Goal: Information Seeking & Learning: Learn about a topic

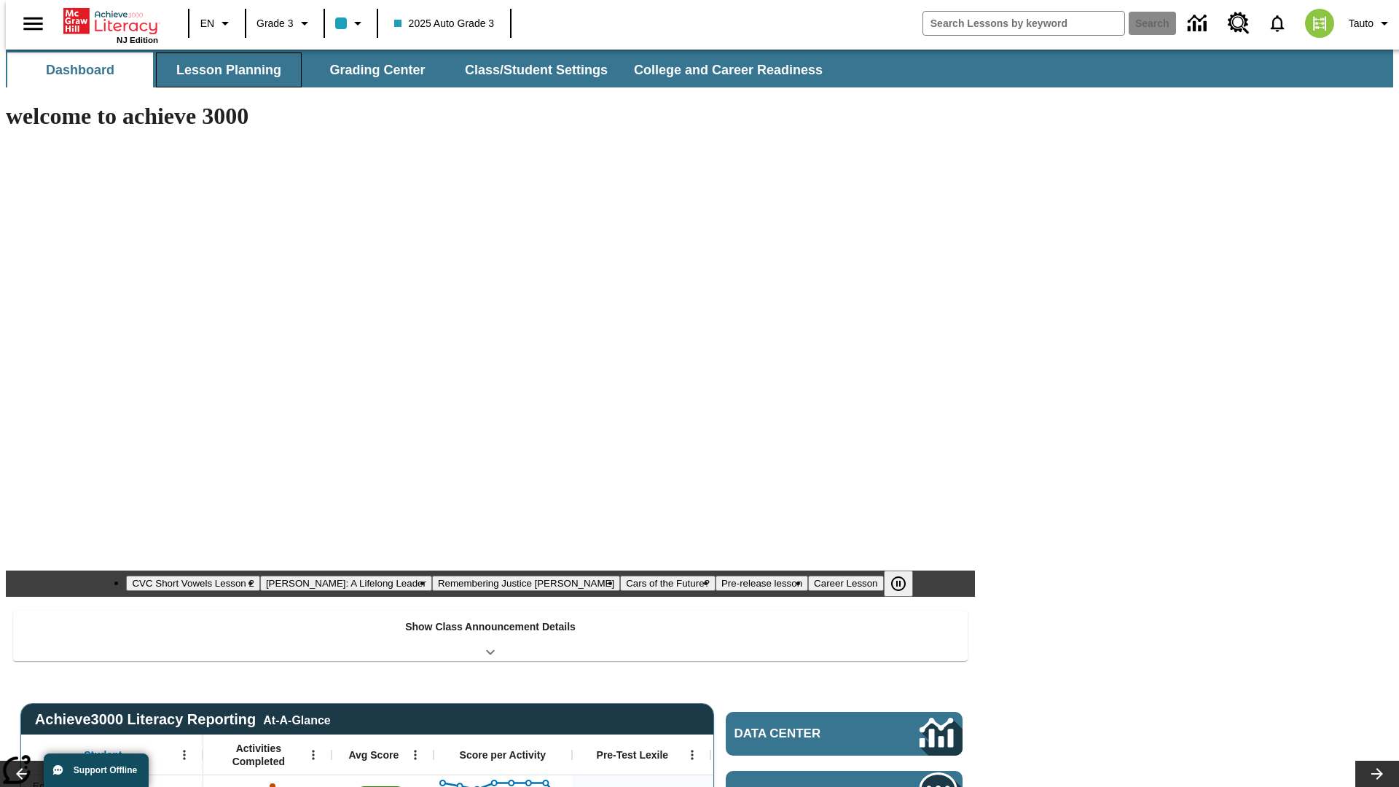
click at [223, 70] on button "Lesson Planning" at bounding box center [229, 69] width 146 height 35
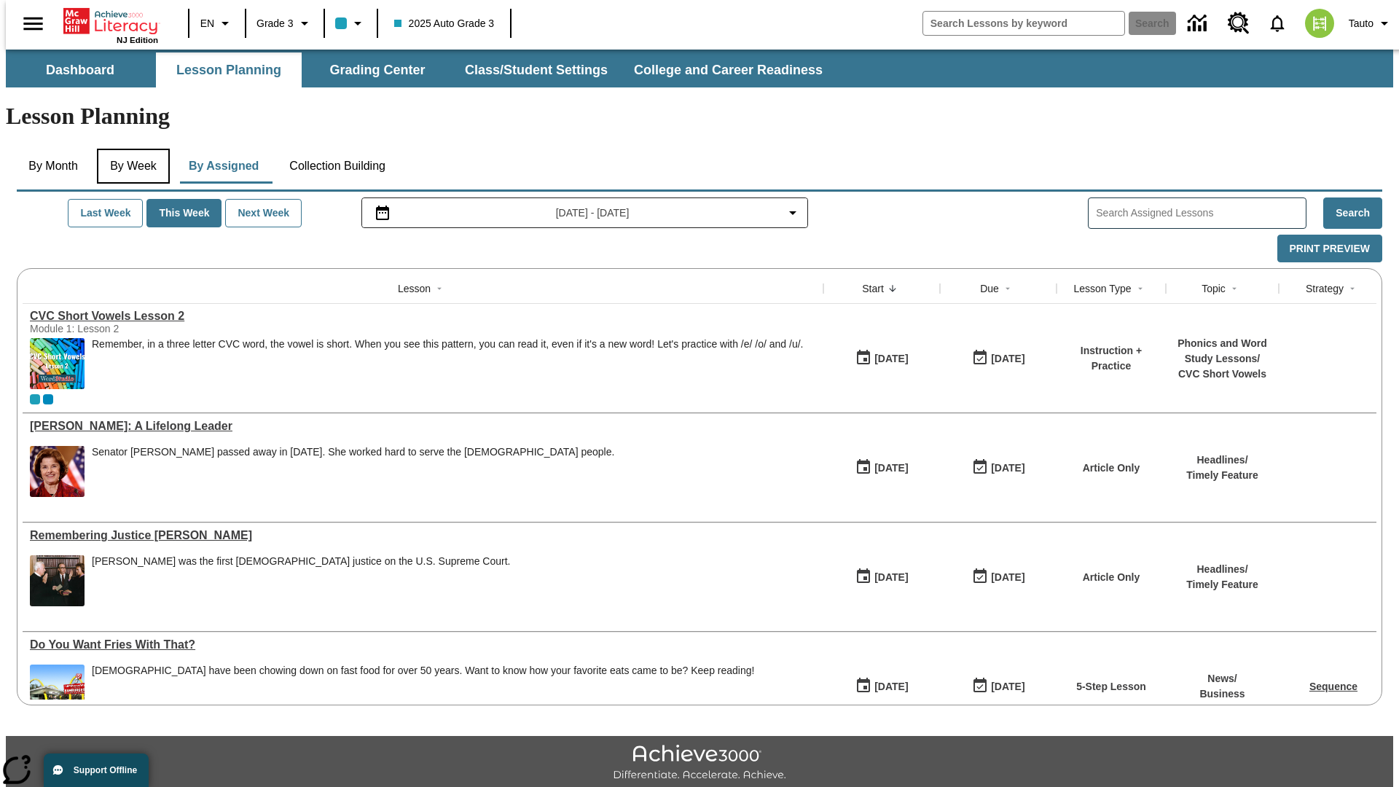
click at [130, 149] on button "By Week" at bounding box center [133, 166] width 73 height 35
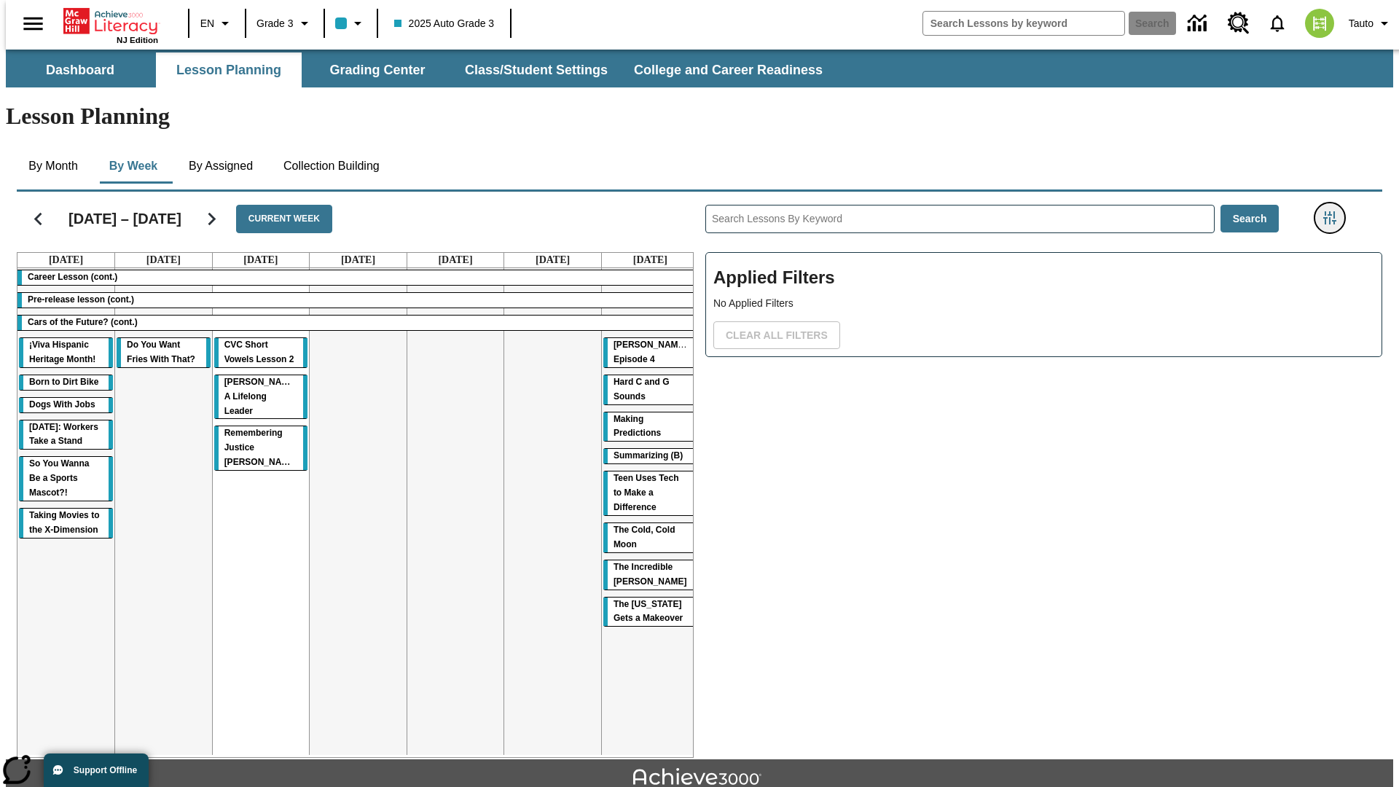
click at [1334, 211] on icon "Filters Side menu" at bounding box center [1329, 217] width 13 height 13
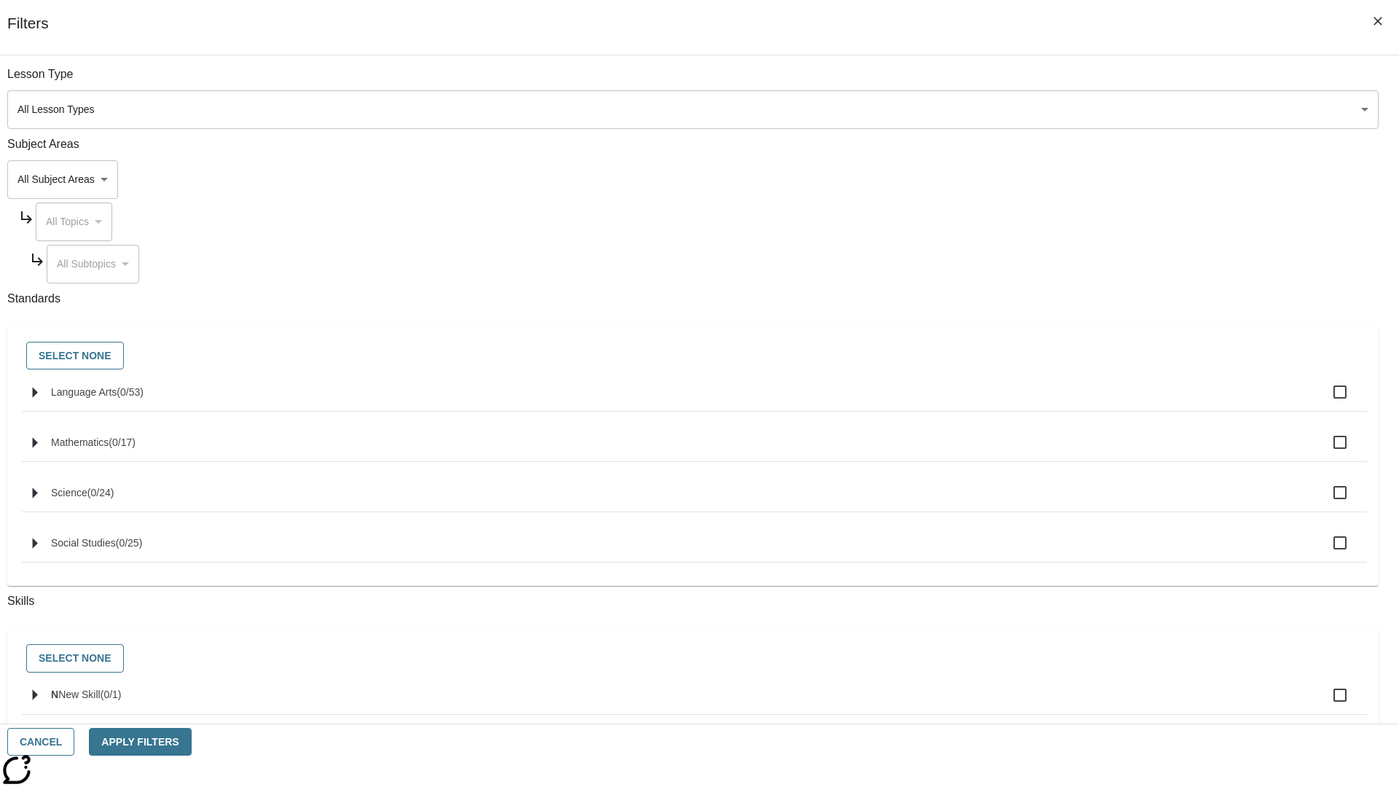
click at [1049, 179] on body "Skip to main content NJ Edition EN Grade 3 2025 Auto Grade 3 Search 0 Tauto Das…" at bounding box center [699, 452] width 1387 height 804
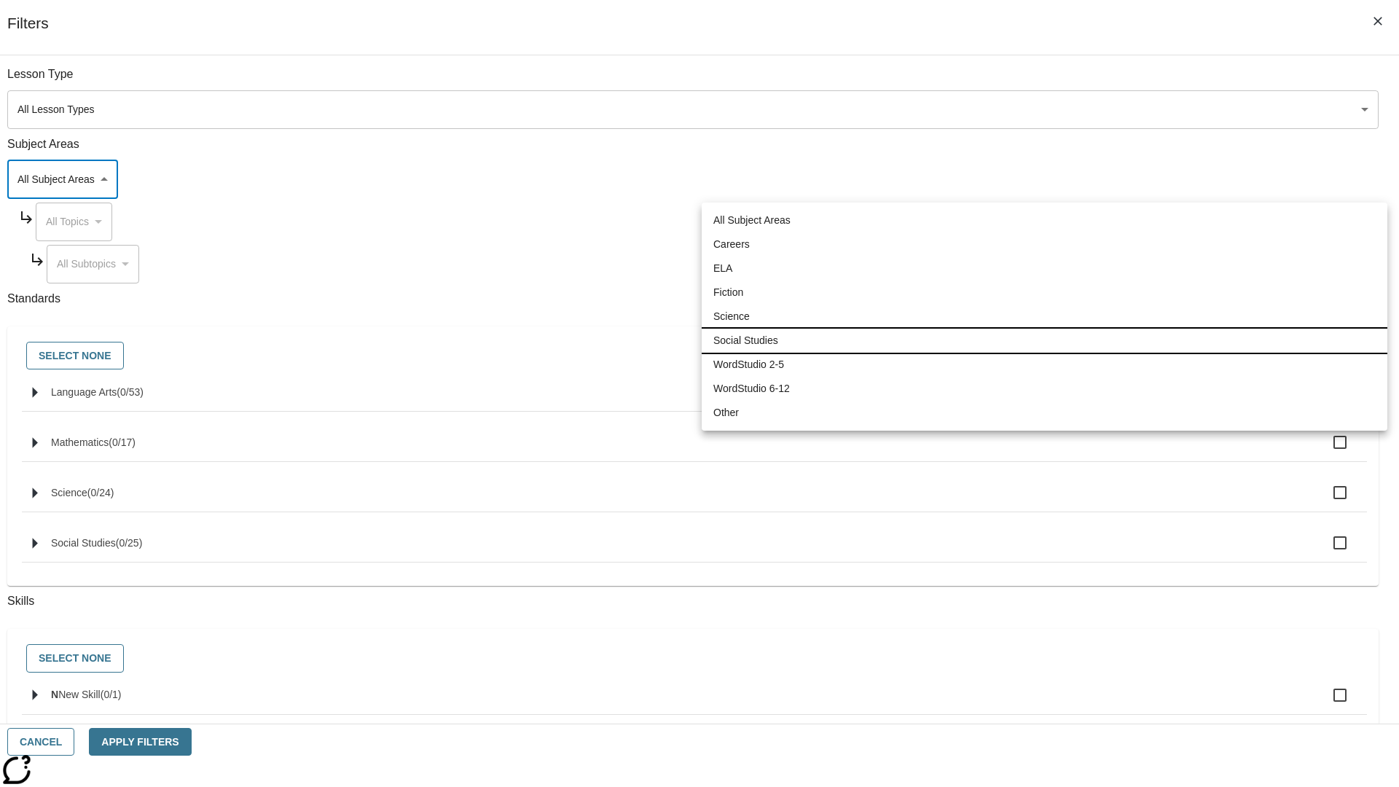
click at [1044, 340] on li "Social Studies" at bounding box center [1045, 341] width 686 height 24
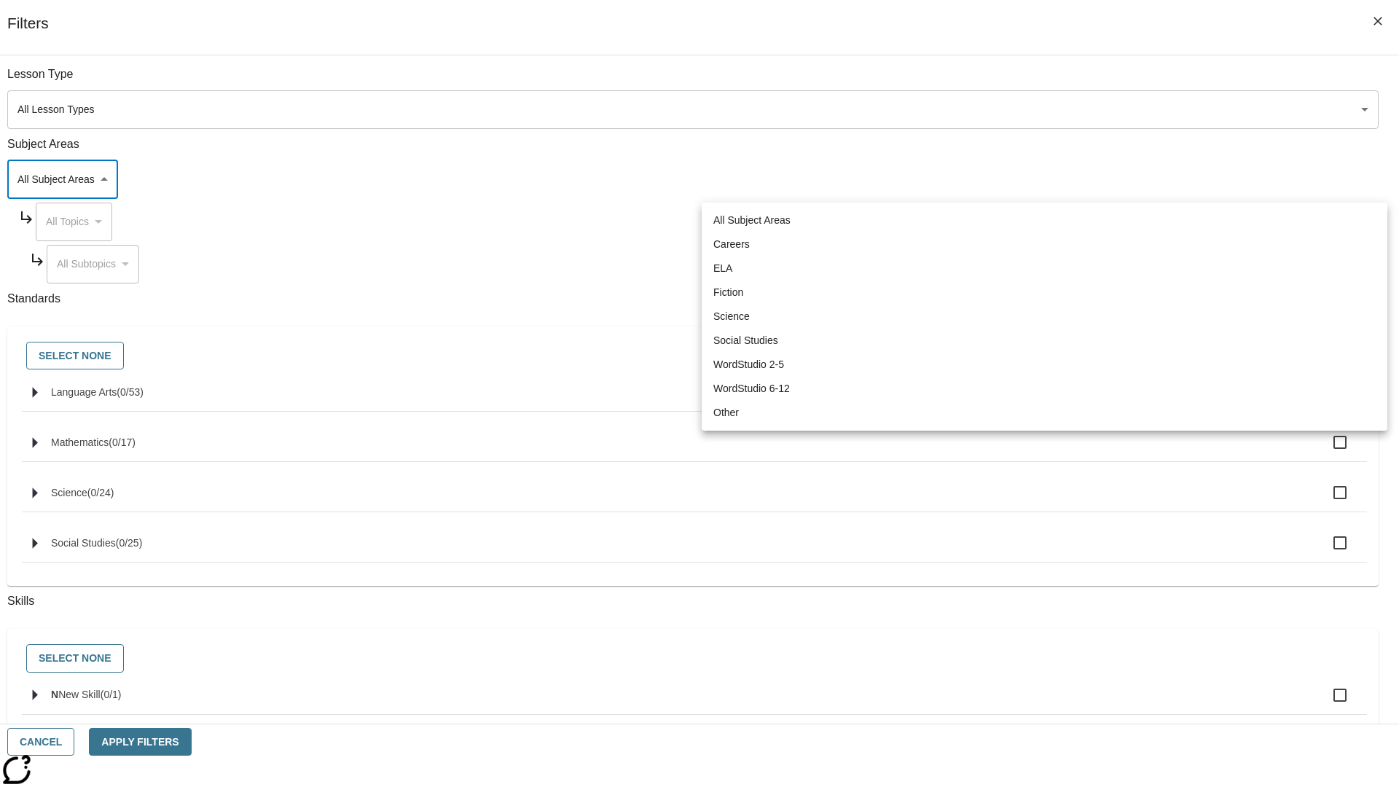
type input "3"
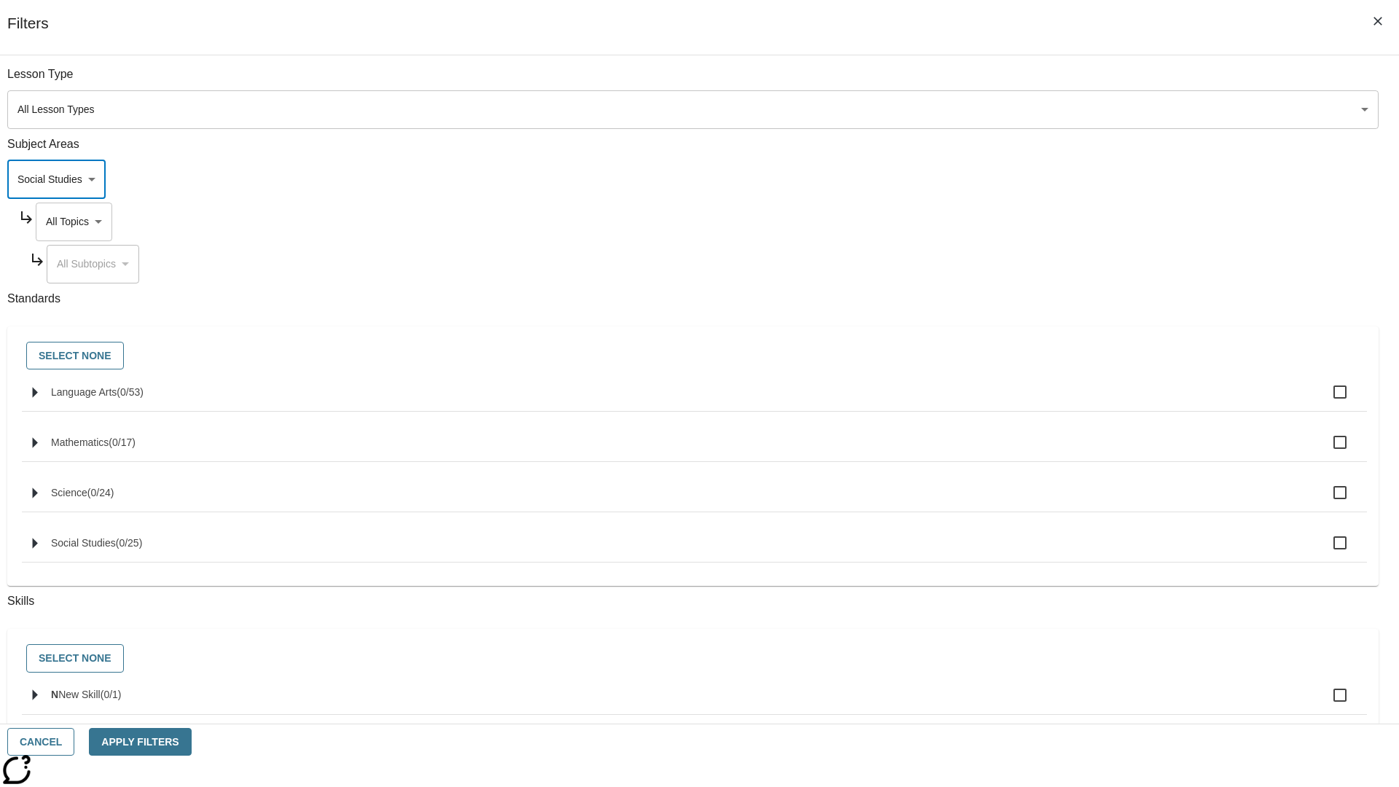
click at [1062, 221] on body "Skip to main content NJ Edition EN Grade 3 2025 Auto Grade 3 Search 0 Tauto Das…" at bounding box center [699, 452] width 1387 height 804
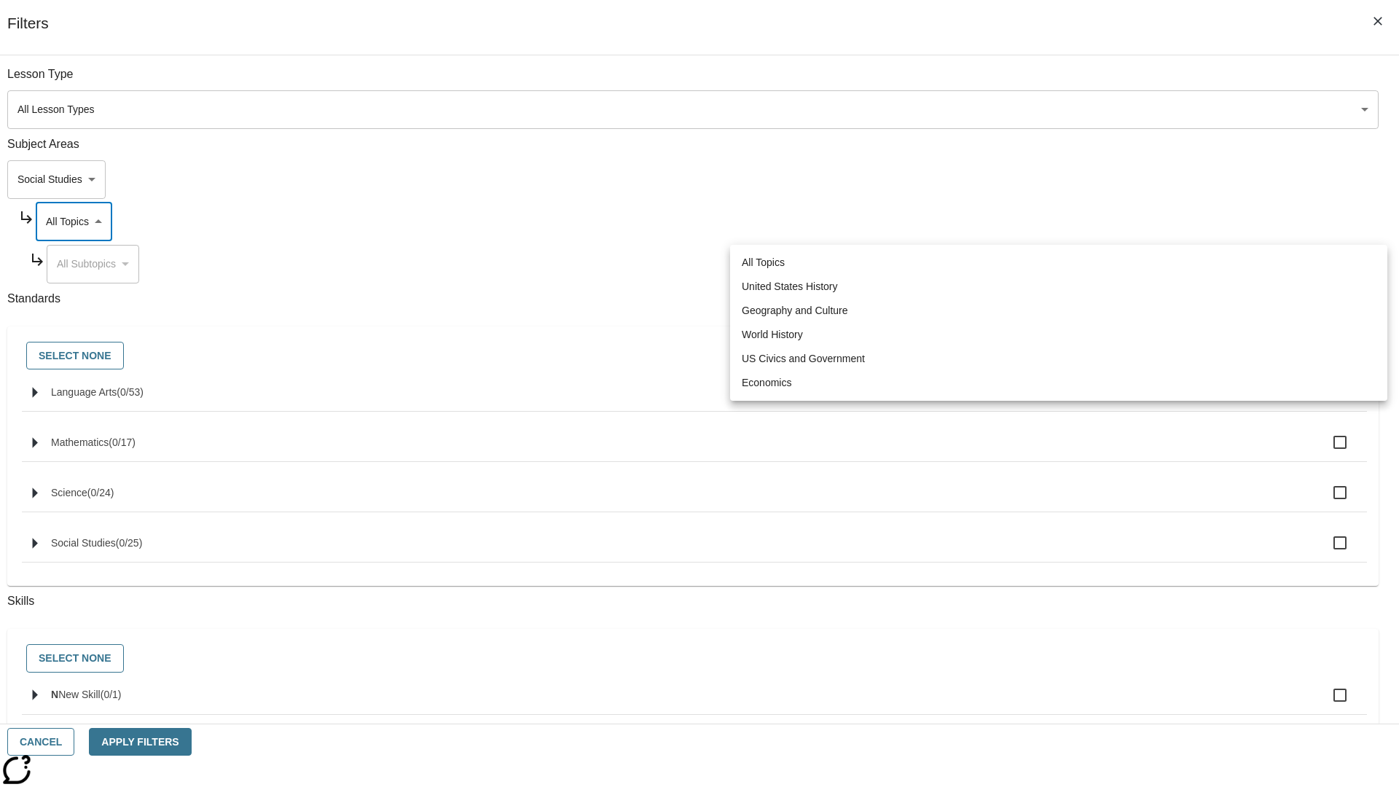
scroll to position [0, 1]
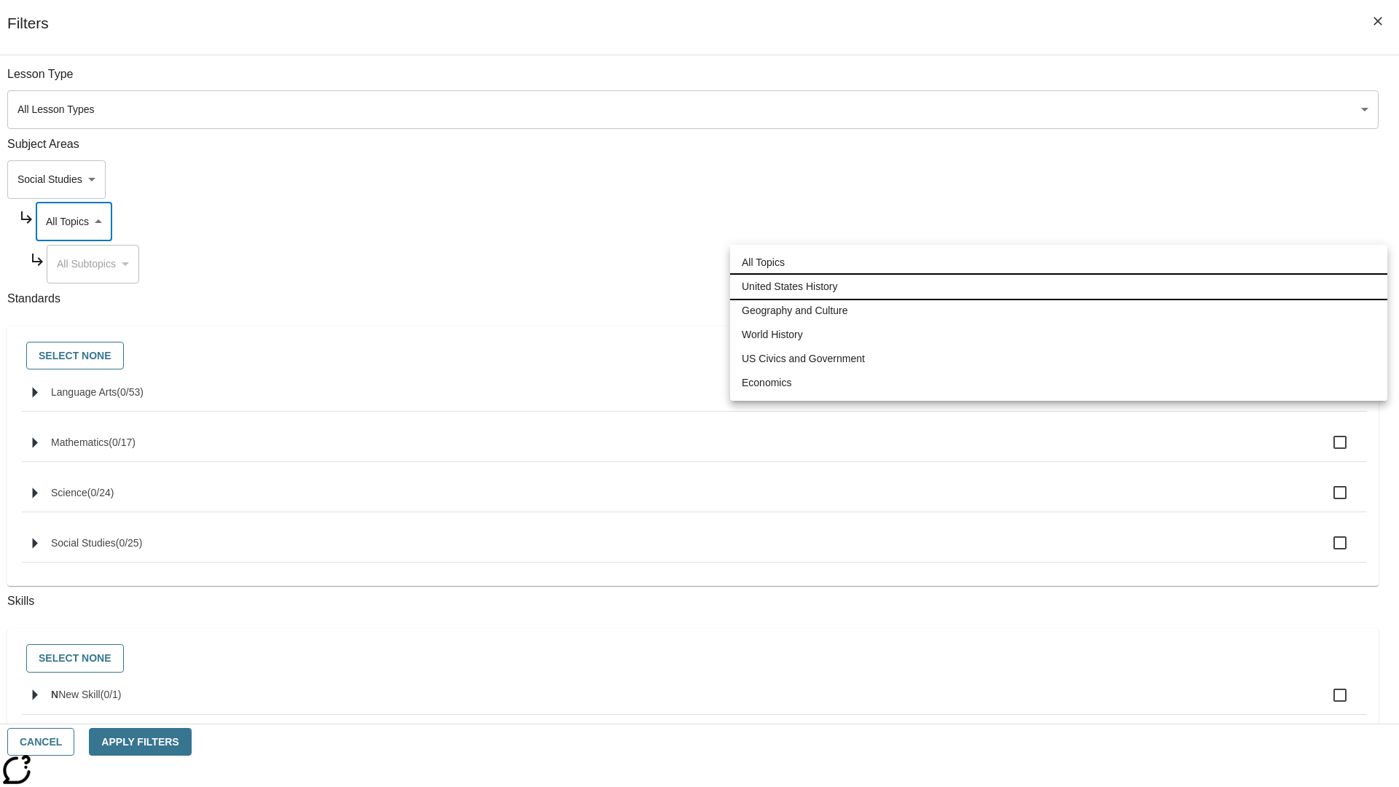
click at [1059, 286] on li "United States History" at bounding box center [1058, 287] width 657 height 24
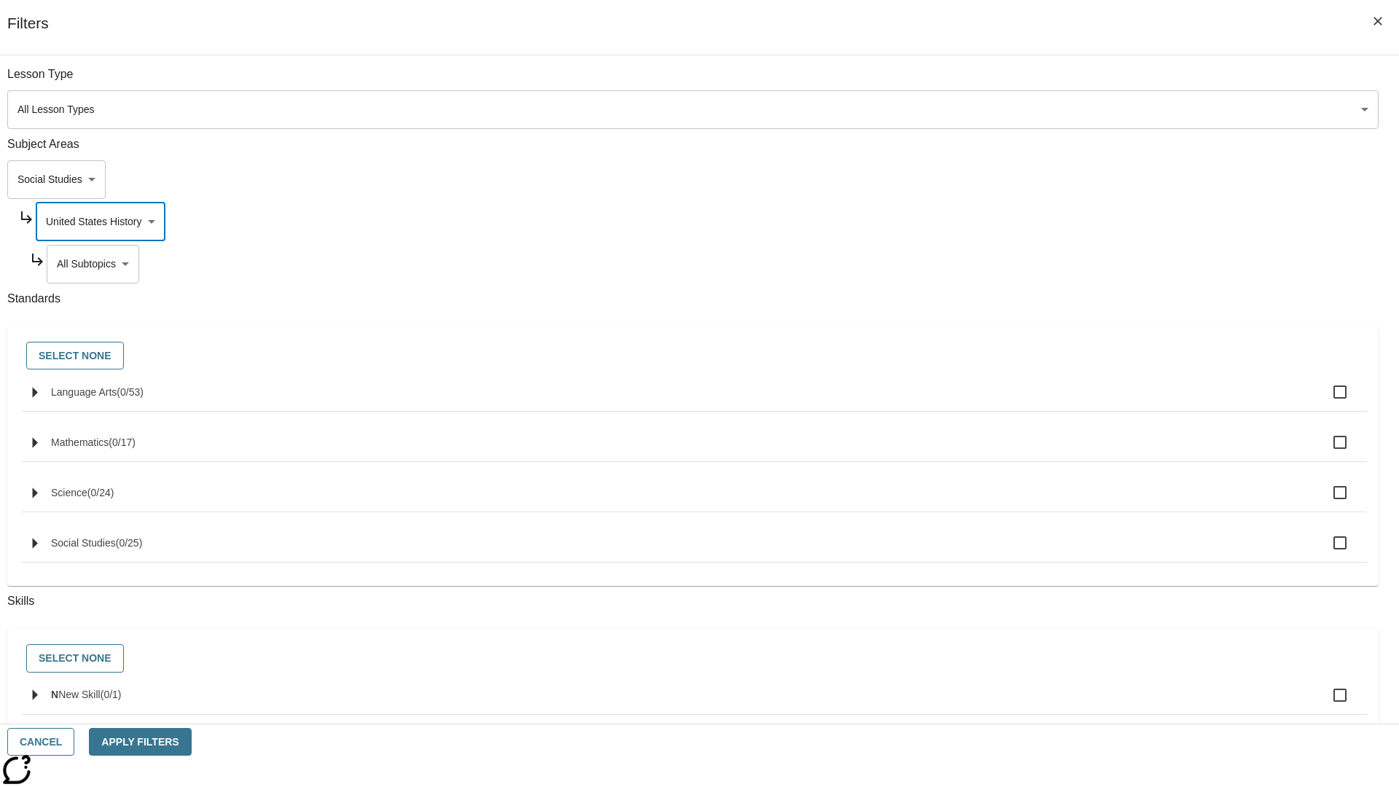
click at [1068, 82] on body "Skip to main content NJ Edition EN Grade 3 2025 Auto Grade 3 Search 0 Tauto Das…" at bounding box center [699, 452] width 1387 height 804
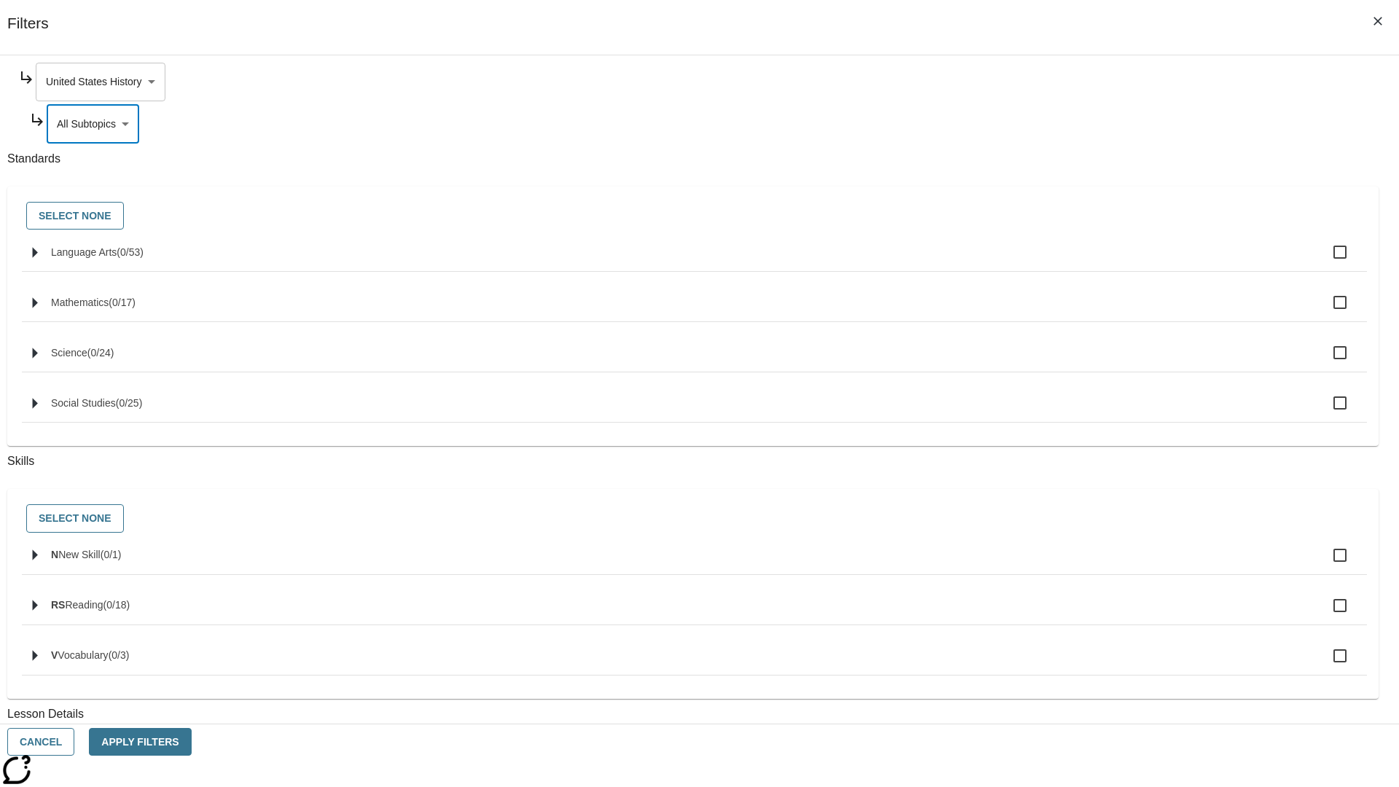
click at [1062, 82] on body "Skip to main content NJ Edition EN Grade 3 2025 Auto Grade 3 Search 0 Tauto Das…" at bounding box center [699, 452] width 1387 height 804
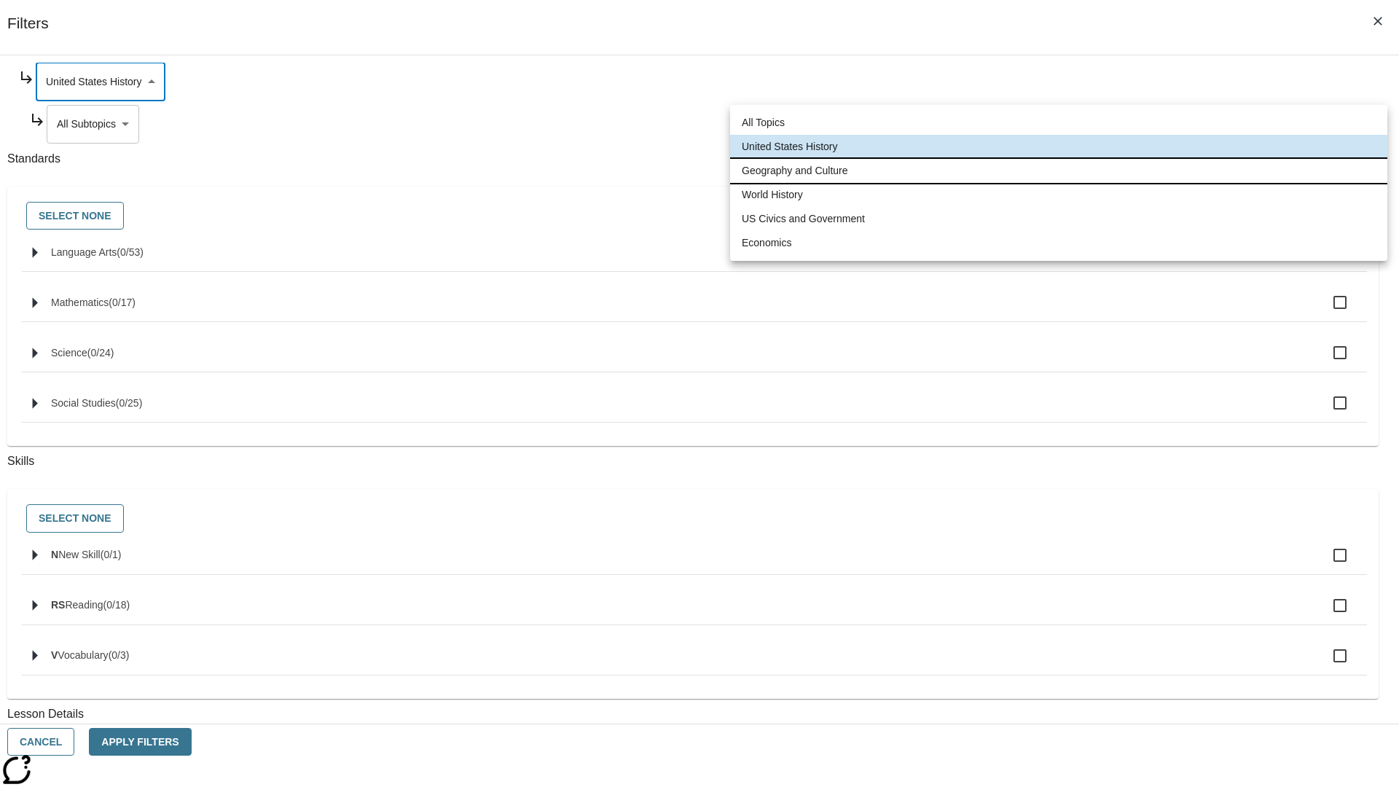
click at [1059, 170] on li "Geography and Culture" at bounding box center [1058, 171] width 657 height 24
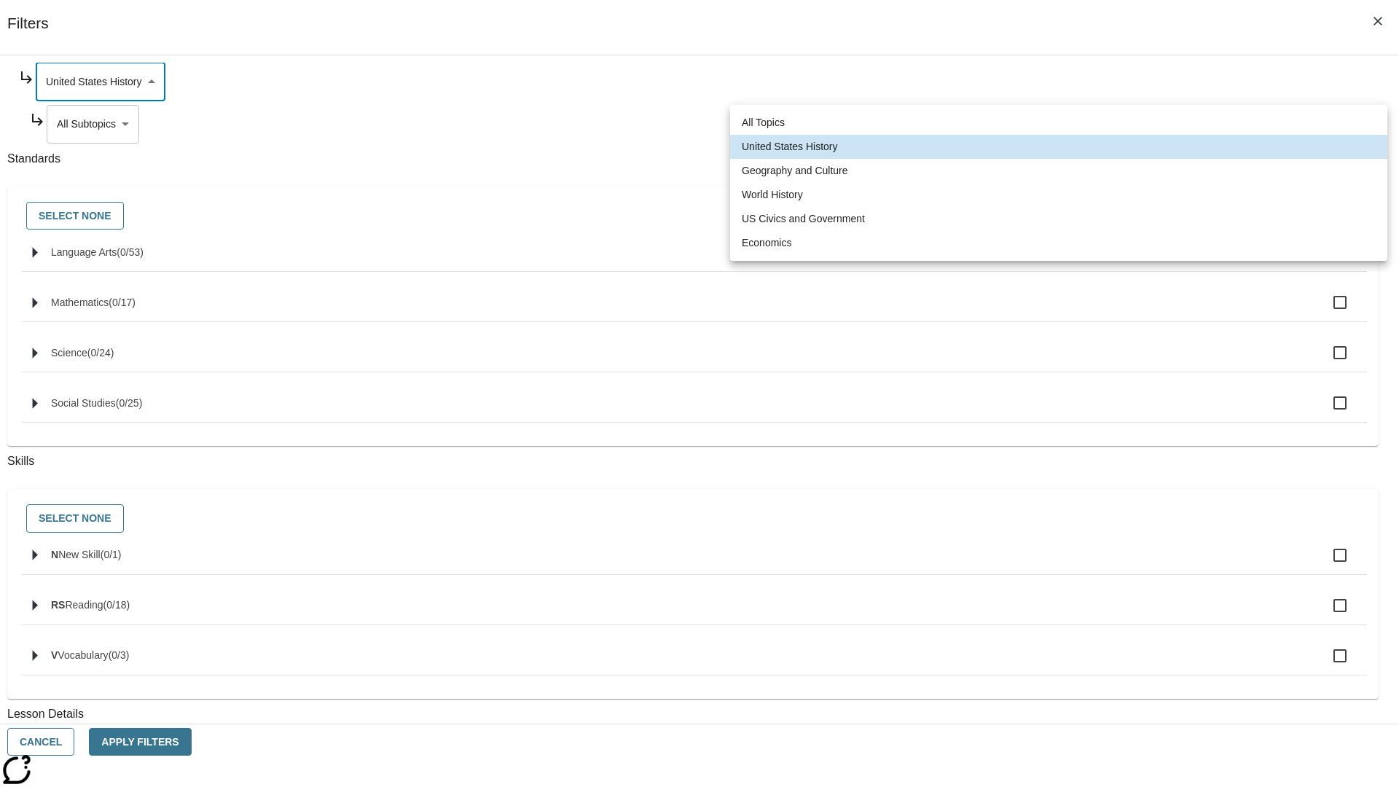
type input "186"
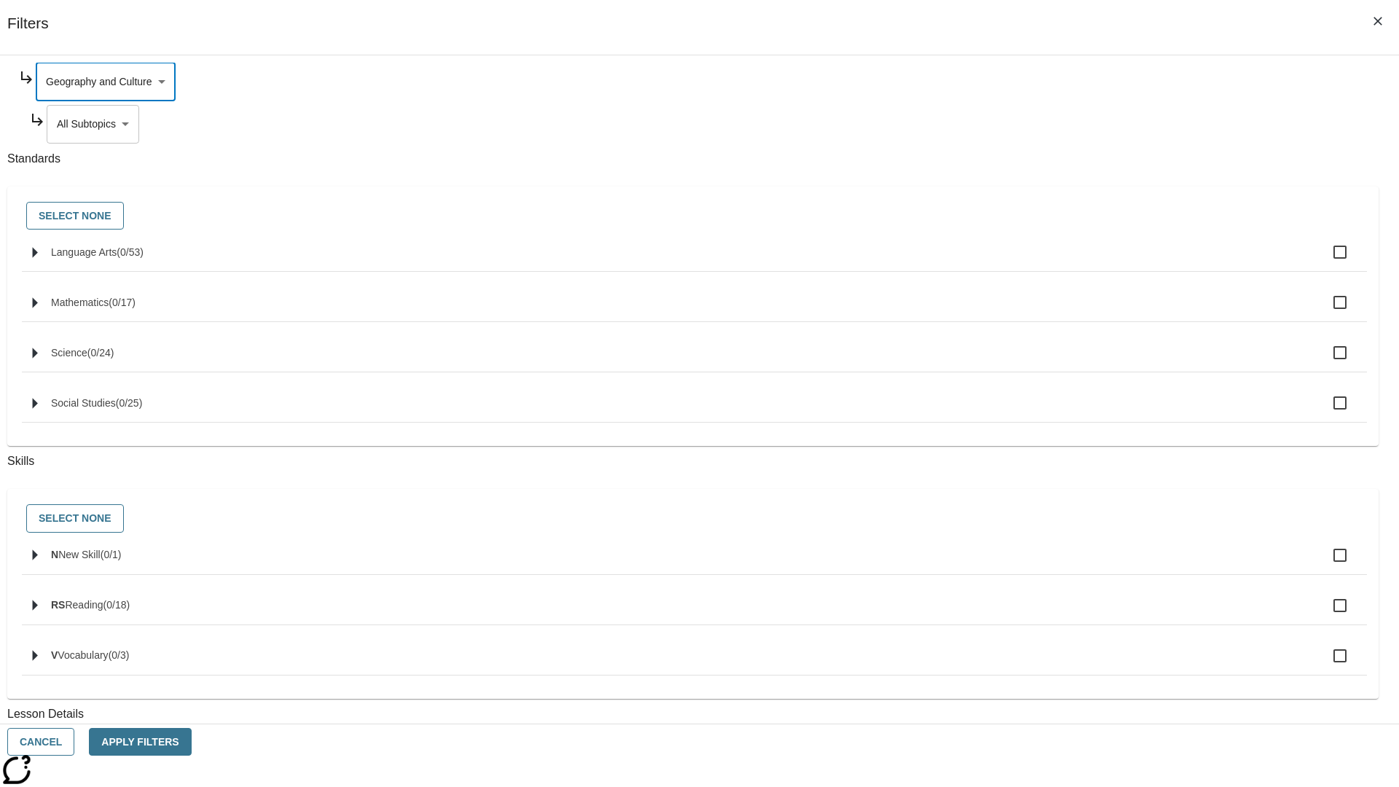
scroll to position [0, 0]
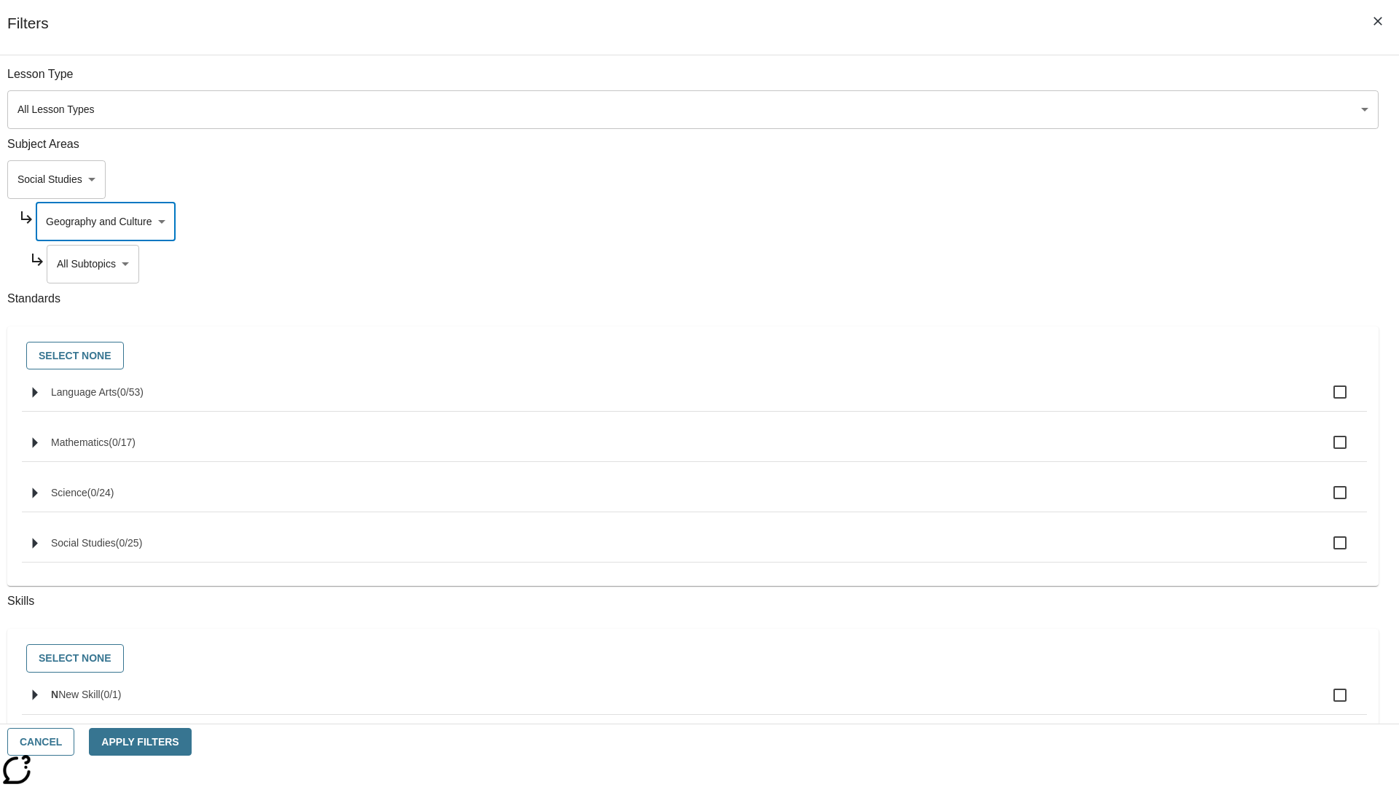
click at [1068, 264] on body "Skip to main content NJ Edition EN Grade 3 2025 Auto Grade 3 Search 0 Tauto Das…" at bounding box center [699, 452] width 1387 height 804
click at [1062, 82] on body "Skip to main content NJ Edition EN Grade 3 2025 Auto Grade 3 Search 0 Tauto Das…" at bounding box center [699, 452] width 1387 height 804
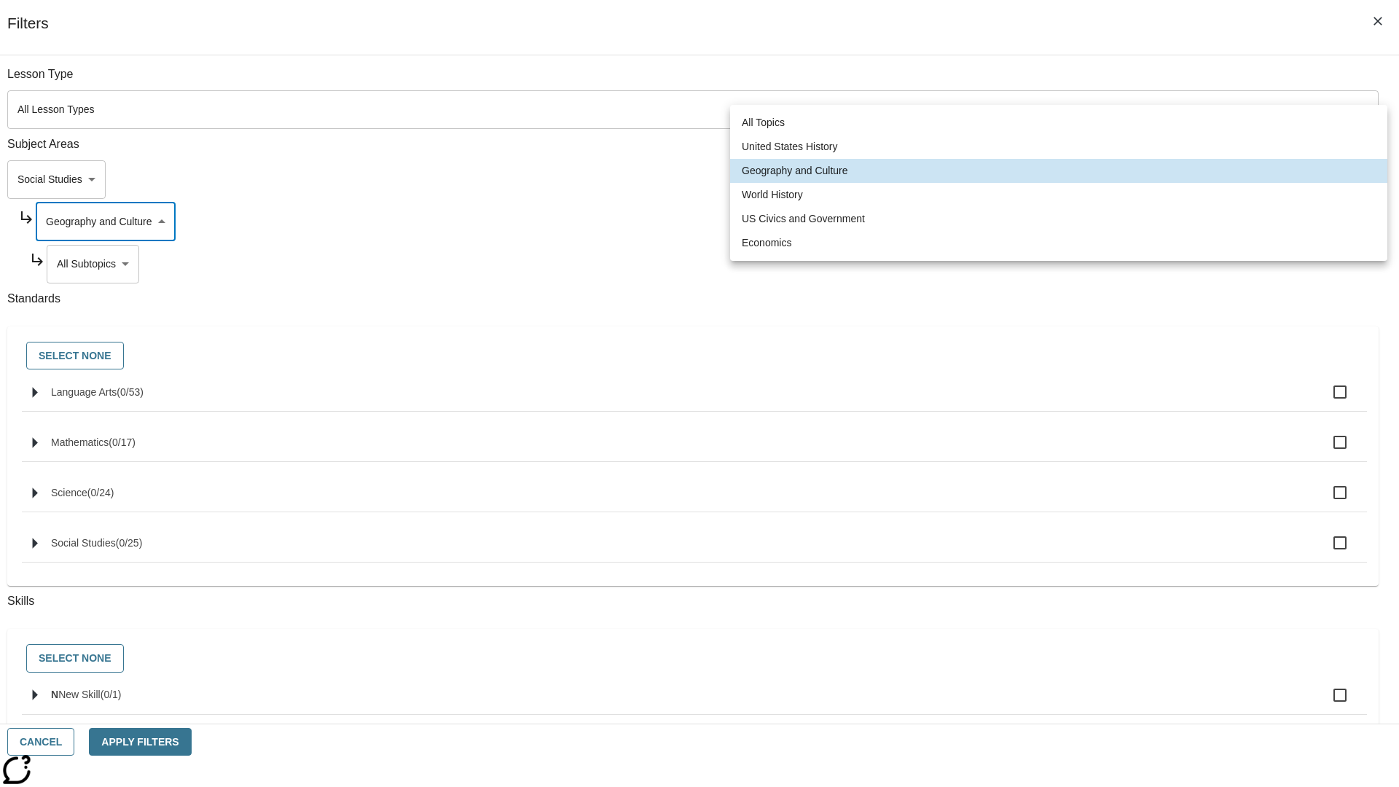
scroll to position [140, 1]
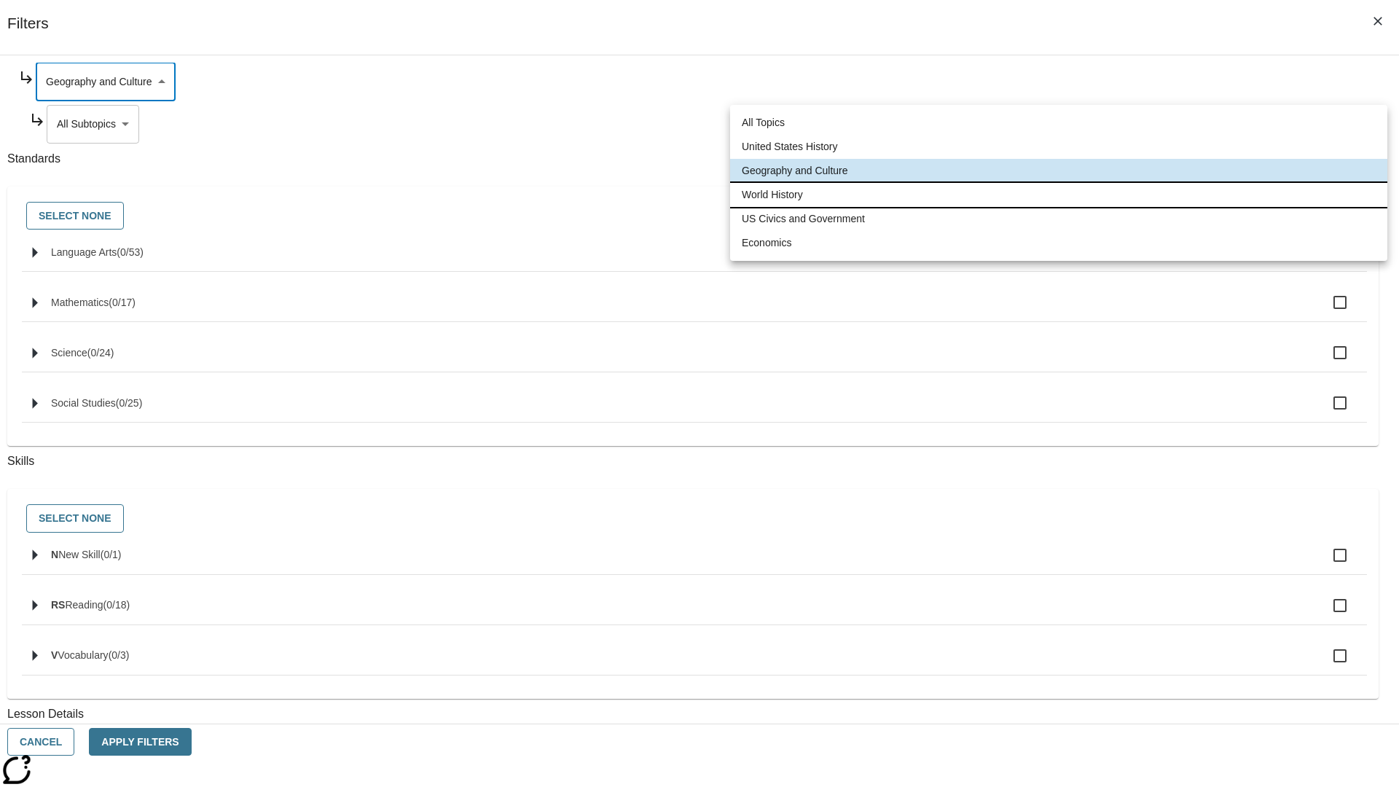
click at [1059, 195] on li "World History" at bounding box center [1058, 195] width 657 height 24
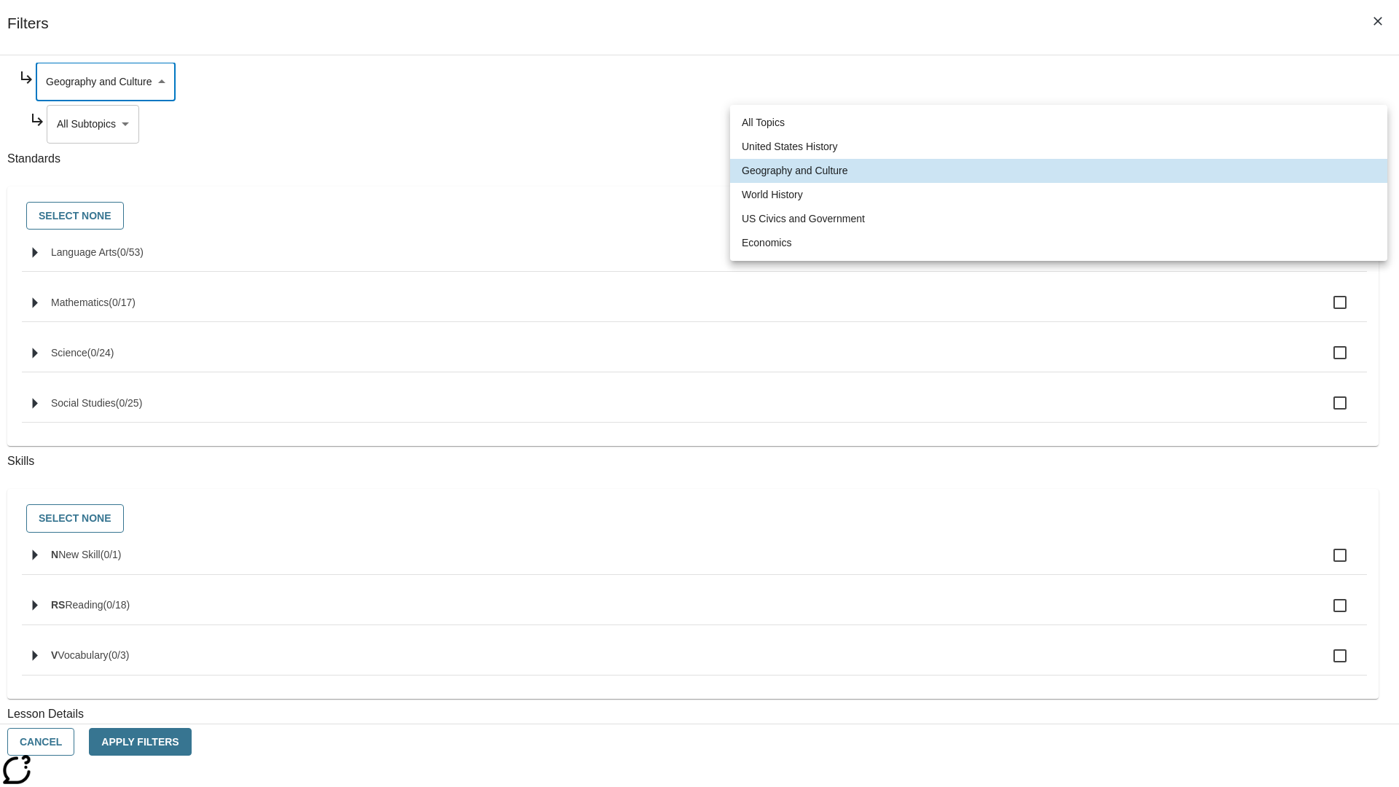
type input "193"
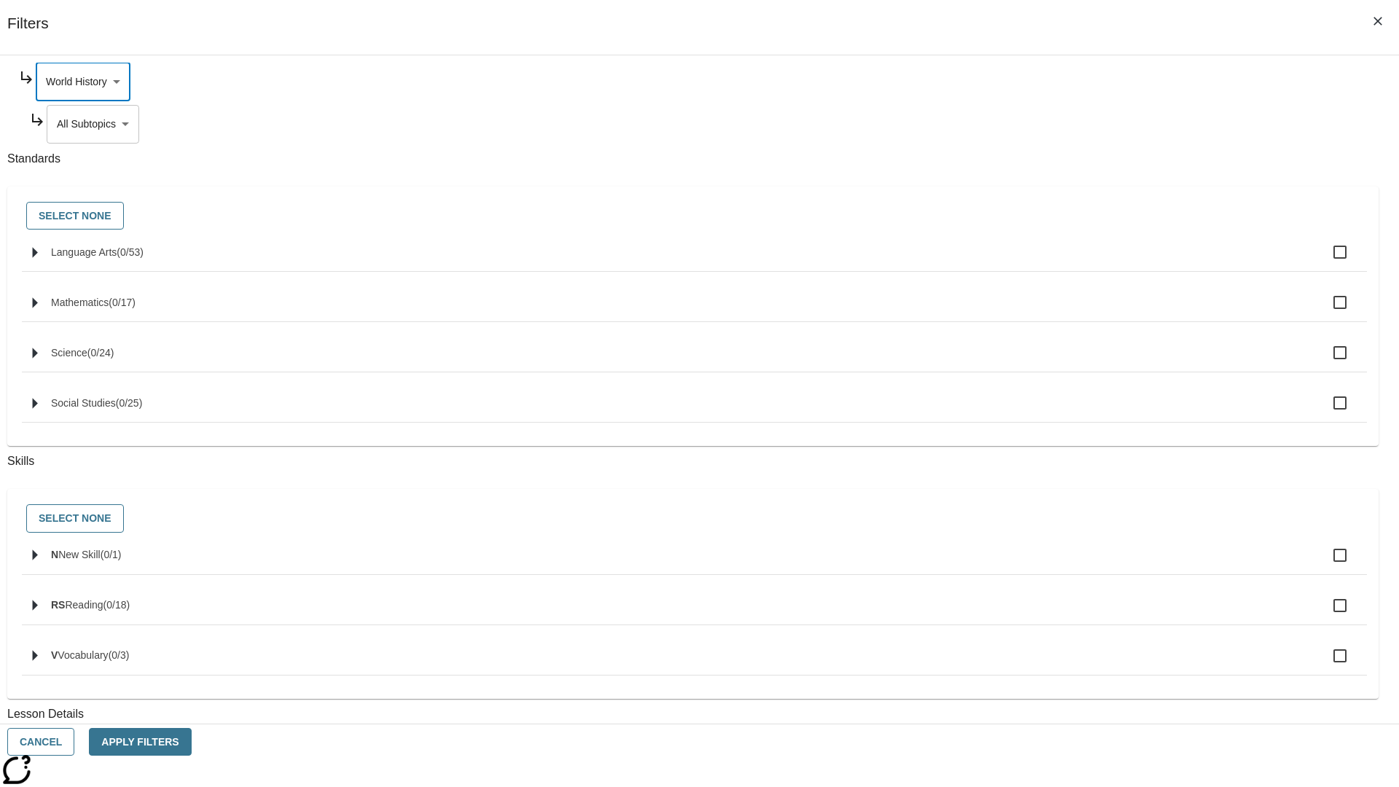
click at [1069, 264] on body "Skip to main content NJ Edition EN Grade 3 2025 Auto Grade 3 Search 0 Tauto Das…" at bounding box center [699, 452] width 1387 height 804
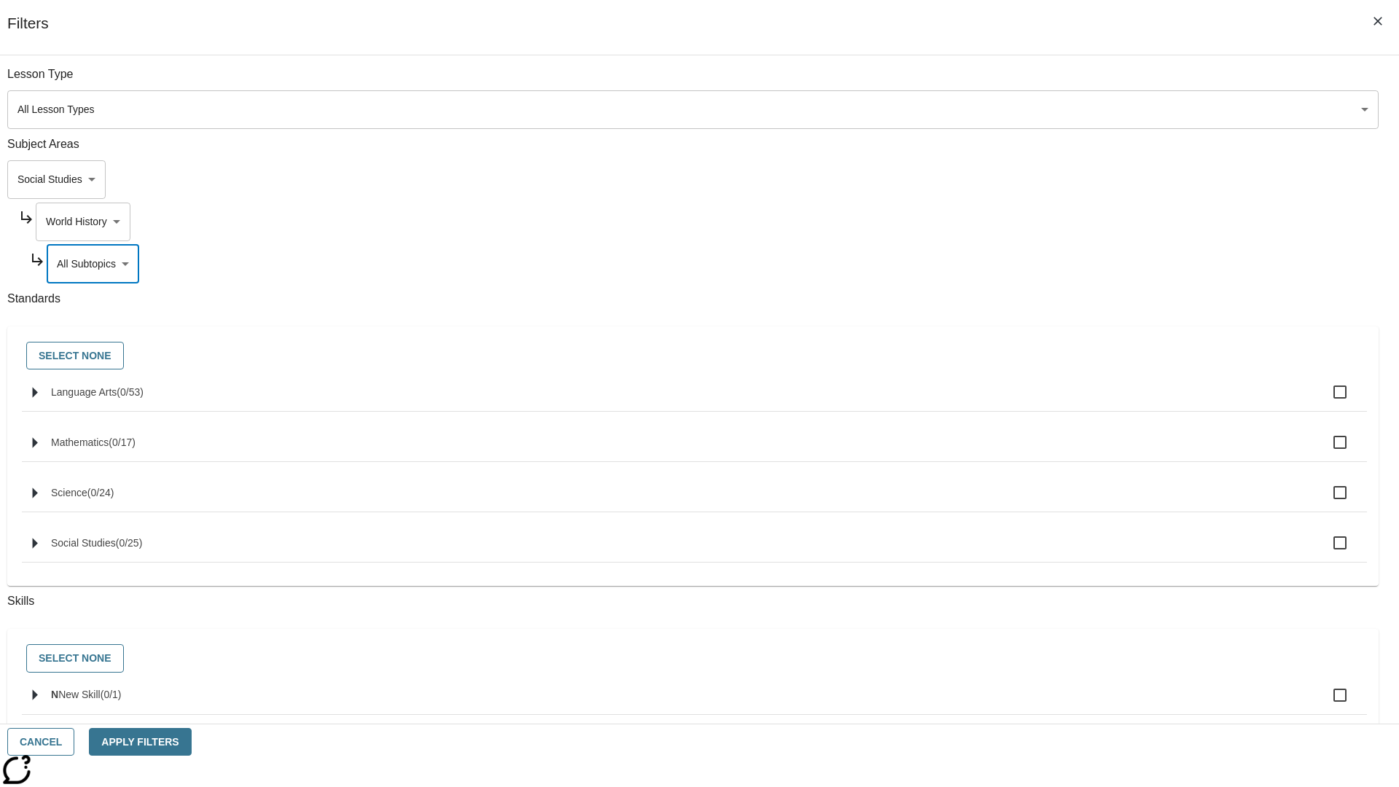
scroll to position [0, 1]
click at [1062, 82] on body "Skip to main content NJ Edition EN Grade 3 2025 Auto Grade 3 Search 0 Tauto Das…" at bounding box center [699, 452] width 1387 height 804
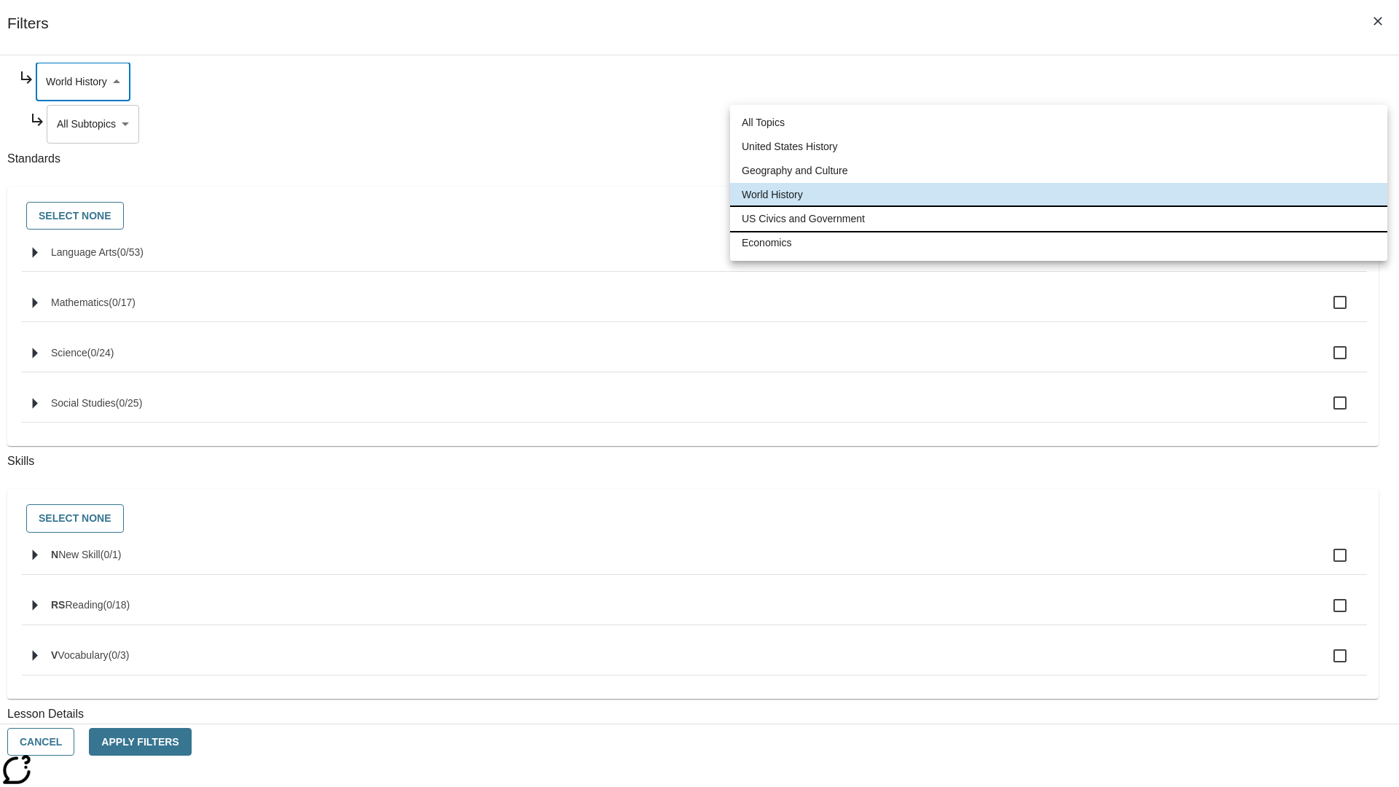
click at [1059, 219] on li "US Civics and Government" at bounding box center [1058, 219] width 657 height 24
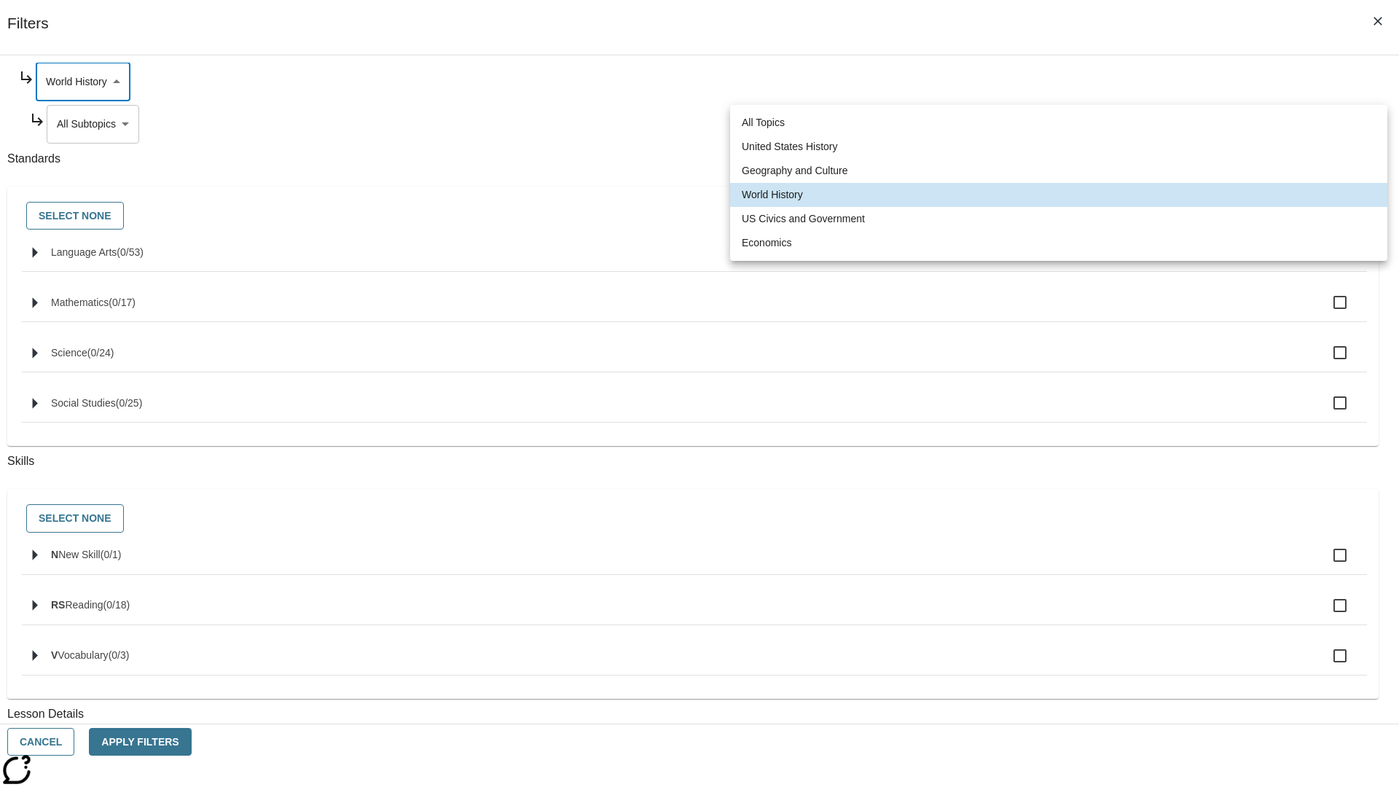
type input "194"
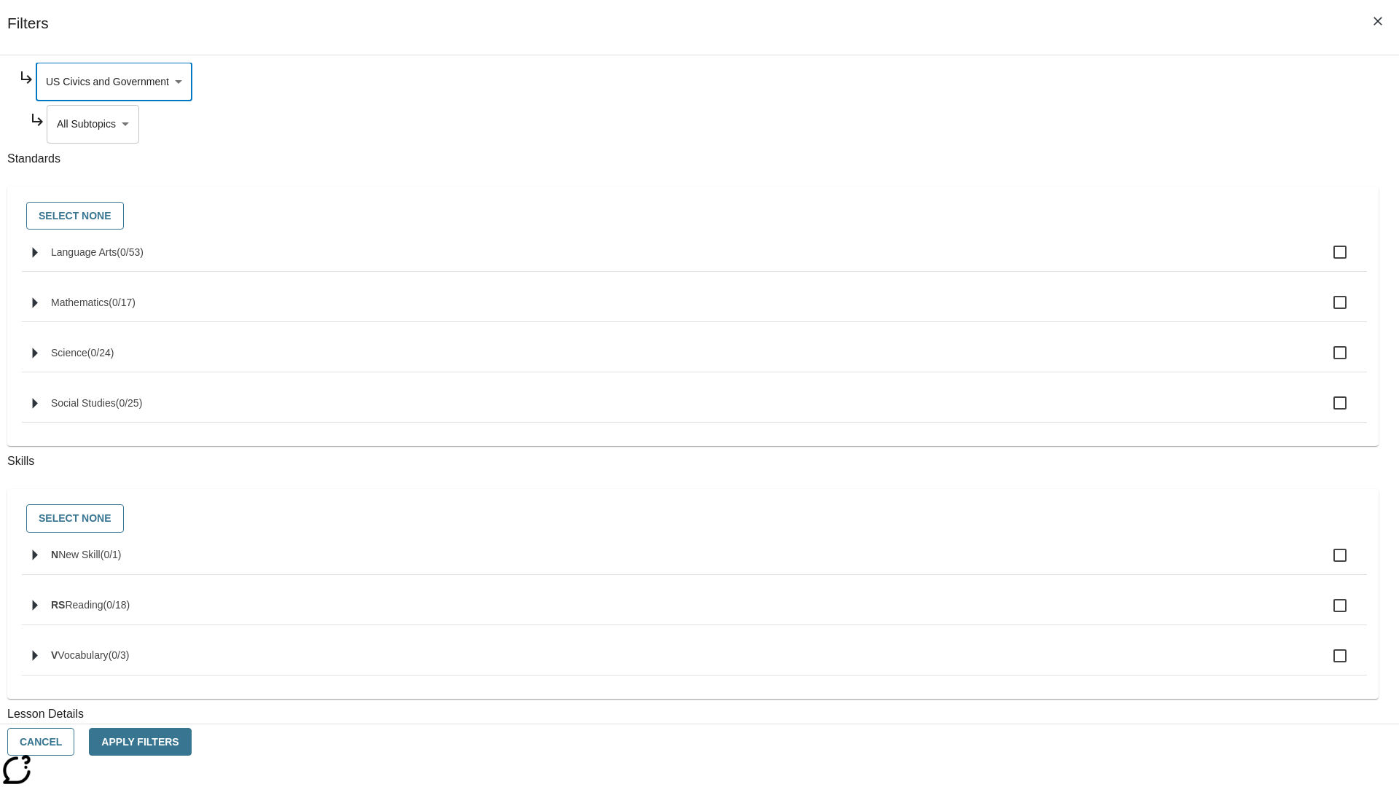
scroll to position [0, 1]
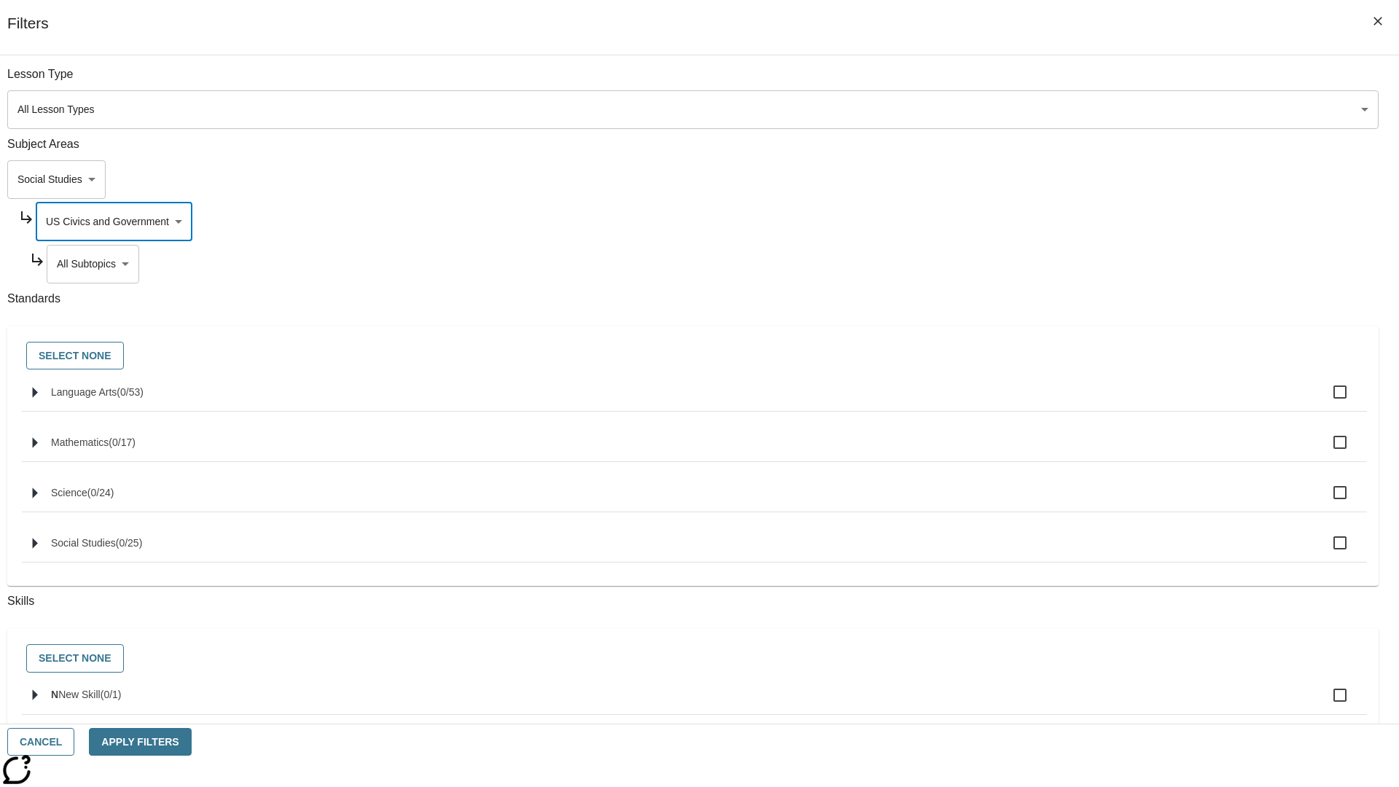
click at [1068, 82] on body "Skip to main content NJ Edition EN Grade 3 2025 Auto Grade 3 Search 0 Tauto Das…" at bounding box center [699, 452] width 1387 height 804
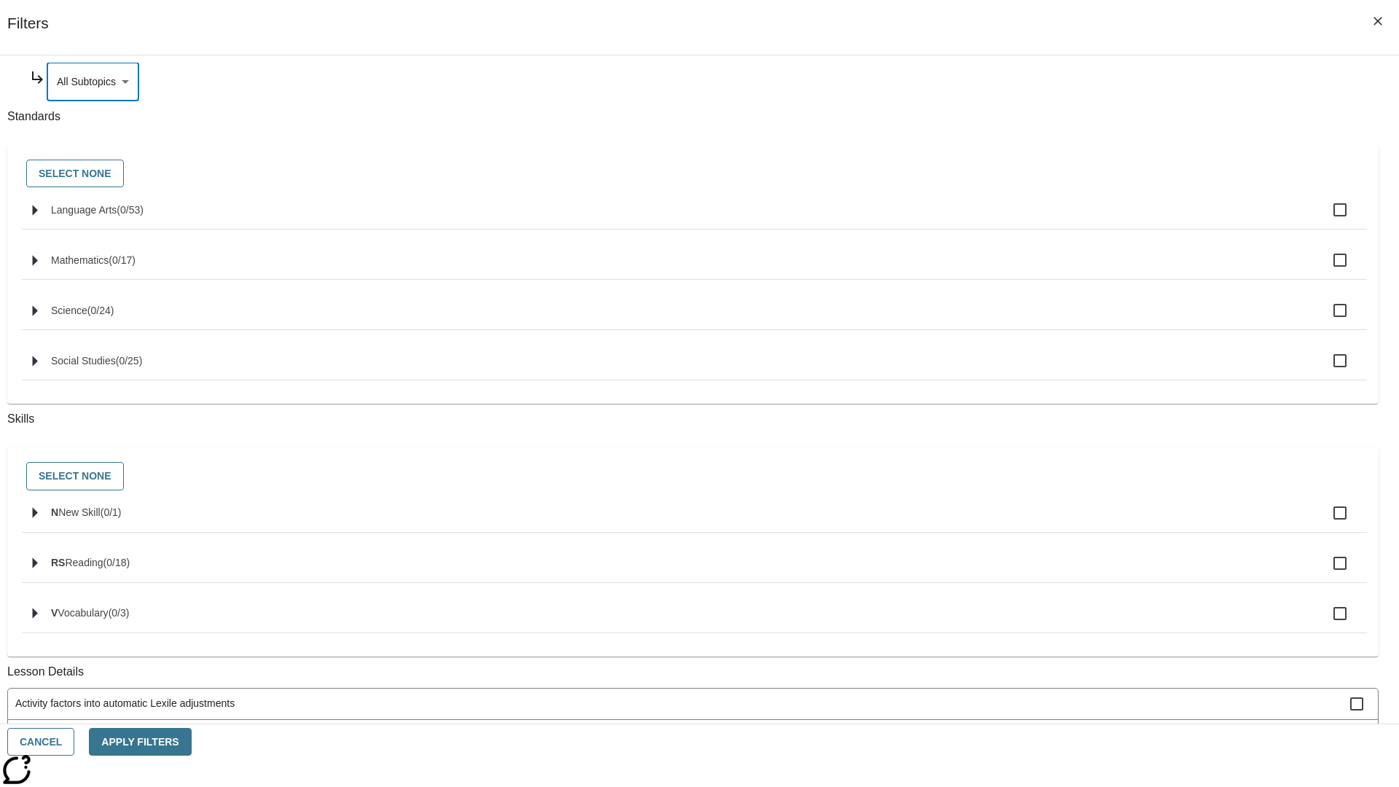
scroll to position [0, 0]
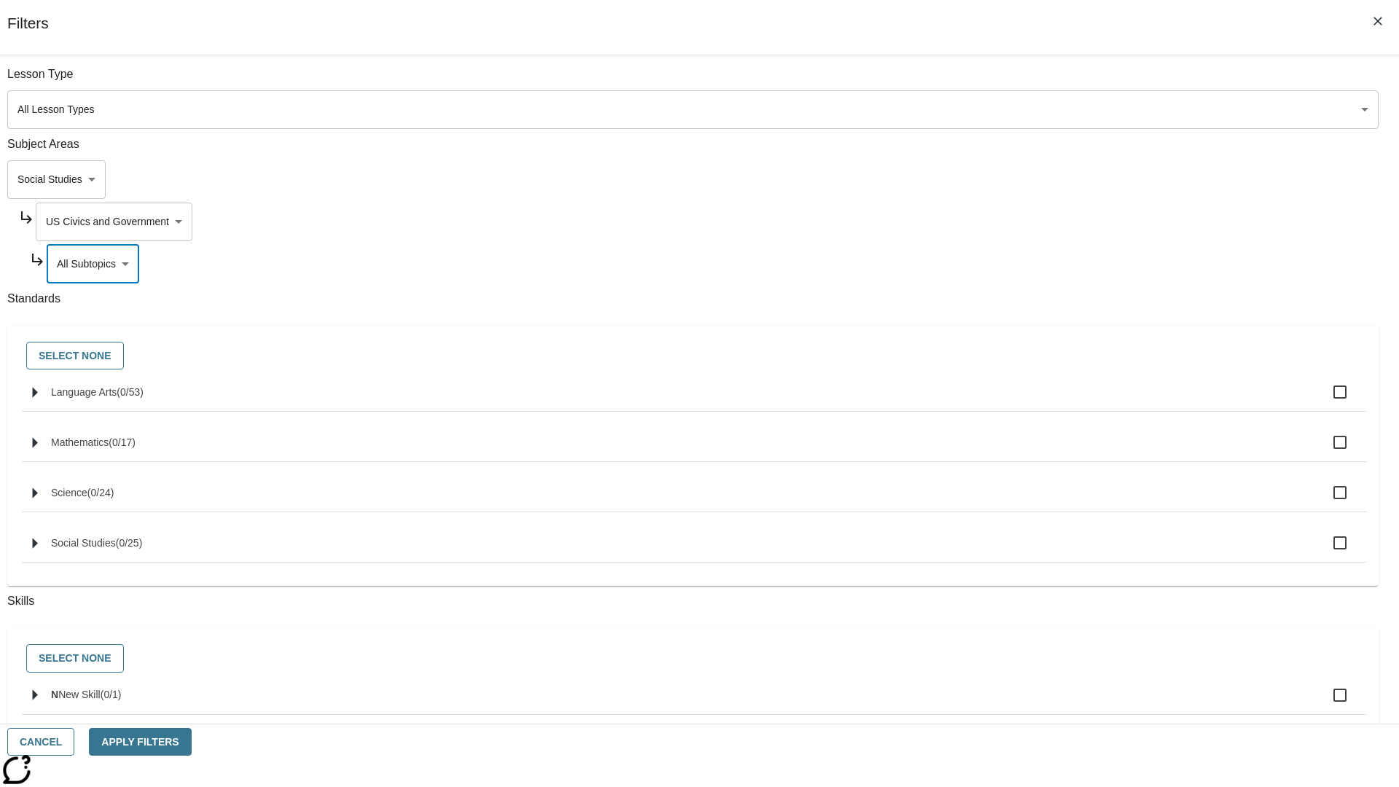
click at [1062, 221] on body "Skip to main content NJ Edition EN Grade 3 2025 Auto Grade 3 Search 0 Tauto Das…" at bounding box center [699, 452] width 1387 height 804
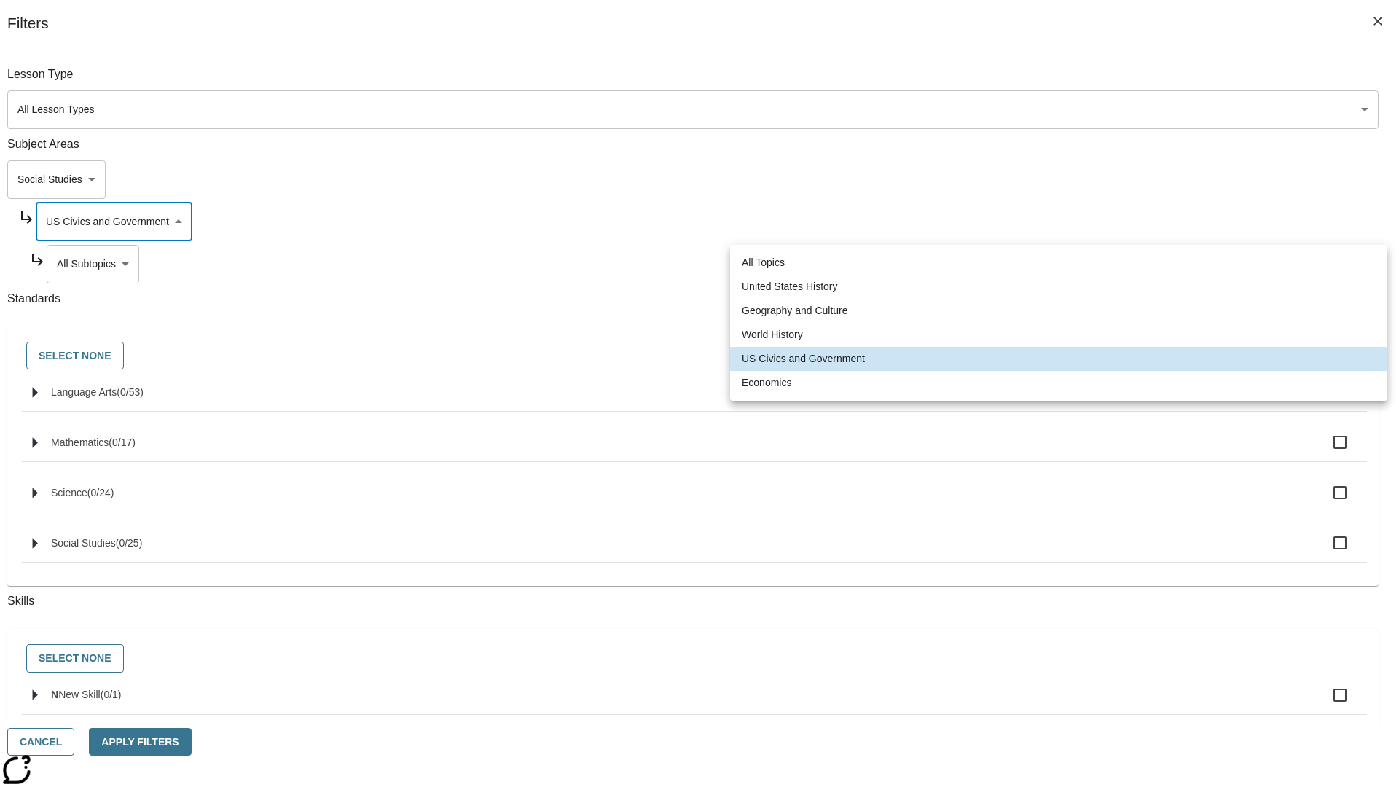
scroll to position [0, 1]
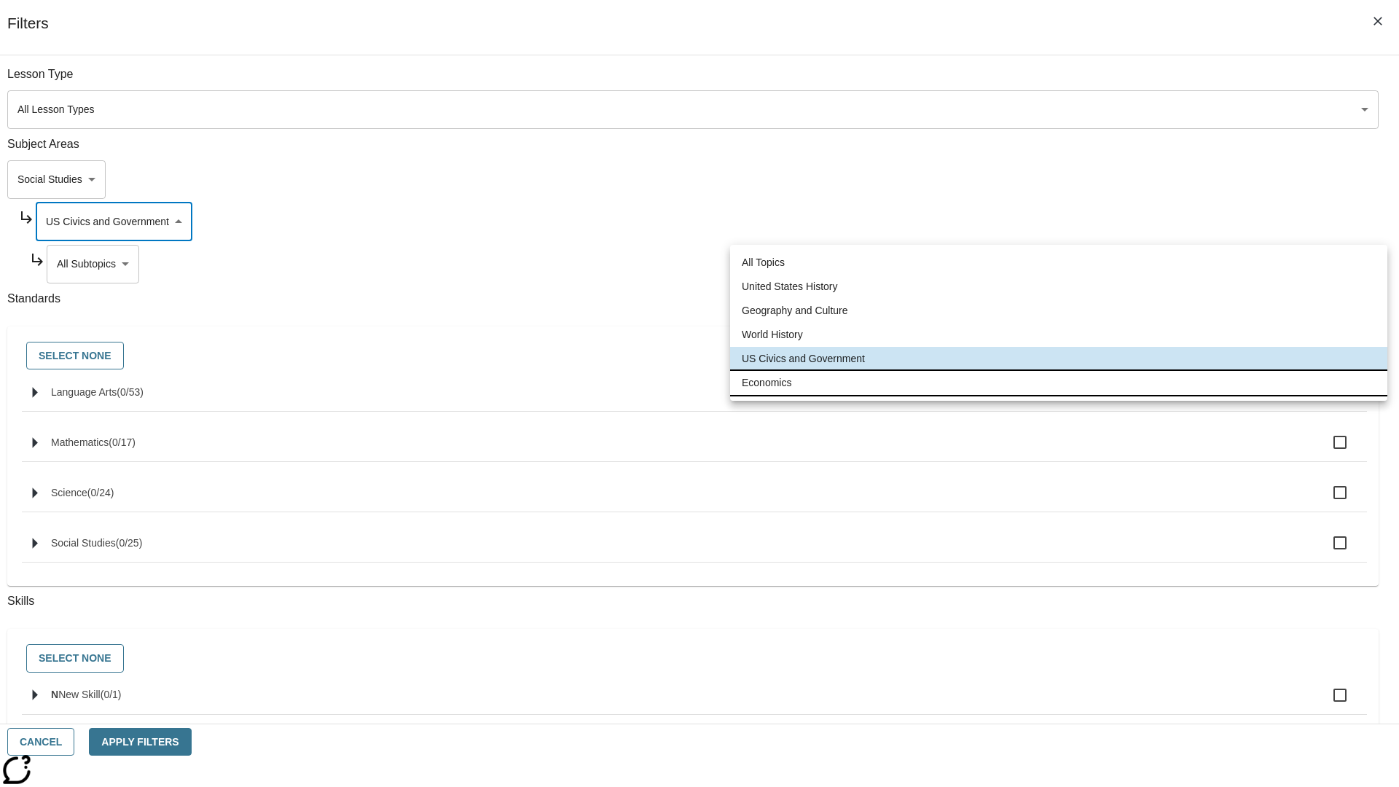
click at [1059, 382] on li "Economics" at bounding box center [1058, 383] width 657 height 24
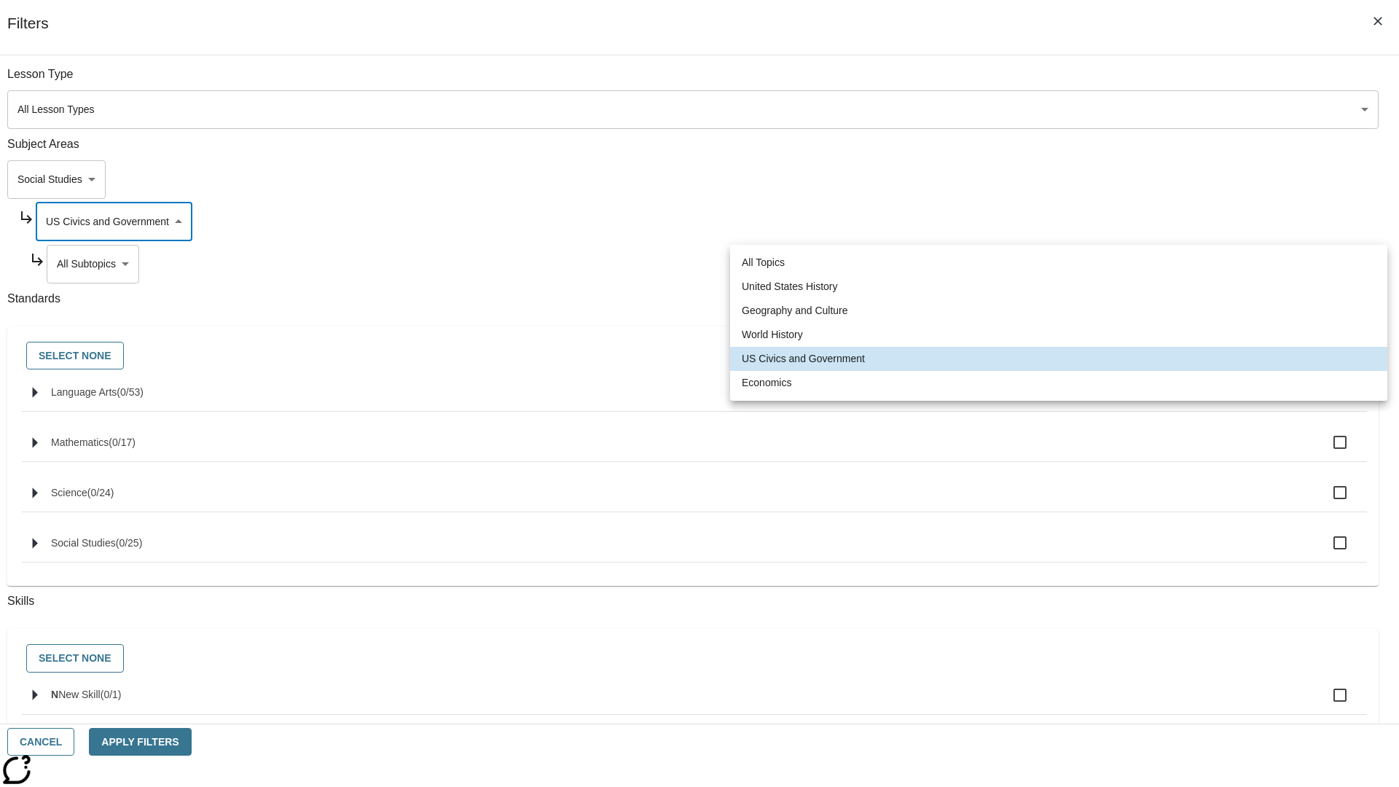
type input "195"
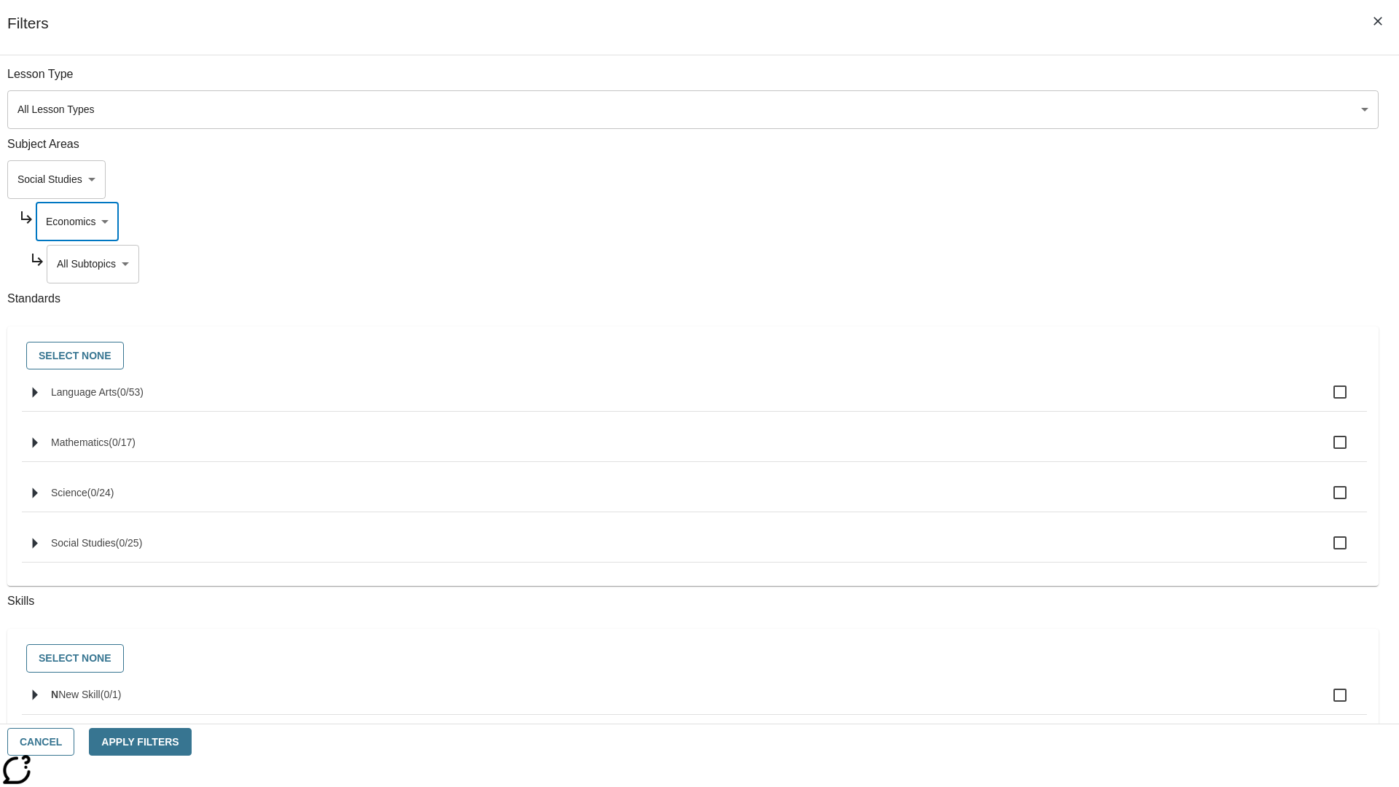
click at [1068, 264] on body "Skip to main content NJ Edition EN Grade 3 2025 Auto Grade 3 Search 0 Tauto Das…" at bounding box center [699, 452] width 1387 height 804
click at [1049, 179] on body "Skip to main content NJ Edition EN Grade 3 2025 Auto Grade 3 Search 0 Tauto Das…" at bounding box center [699, 452] width 1387 height 804
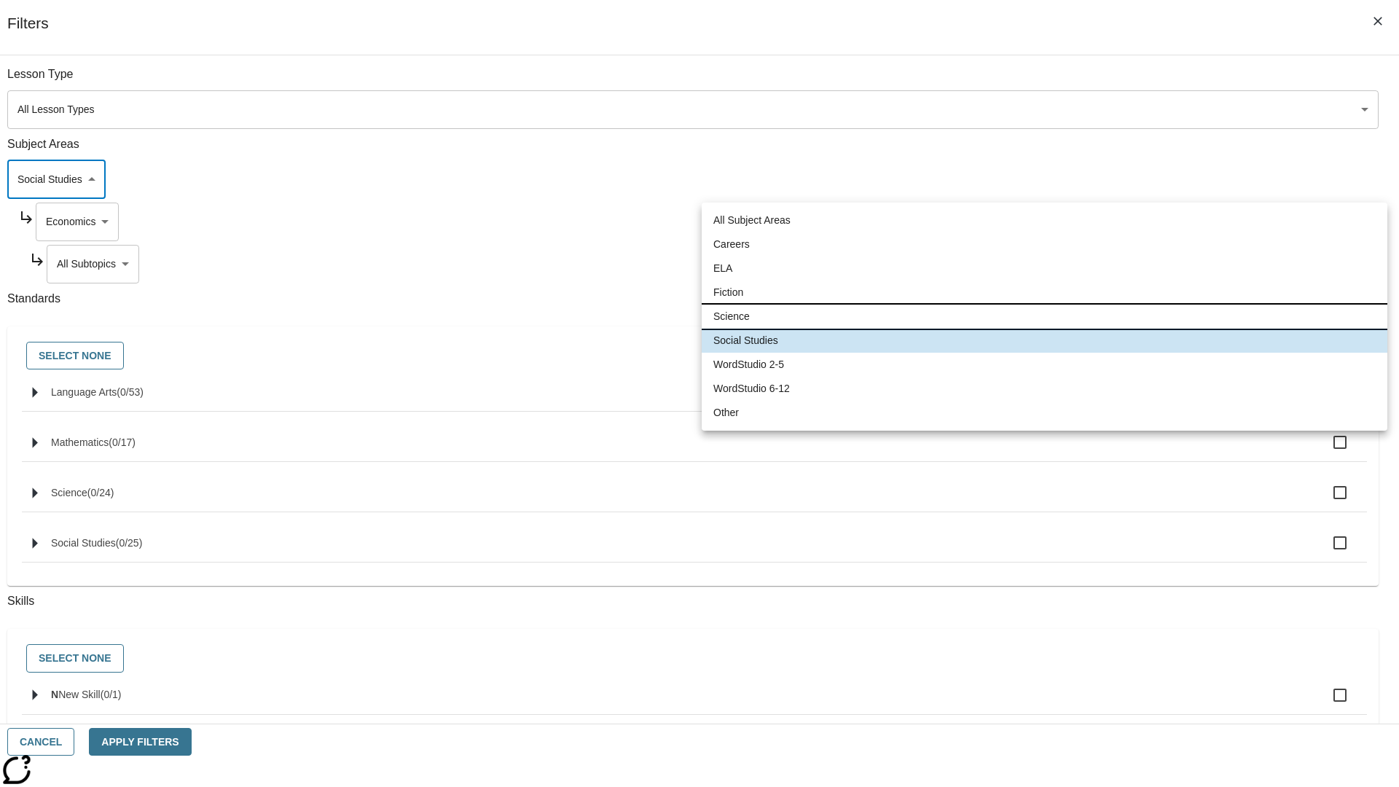
click at [1044, 316] on li "Science" at bounding box center [1045, 317] width 686 height 24
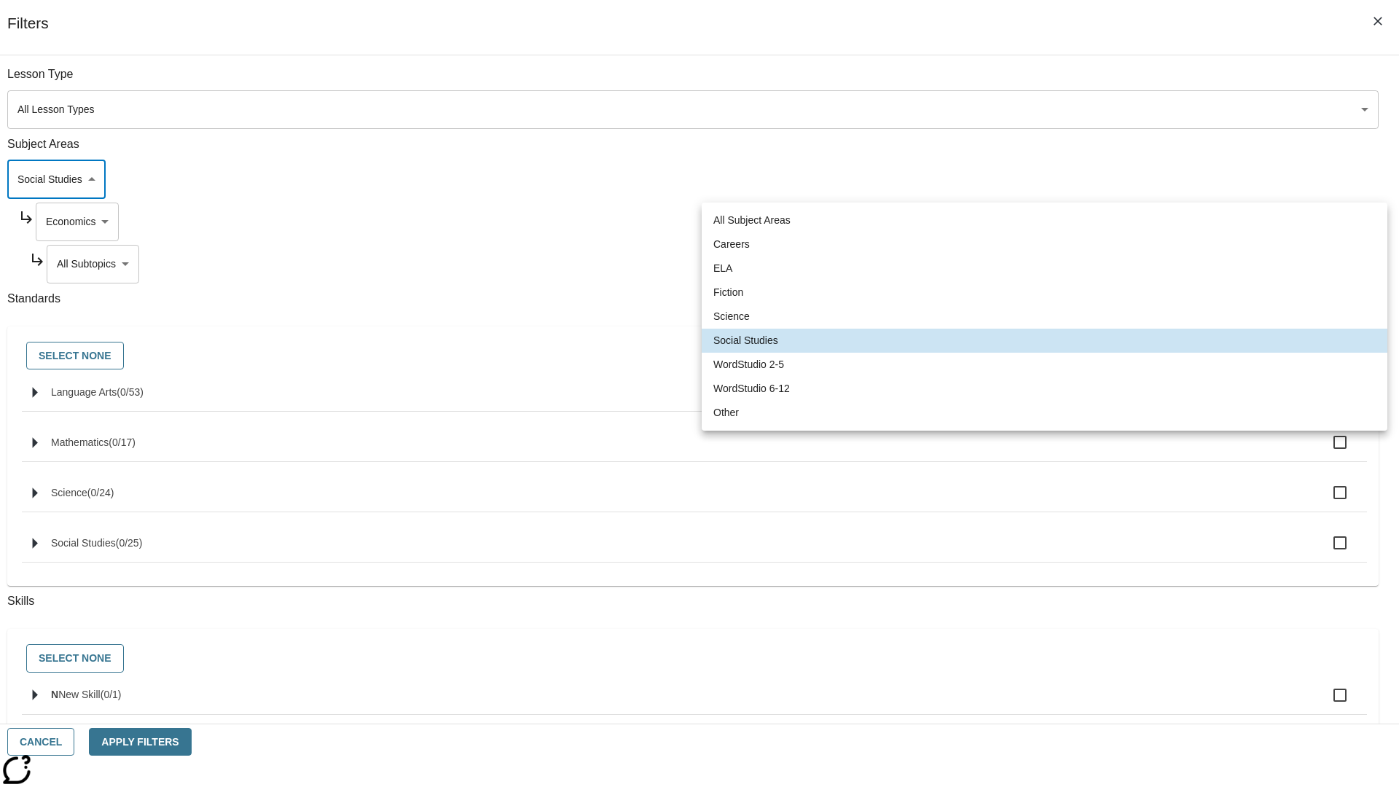
type input "2"
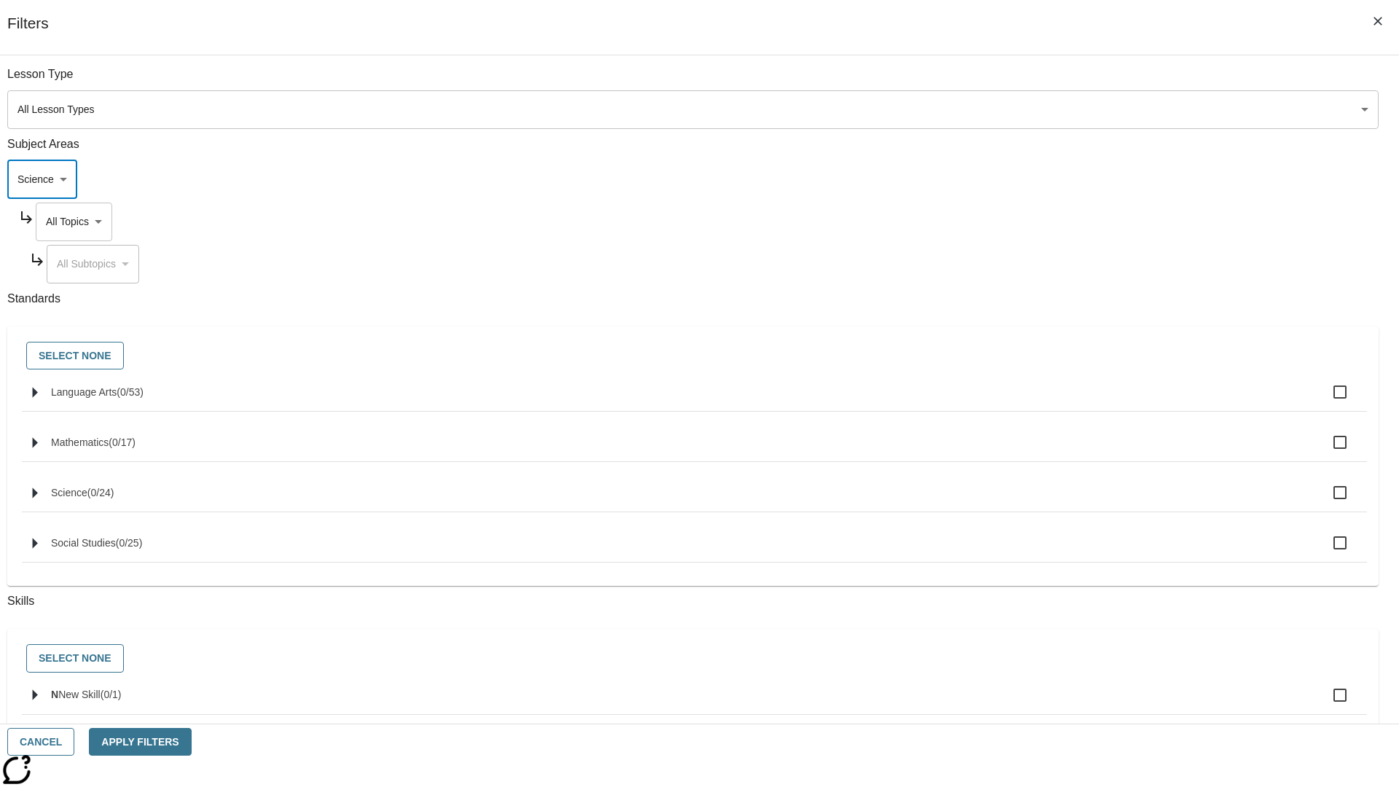
scroll to position [140, 1]
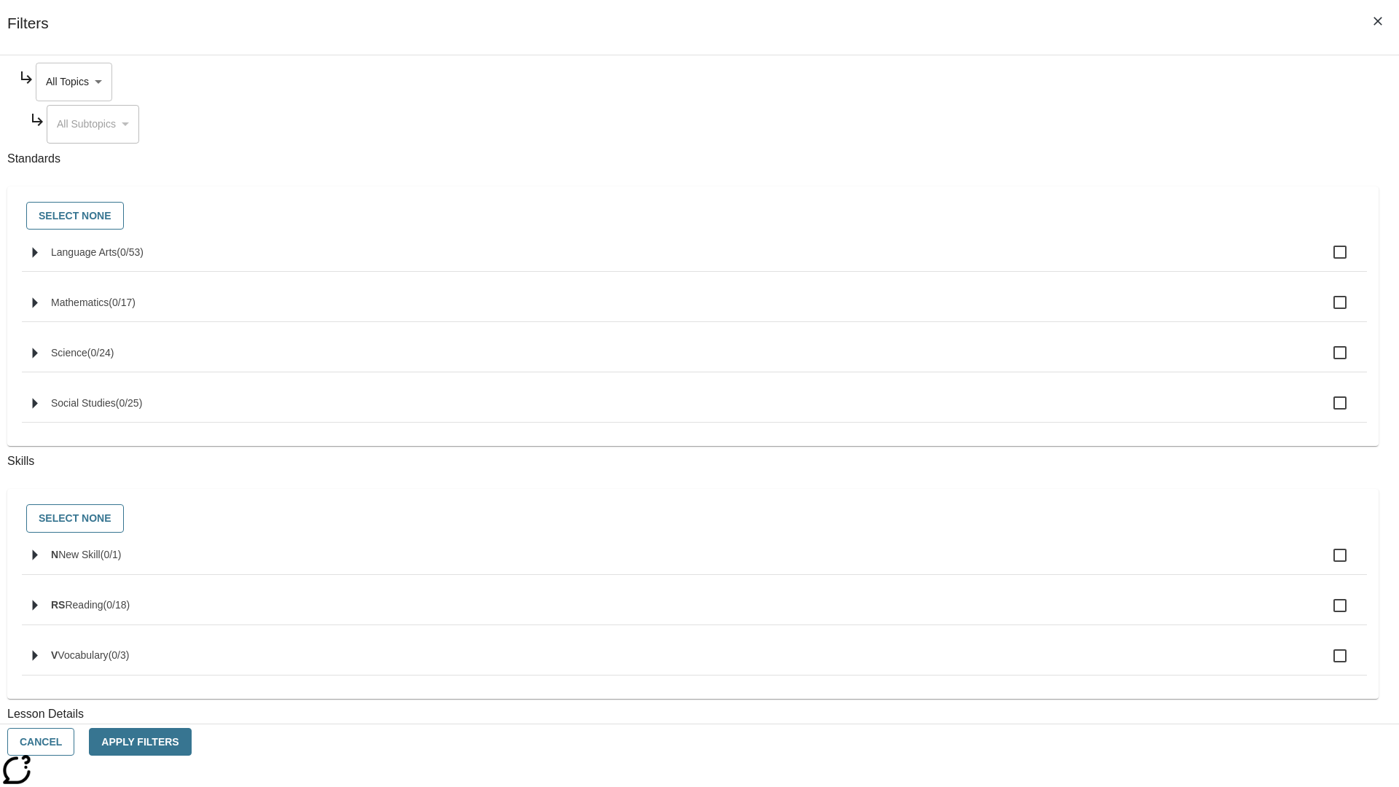
click at [1062, 82] on body "Skip to main content NJ Edition EN Grade 3 2025 Auto Grade 3 Search 0 Tauto Das…" at bounding box center [699, 452] width 1387 height 804
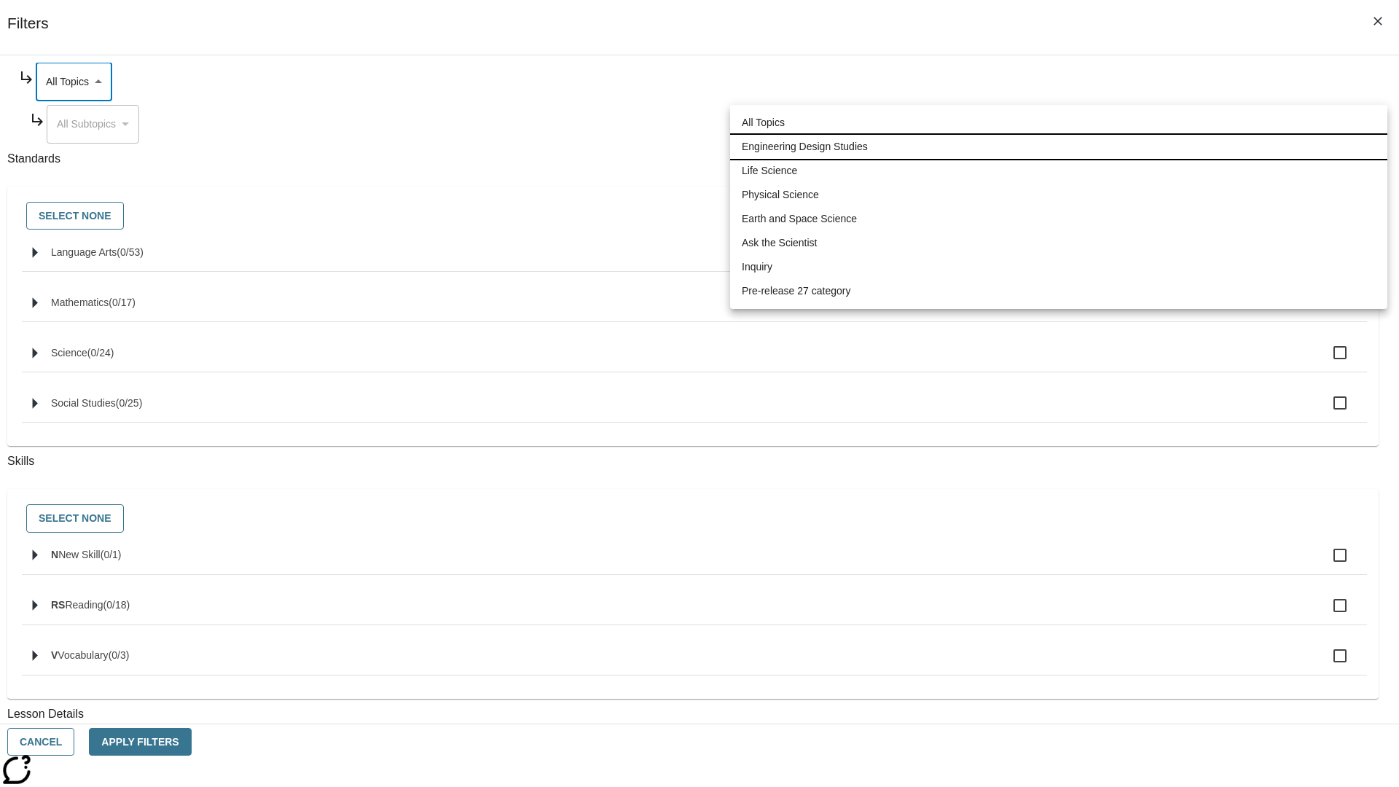
click at [1059, 146] on li "Engineering Design Studies" at bounding box center [1058, 147] width 657 height 24
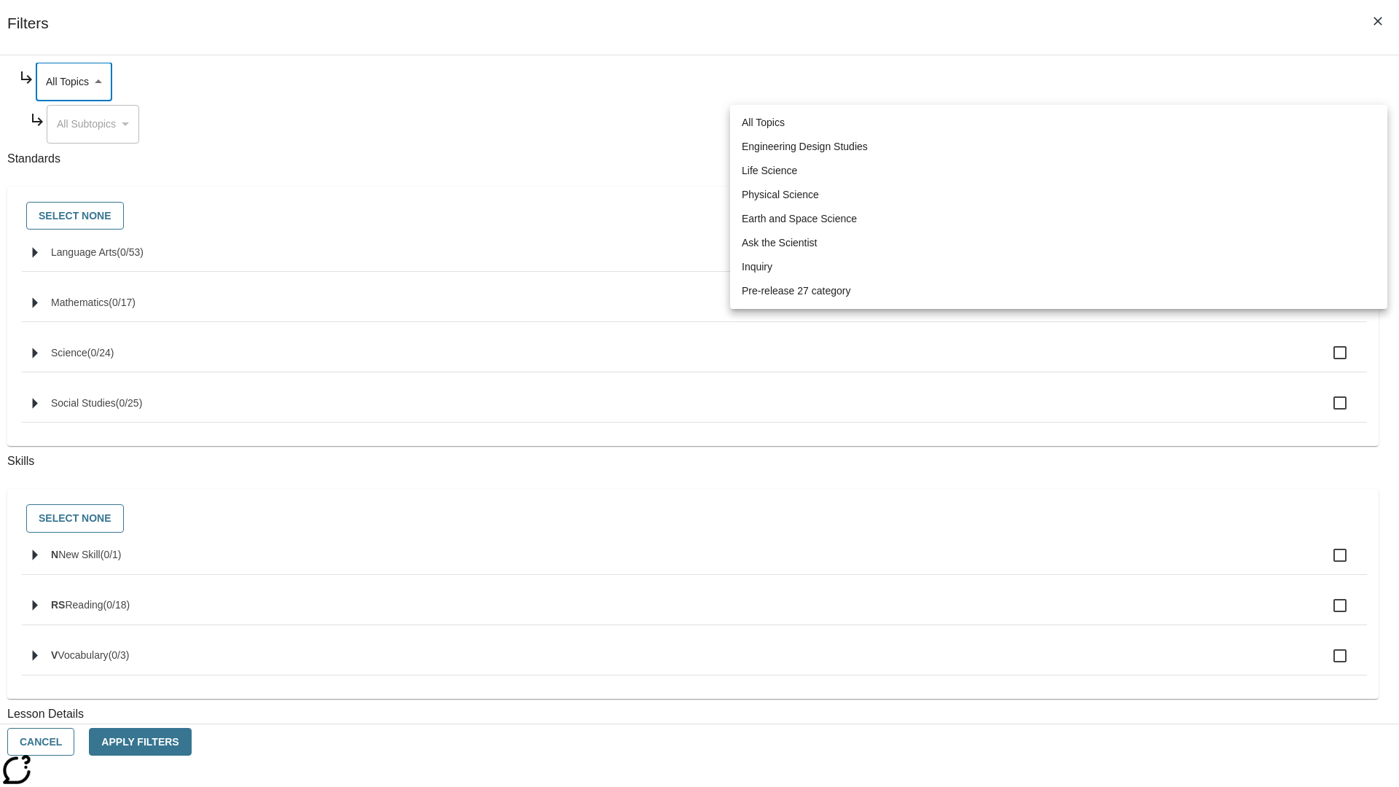
type input "187"
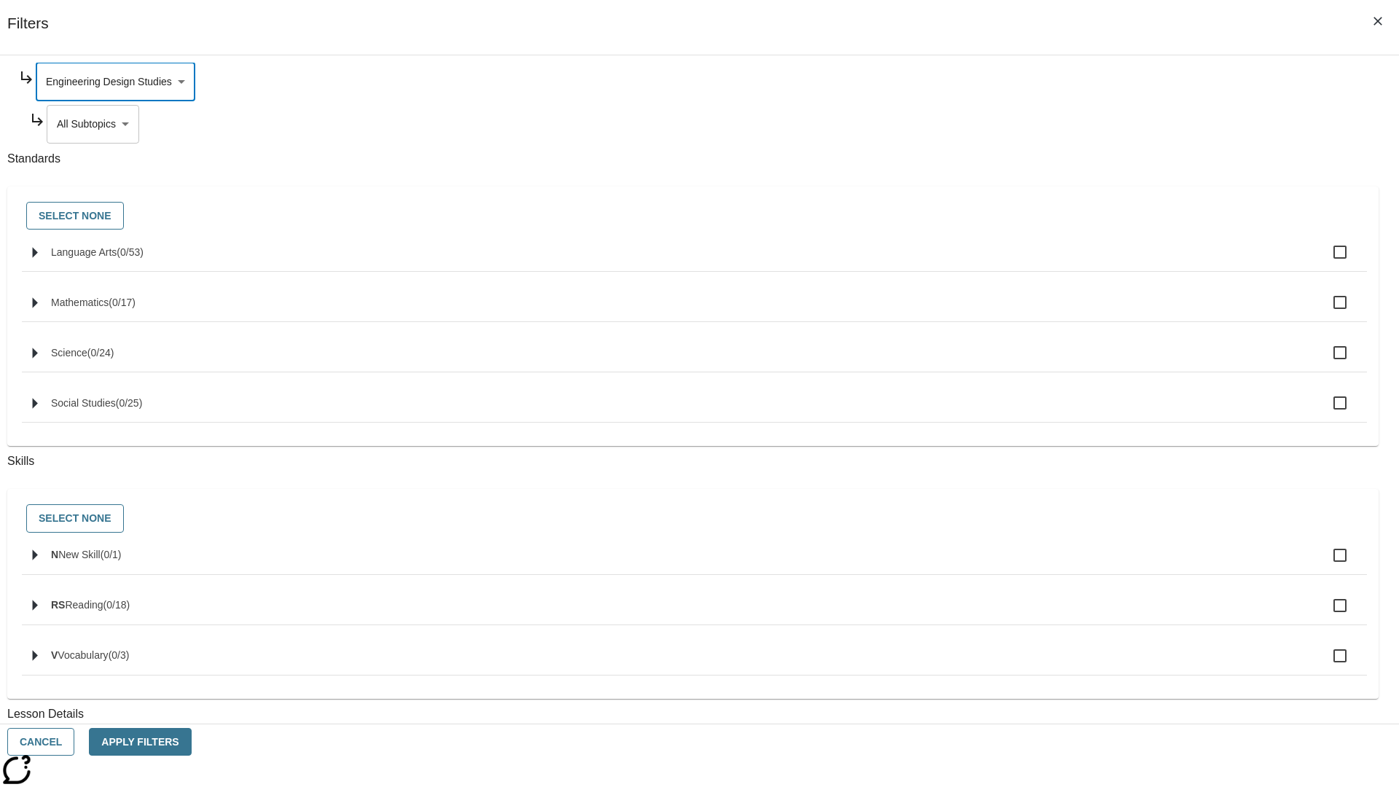
scroll to position [0, 1]
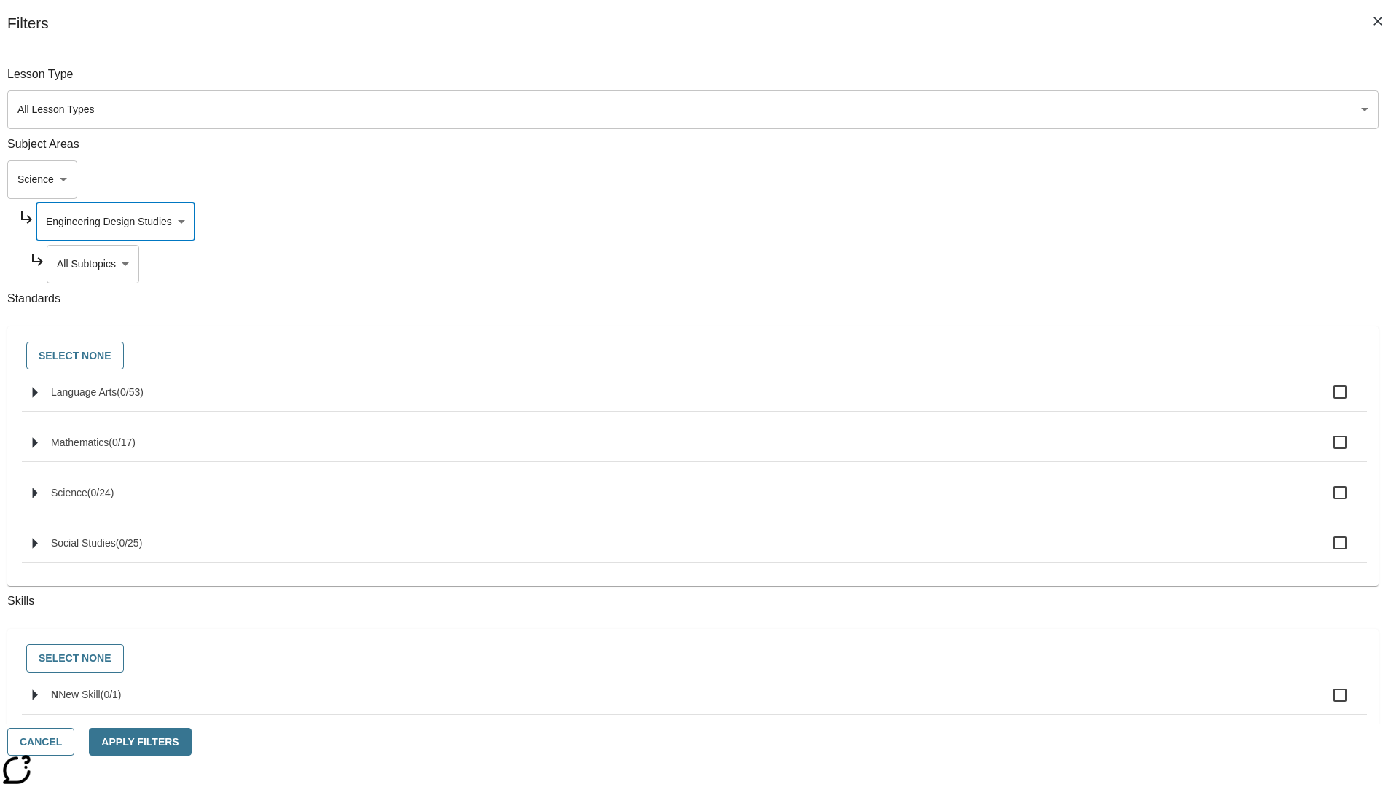
click at [1068, 82] on body "Skip to main content NJ Edition EN Grade 3 2025 Auto Grade 3 Search 0 Tauto Das…" at bounding box center [699, 452] width 1387 height 804
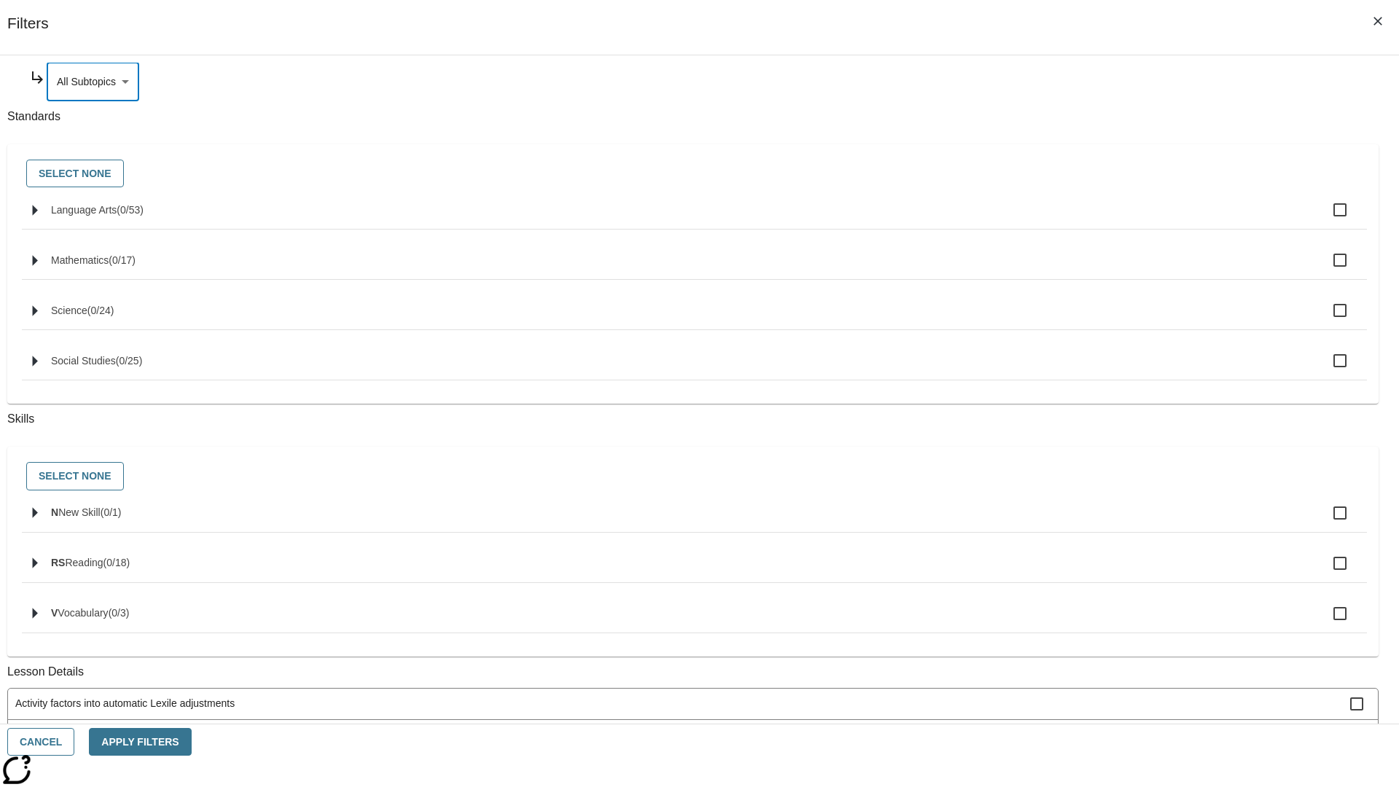
click at [1063, 221] on body "Skip to main content NJ Edition EN Grade 3 2025 Auto Grade 3 Search 0 Tauto Das…" at bounding box center [699, 452] width 1387 height 804
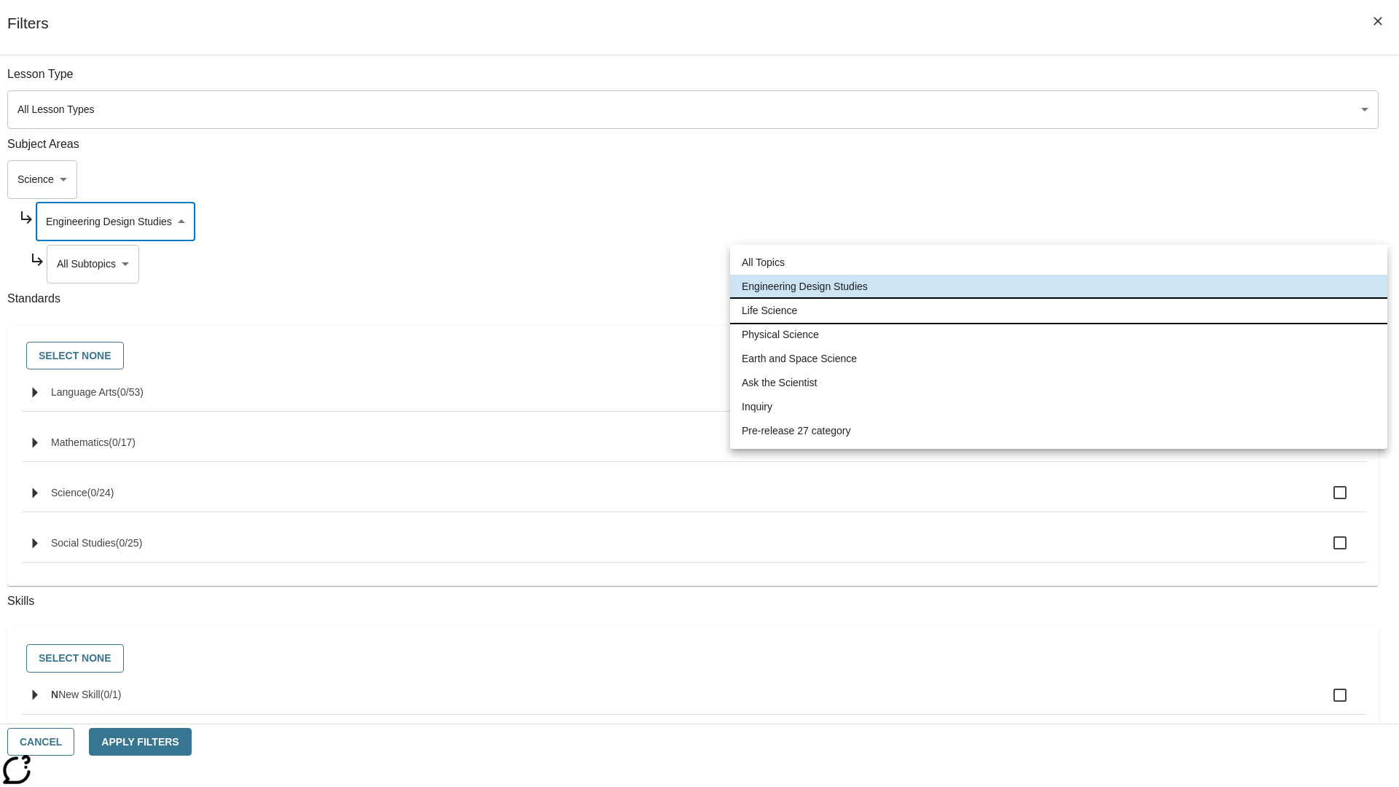
click at [1059, 310] on li "Life Science" at bounding box center [1058, 311] width 657 height 24
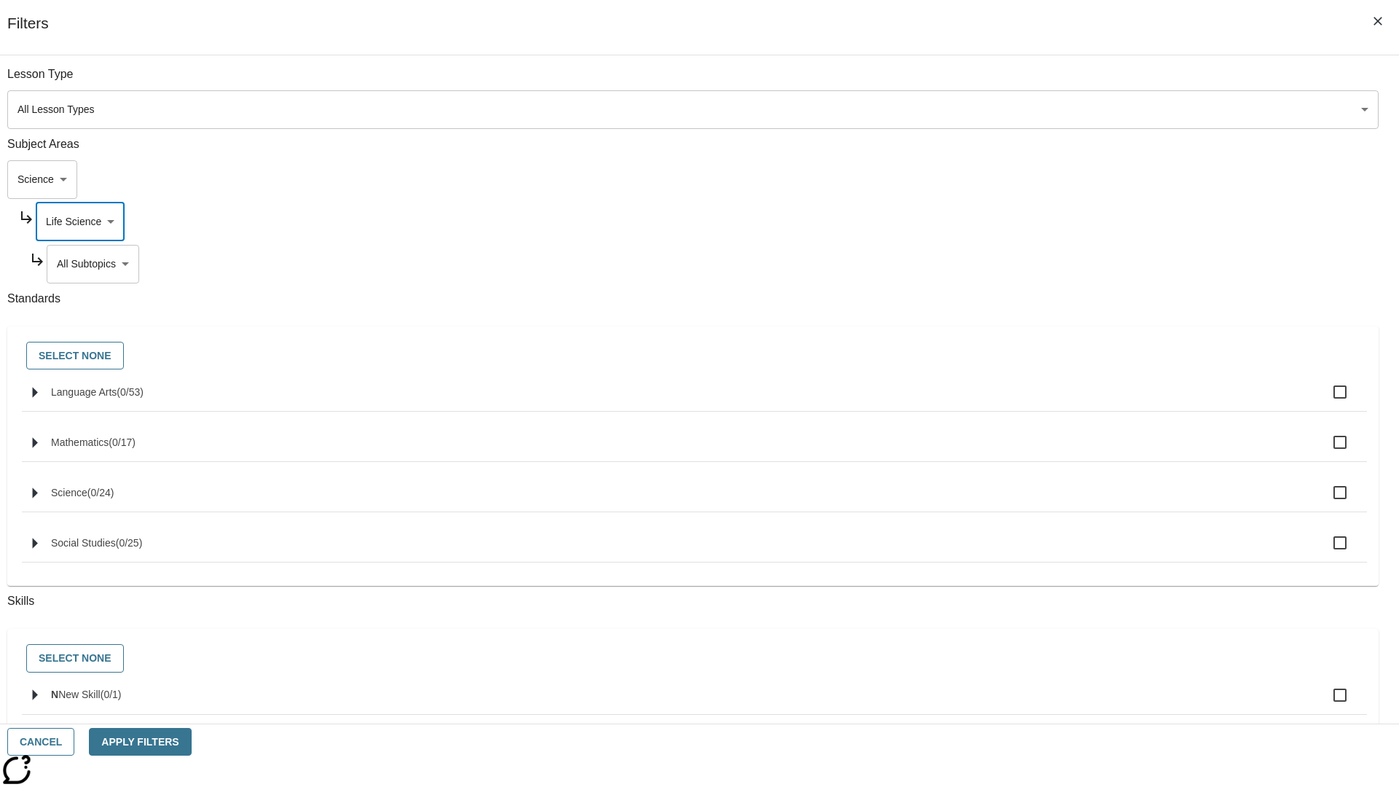
scroll to position [0, 1]
click at [1068, 82] on body "Skip to main content NJ Edition EN Grade 3 2025 Auto Grade 3 Search 0 Tauto Das…" at bounding box center [699, 452] width 1387 height 804
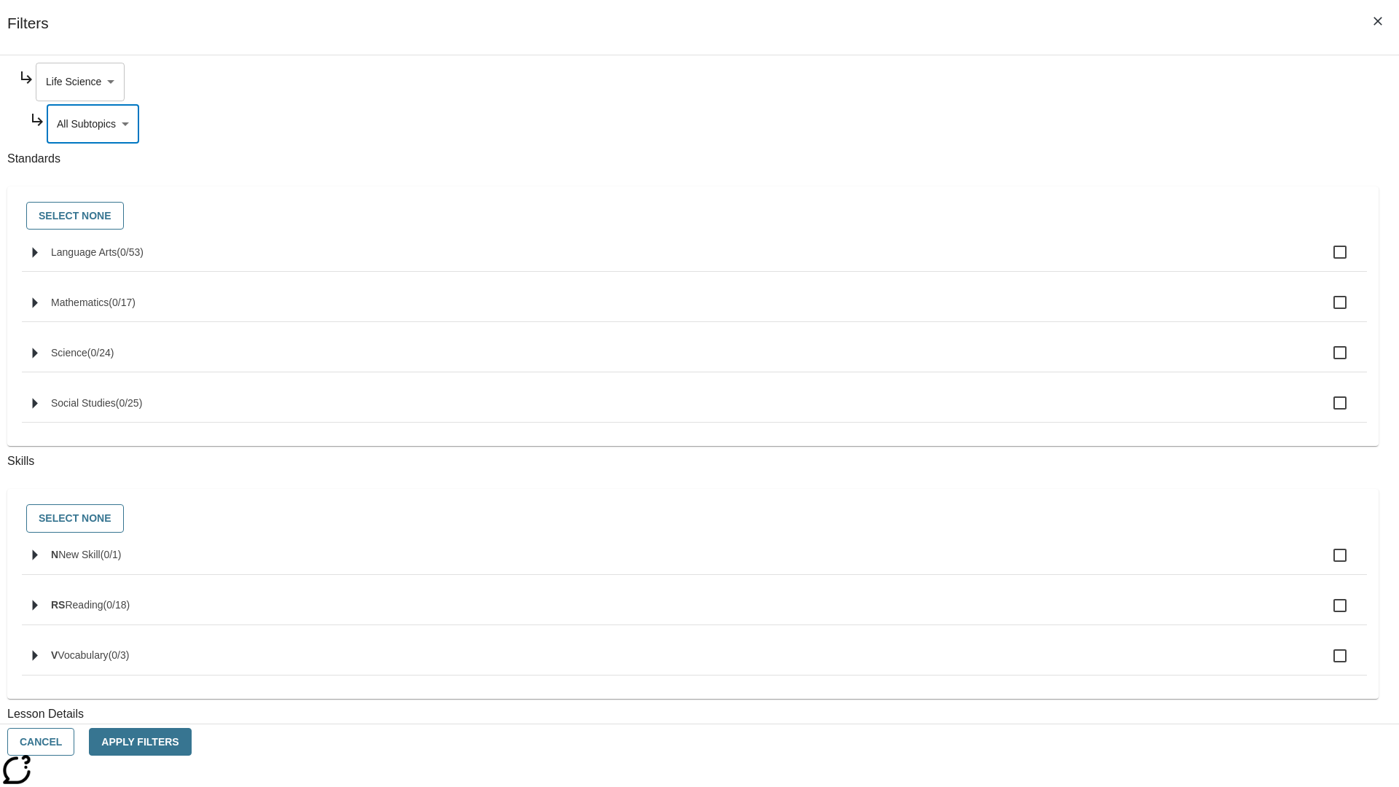
click at [1062, 82] on body "Skip to main content NJ Edition EN Grade 3 2025 Auto Grade 3 Search 0 Tauto Das…" at bounding box center [699, 452] width 1387 height 804
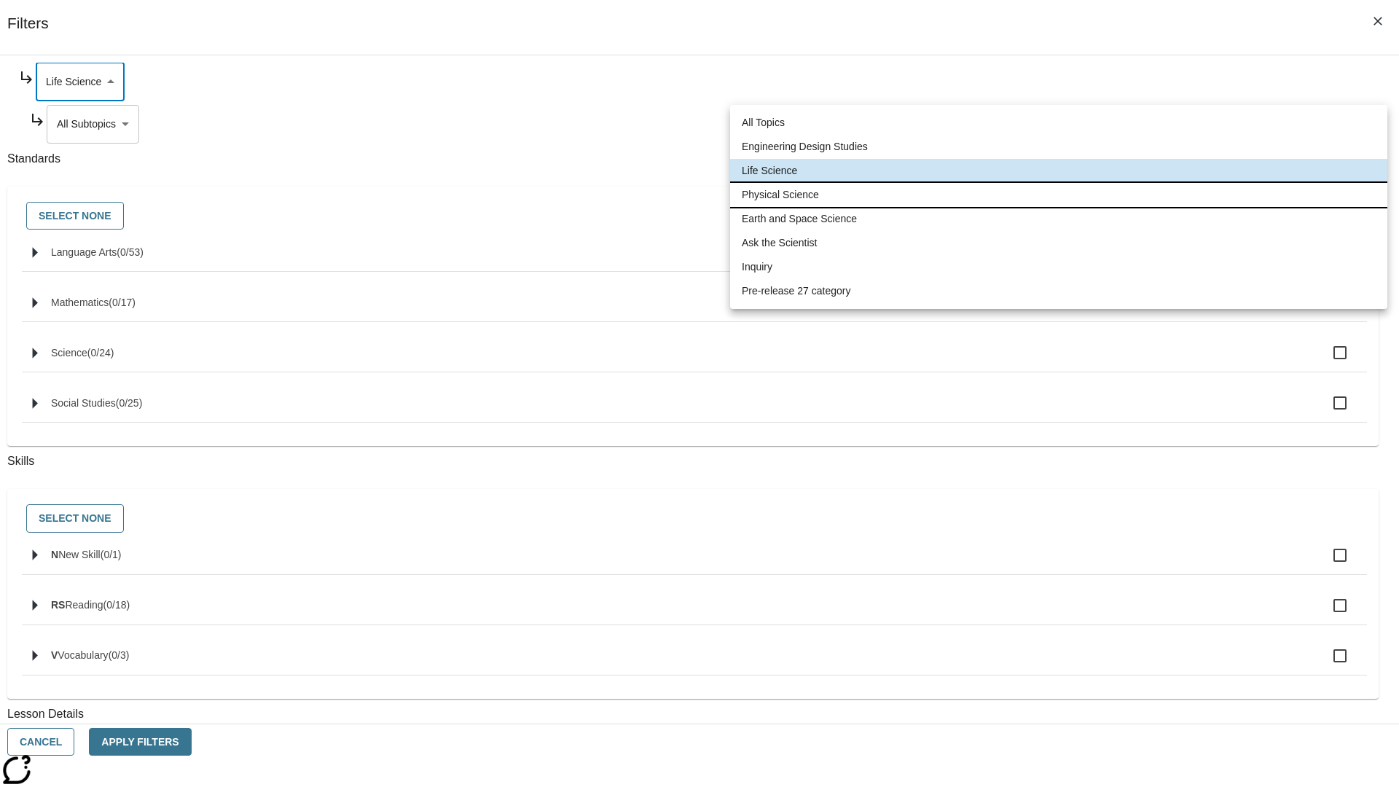
click at [1059, 195] on li "Physical Science" at bounding box center [1058, 195] width 657 height 24
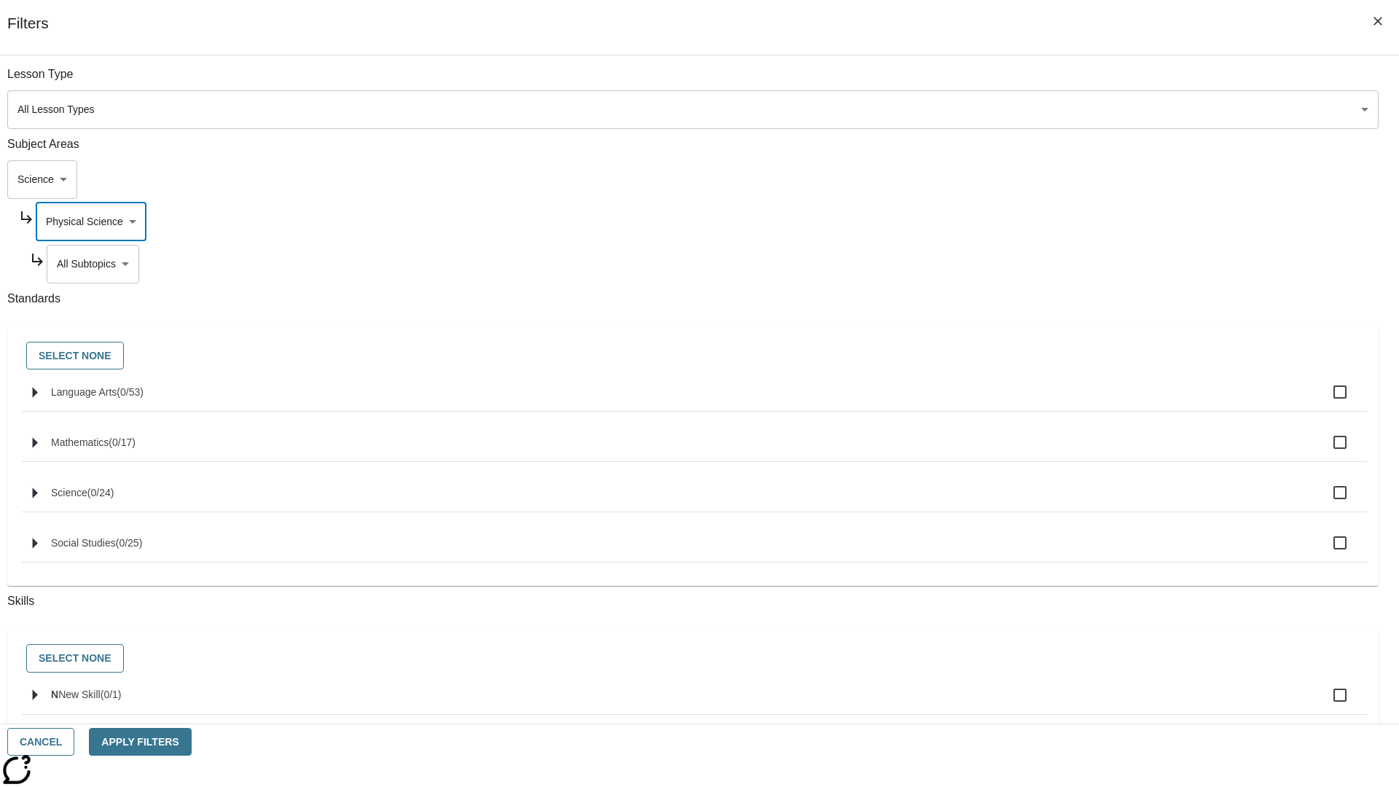
click at [1068, 264] on body "Skip to main content NJ Edition EN Grade 3 2025 Auto Grade 3 Search 0 Tauto Das…" at bounding box center [699, 452] width 1387 height 804
click at [1062, 221] on body "Skip to main content NJ Edition EN Grade 3 2025 Auto Grade 3 Search 0 Tauto Das…" at bounding box center [699, 452] width 1387 height 804
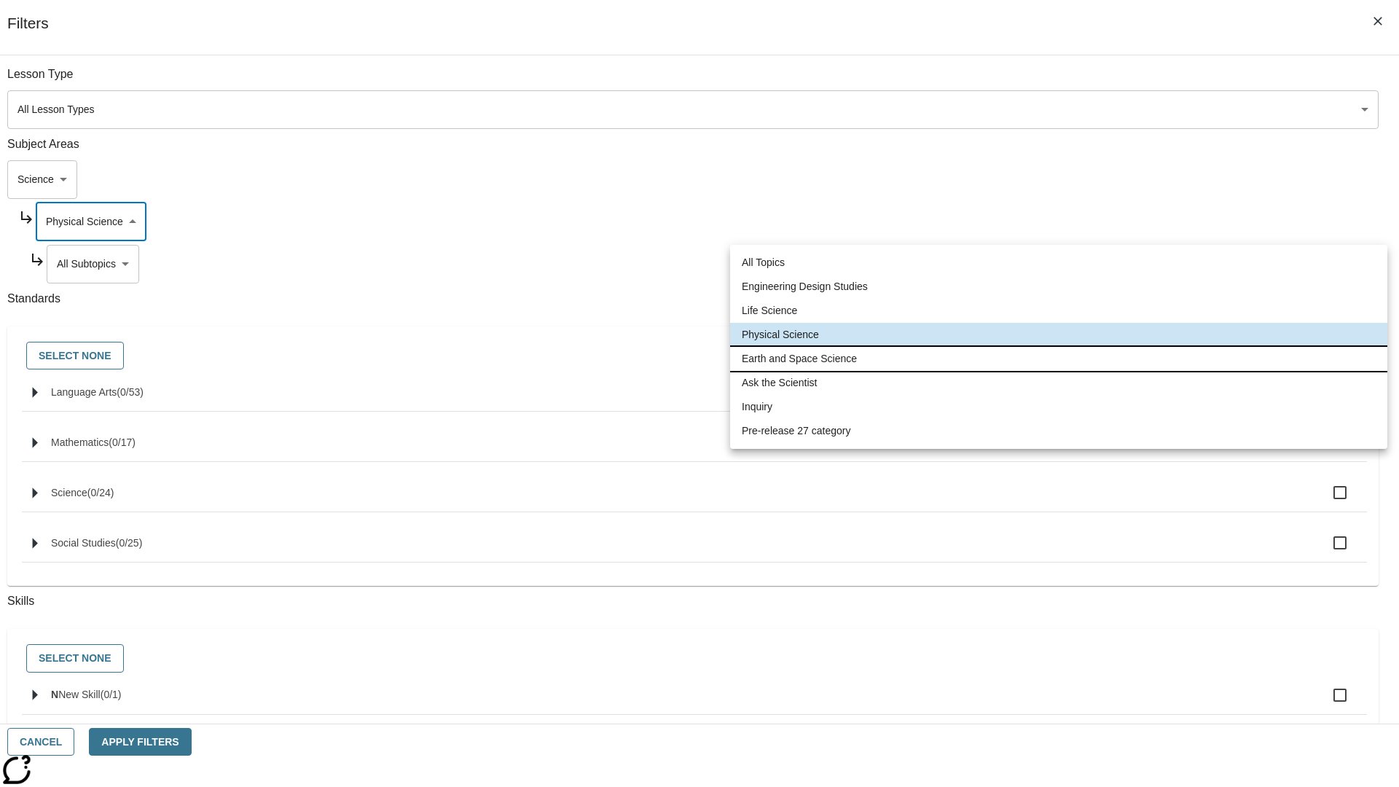
click at [1059, 358] on li "Earth and Space Science" at bounding box center [1058, 359] width 657 height 24
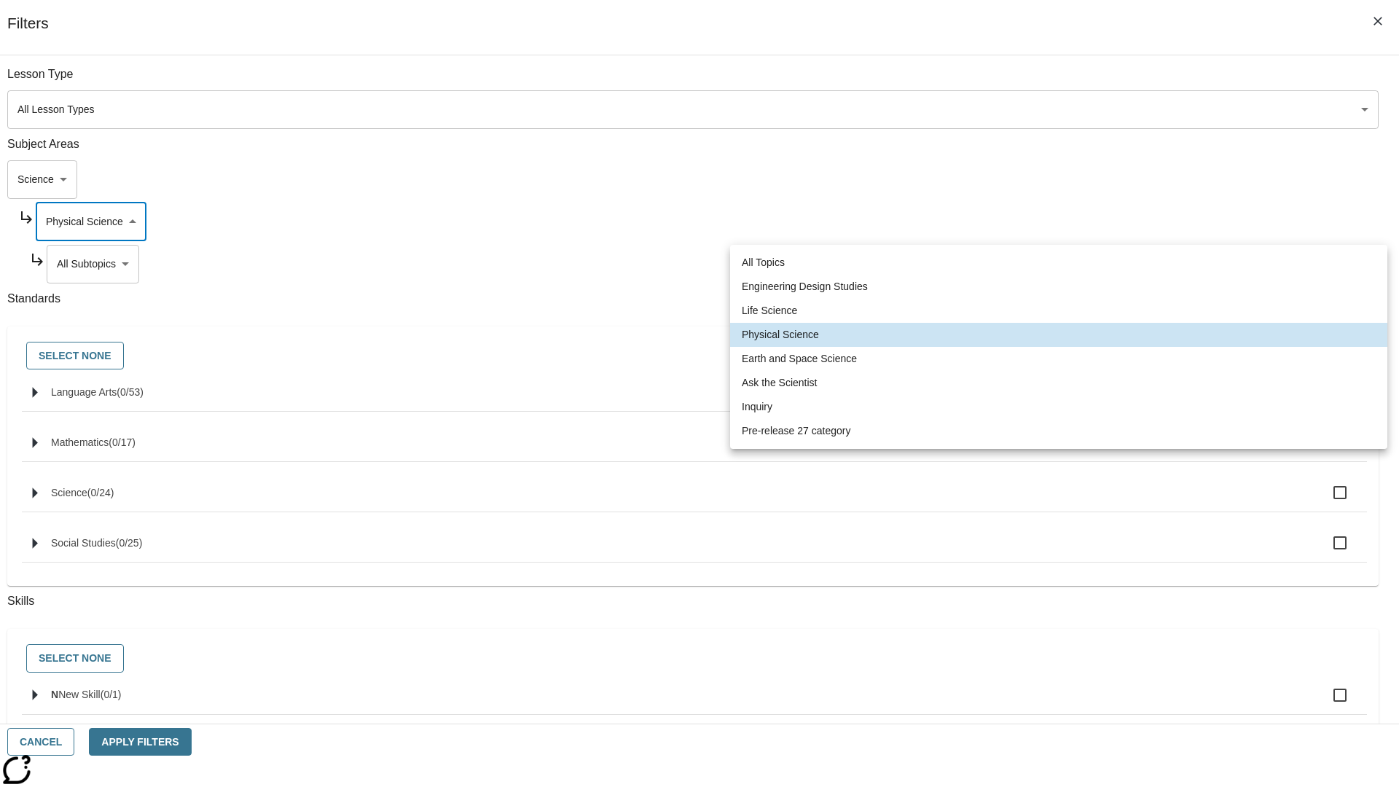
type input "192"
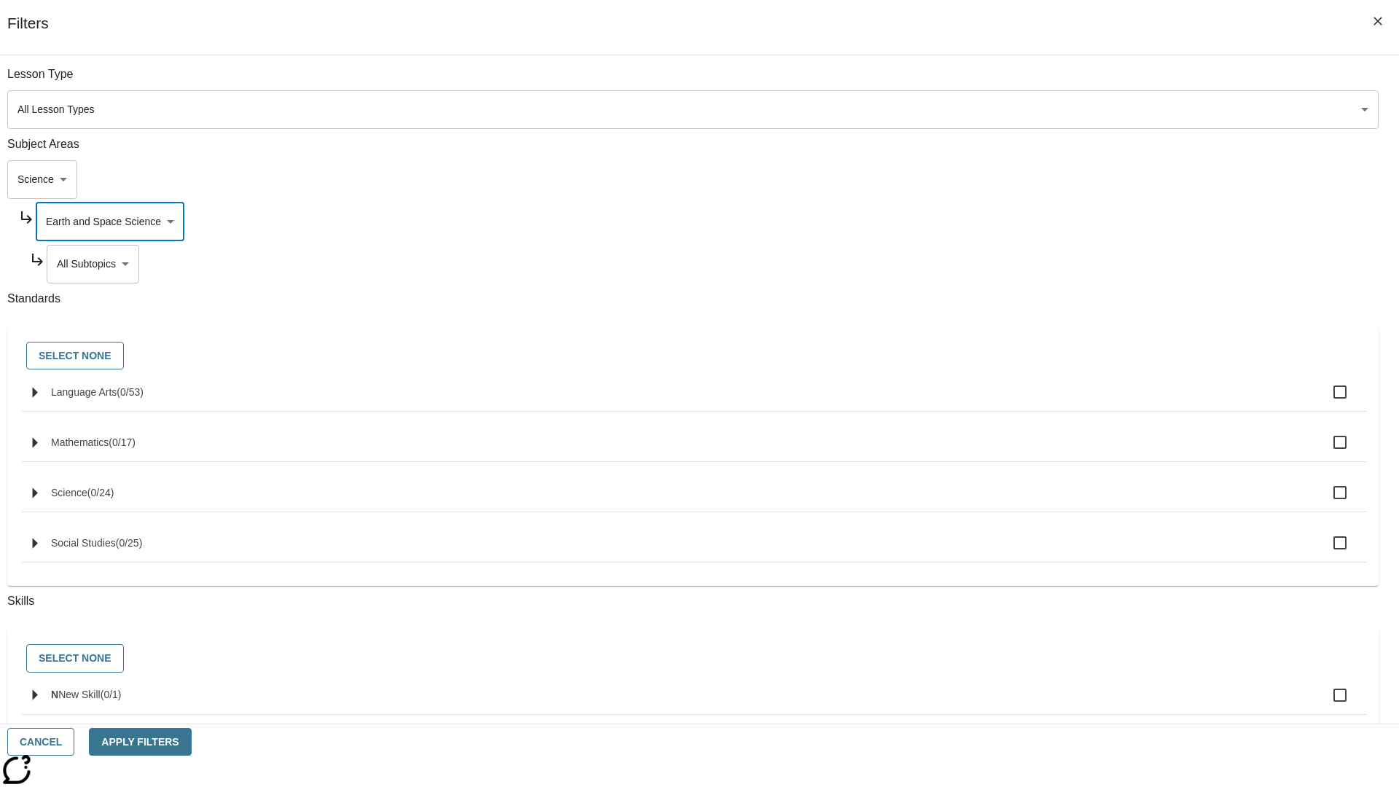
click at [1068, 82] on body "Skip to main content NJ Edition EN Grade 3 2025 Auto Grade 3 Search 0 Tauto Das…" at bounding box center [699, 452] width 1387 height 804
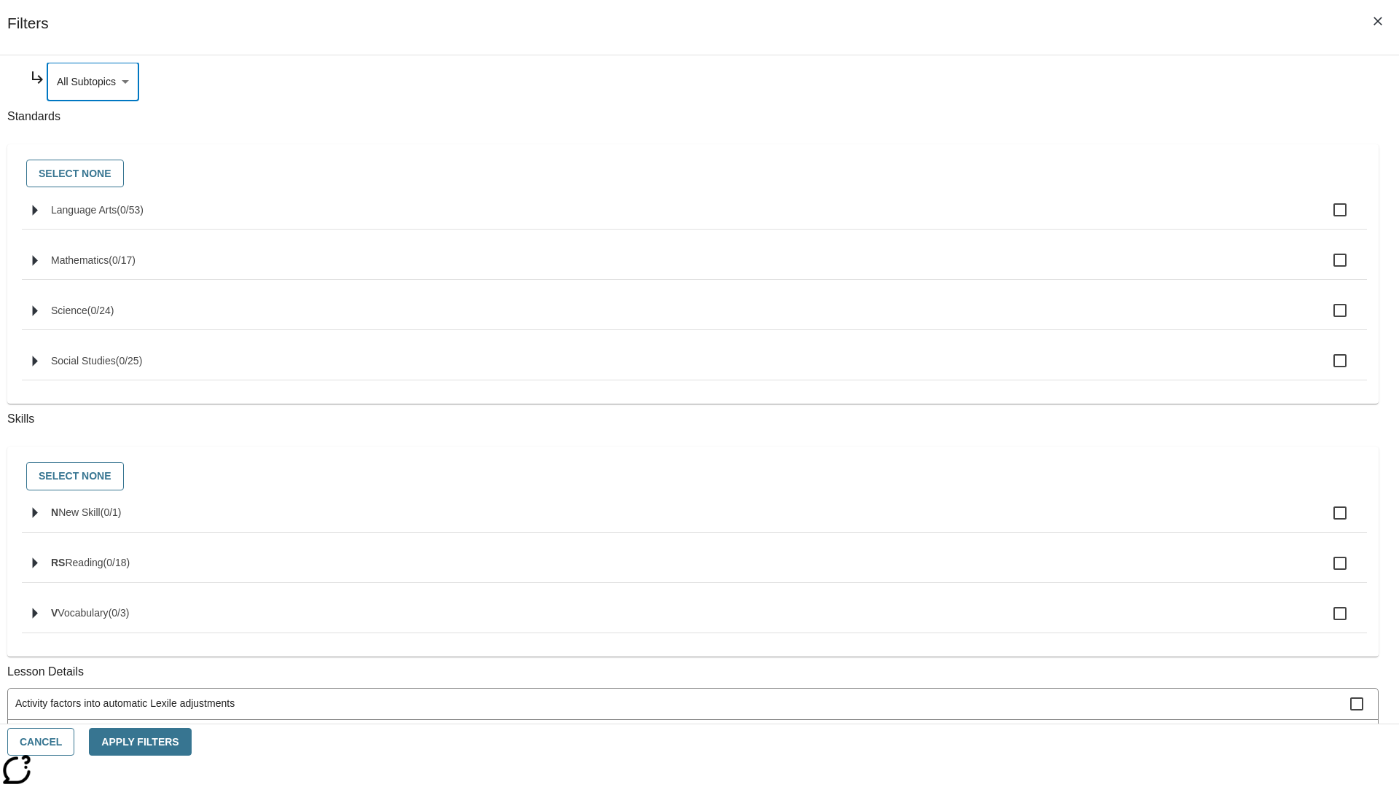
scroll to position [0, 0]
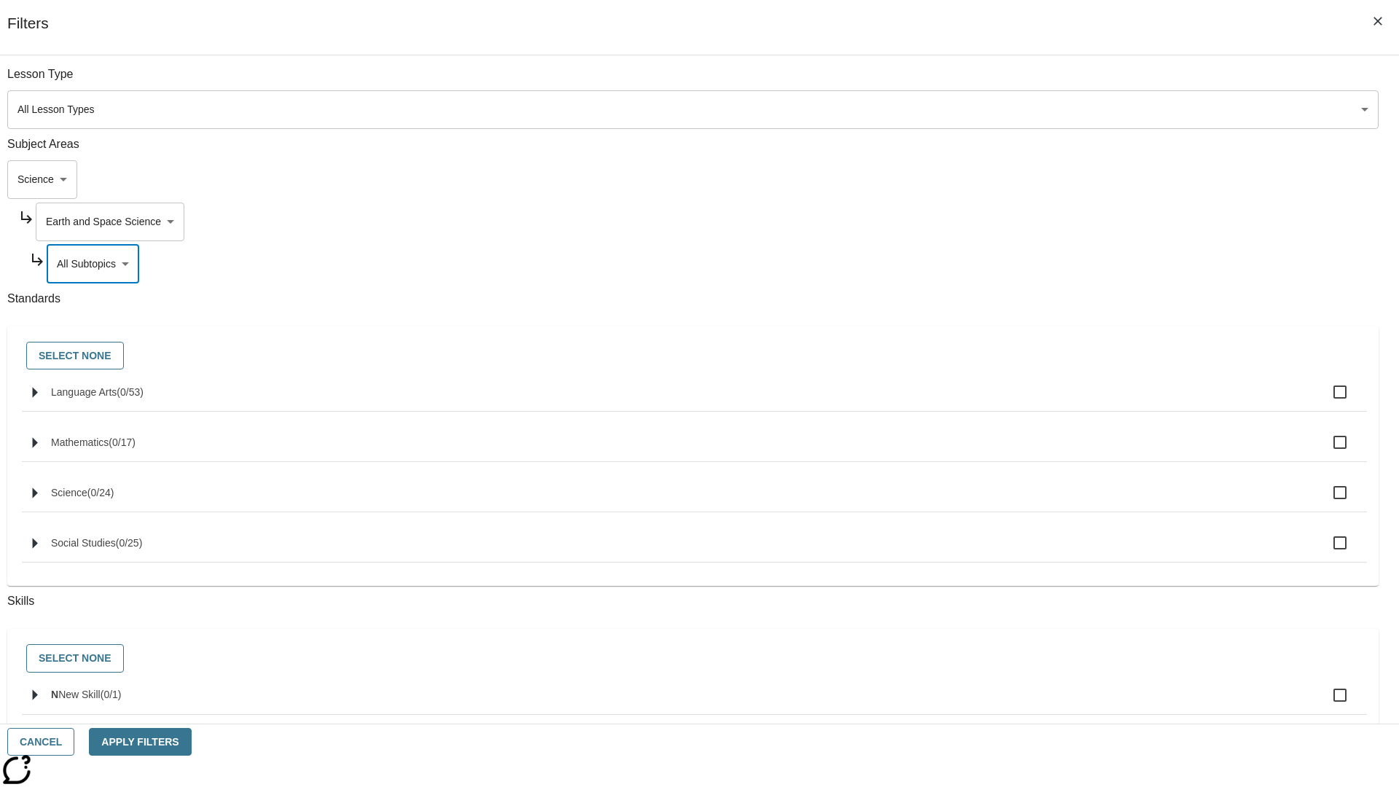
click at [1062, 221] on body "Skip to main content NJ Edition EN Grade 3 2025 Auto Grade 3 Search 0 Tauto Das…" at bounding box center [699, 452] width 1387 height 804
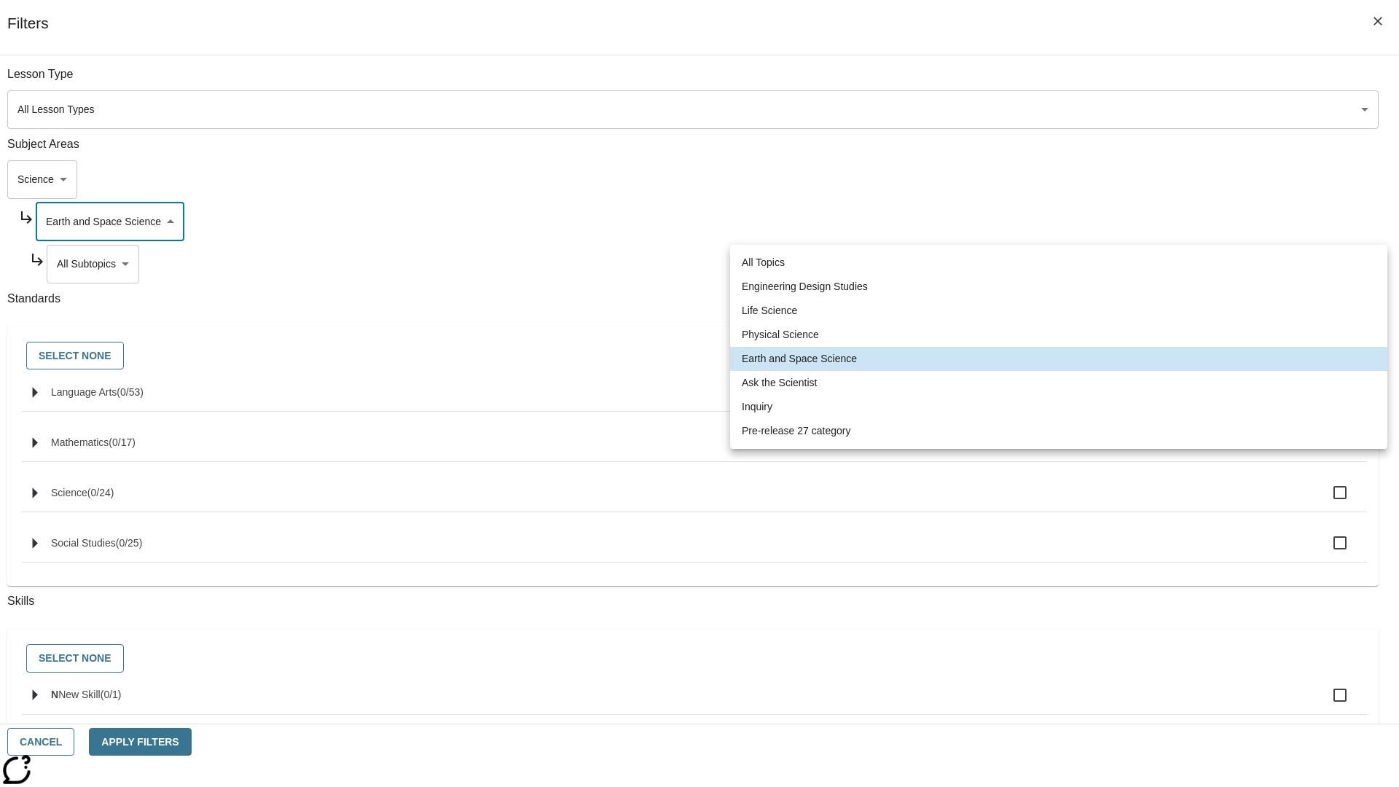
scroll to position [0, 1]
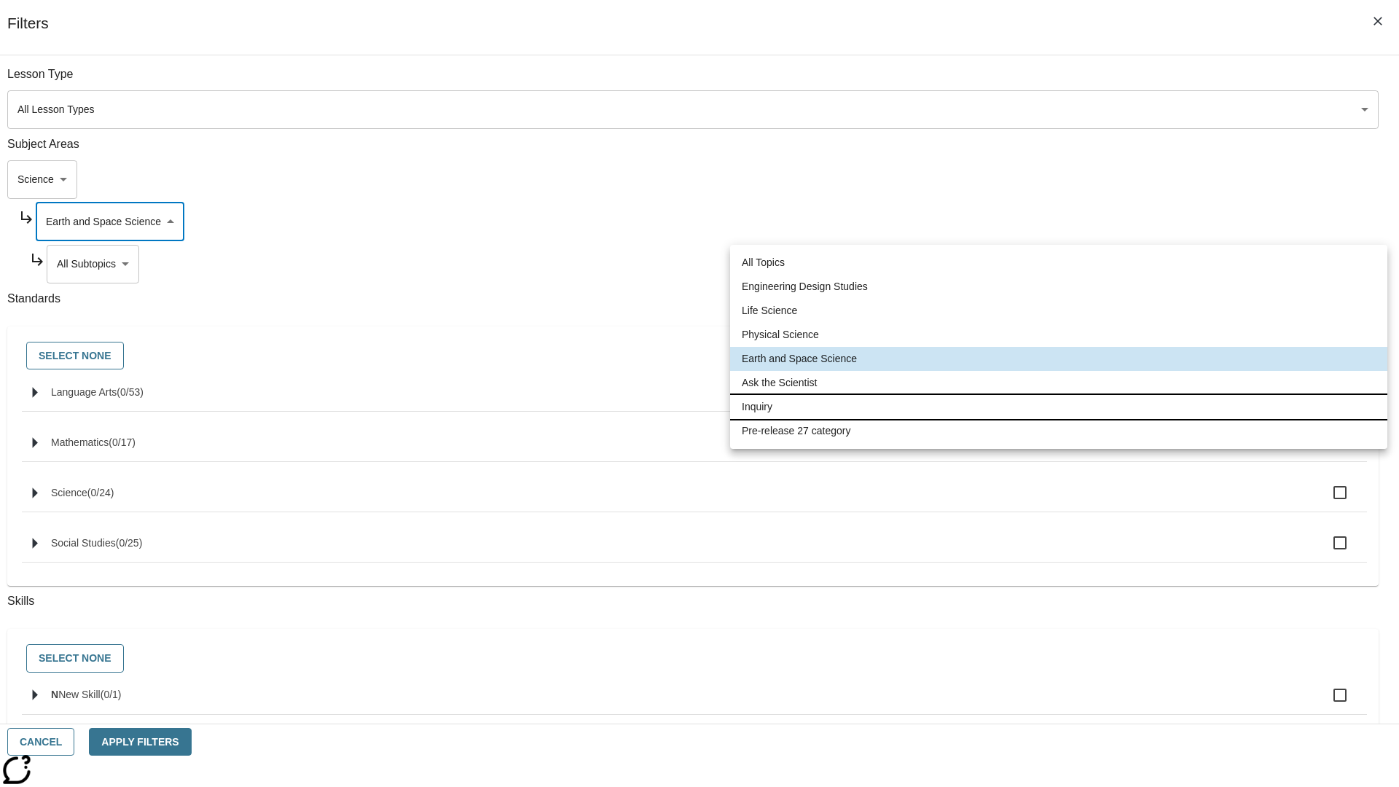
click at [1059, 407] on li "Inquiry" at bounding box center [1058, 407] width 657 height 24
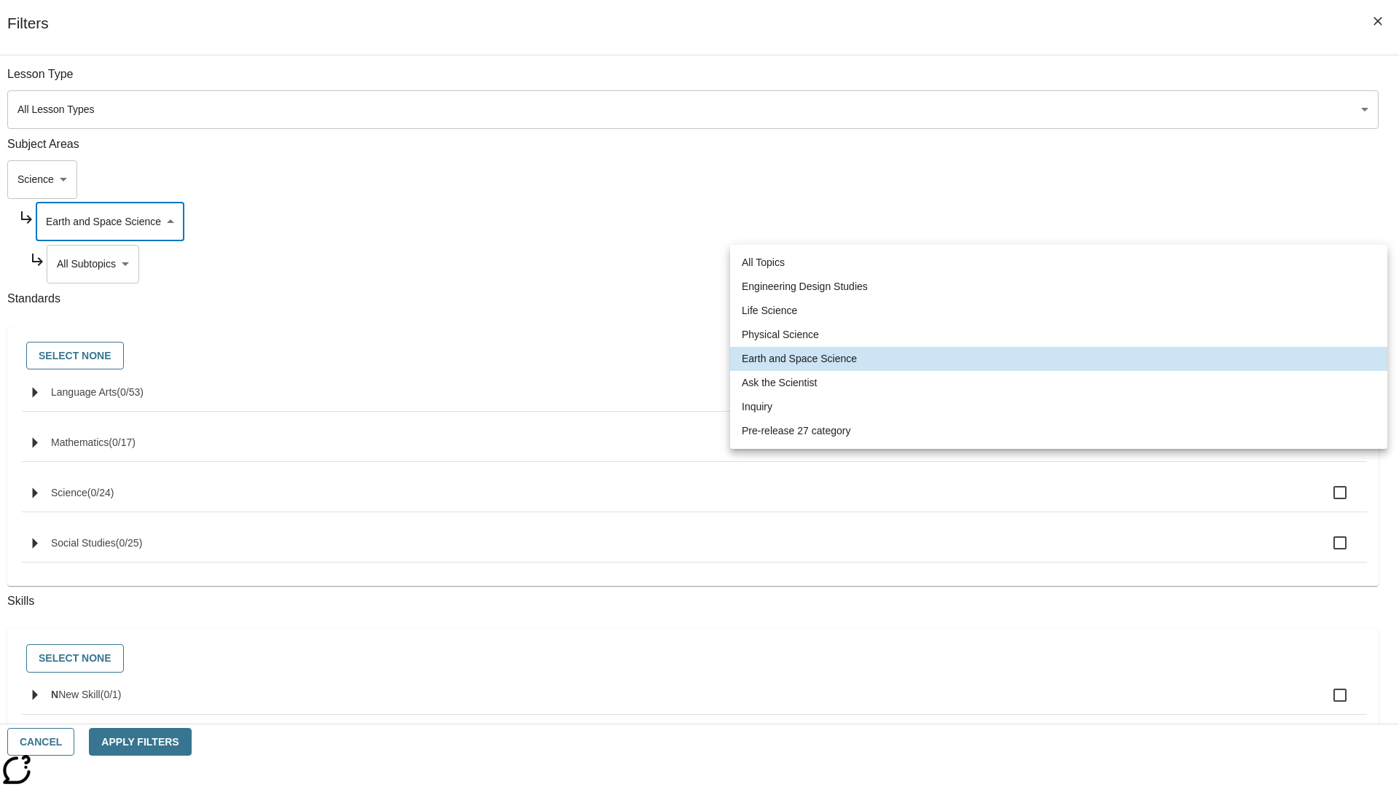
type input "251"
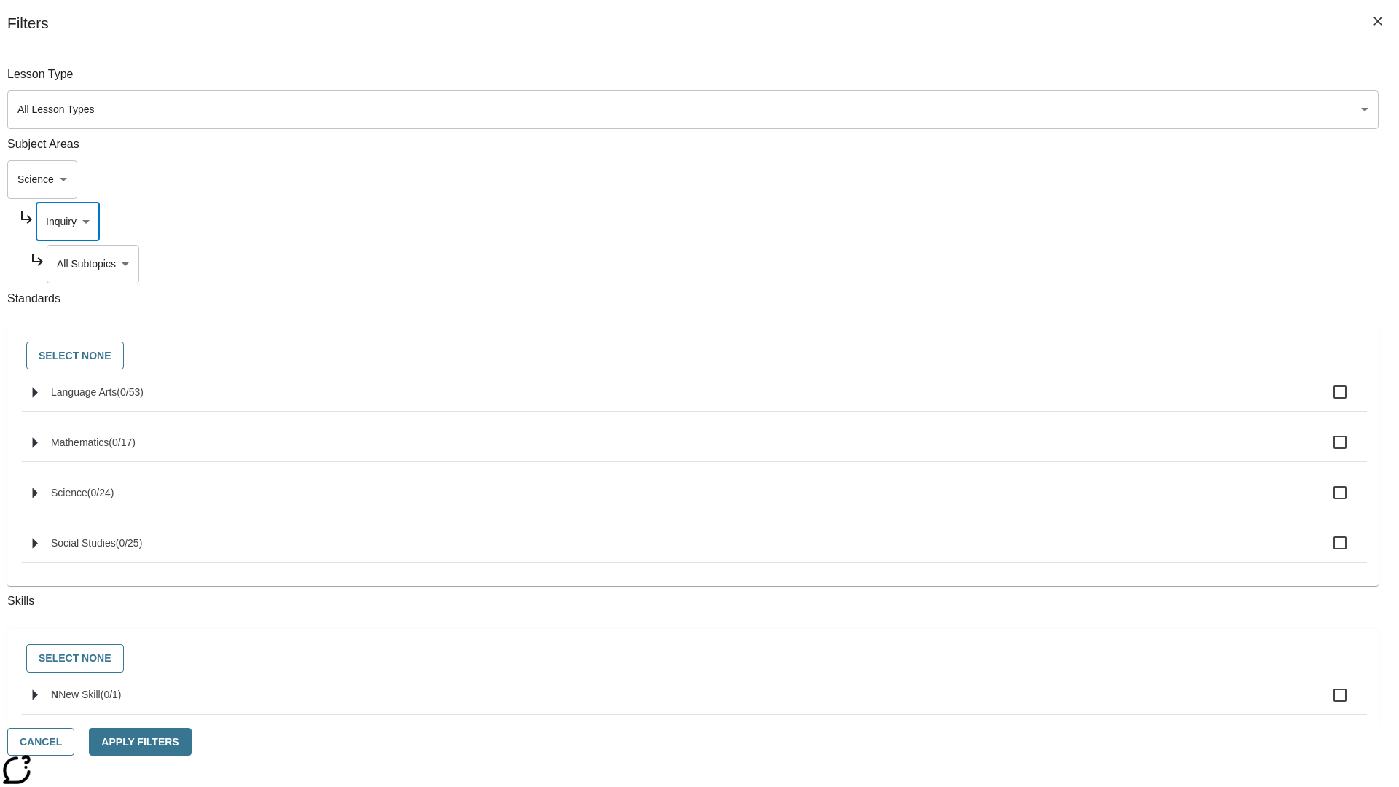
scroll to position [0, 0]
click at [1068, 264] on body "Skip to main content NJ Edition EN Grade 3 2025 Auto Grade 3 Search 0 Tauto Das…" at bounding box center [699, 452] width 1387 height 804
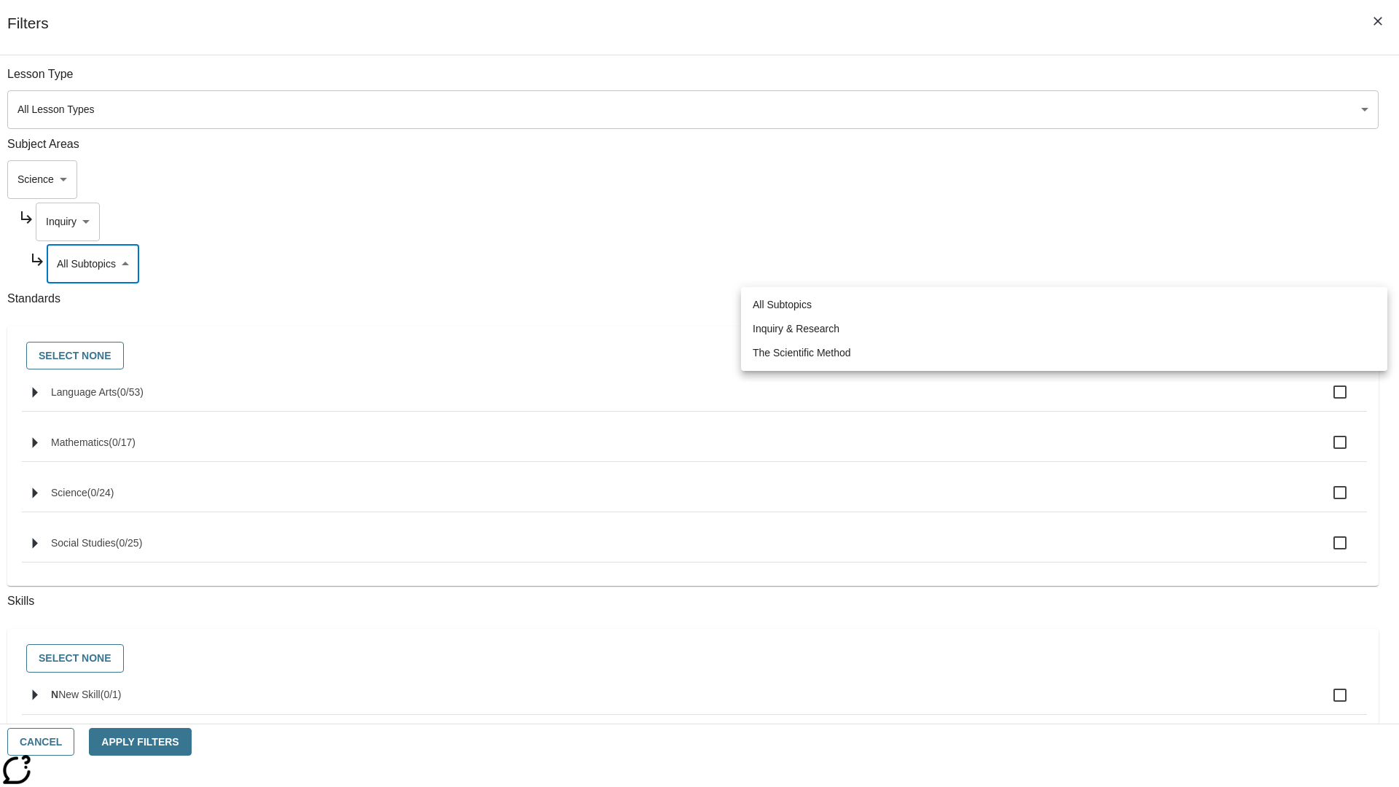
scroll to position [0, 1]
click at [1063, 221] on body "Skip to main content NJ Edition EN Grade 3 2025 Auto Grade 3 Search 0 Tauto Das…" at bounding box center [699, 452] width 1387 height 804
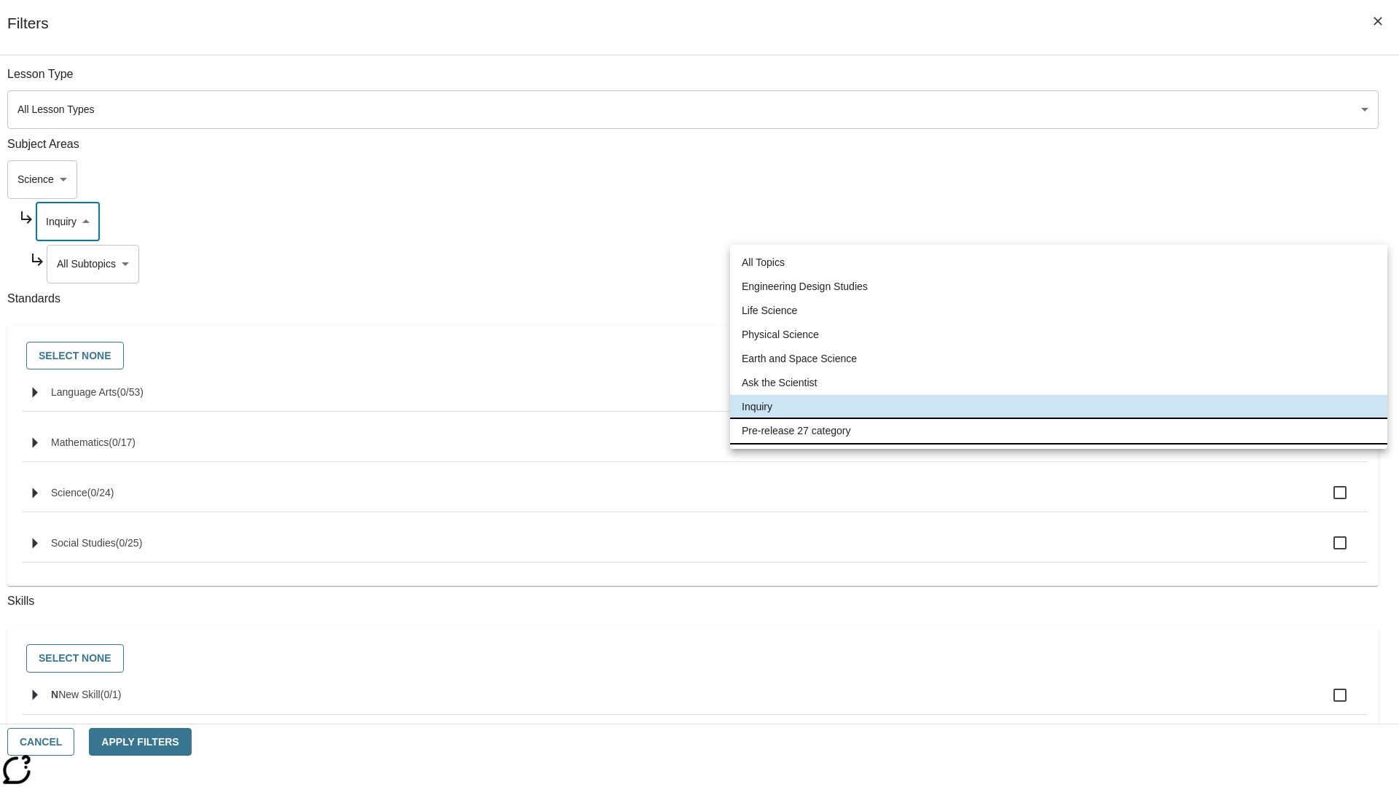
click at [1059, 431] on li "Pre-release 27 category" at bounding box center [1058, 431] width 657 height 24
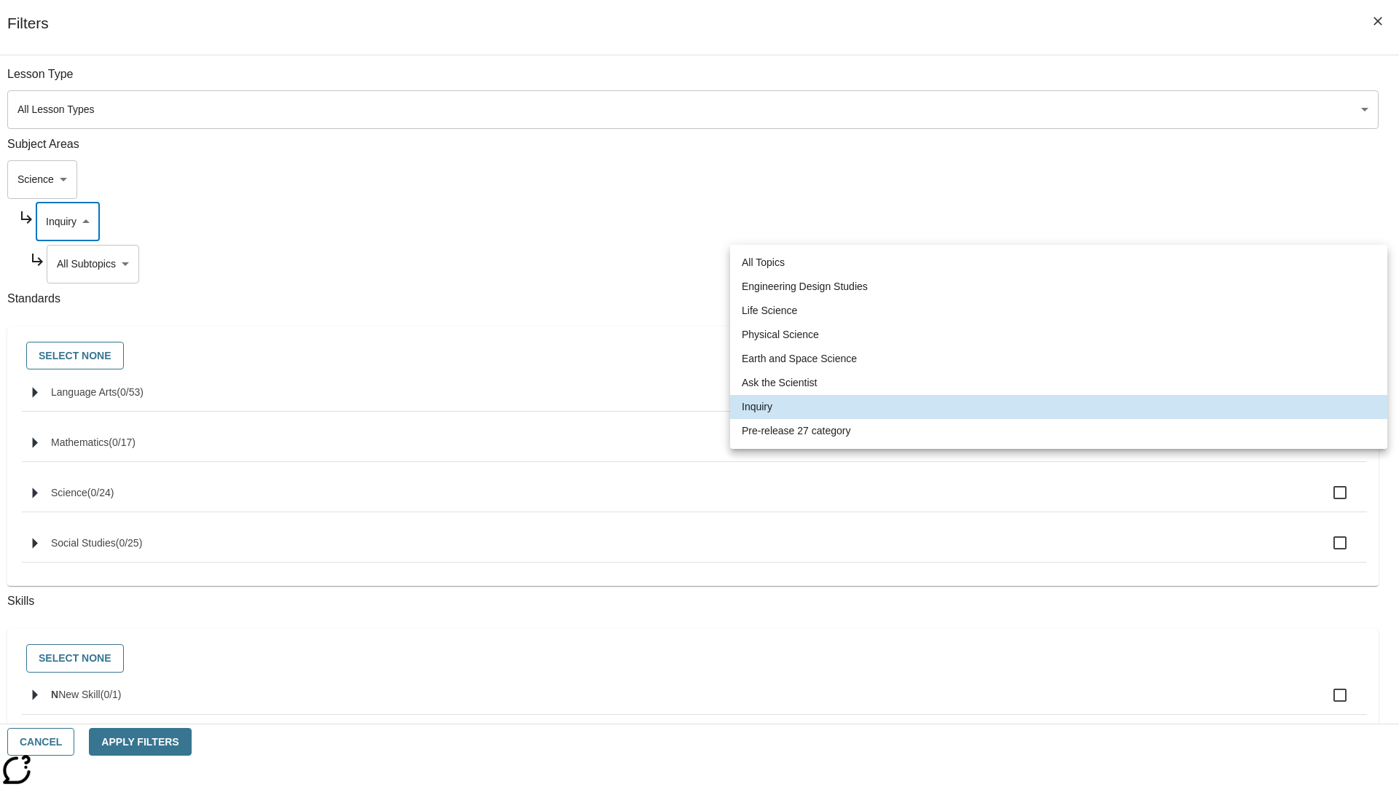
type input "271"
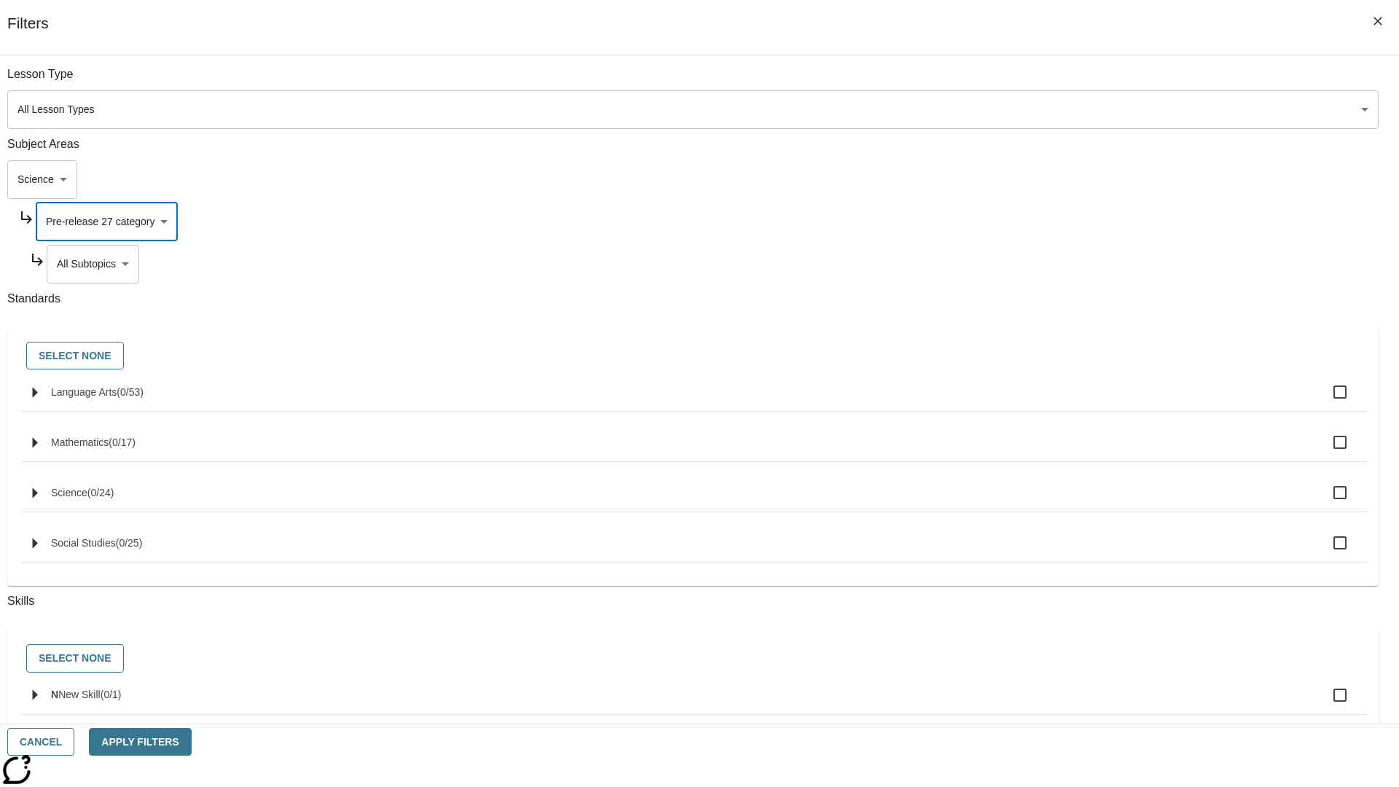
click at [1068, 264] on body "Skip to main content NJ Edition EN Grade 3 2025 Auto Grade 3 Search 0 Tauto Das…" at bounding box center [699, 452] width 1387 height 804
click at [1048, 179] on body "Skip to main content NJ Edition EN Grade 3 2025 Auto Grade 3 Search 0 Tauto Das…" at bounding box center [699, 452] width 1387 height 804
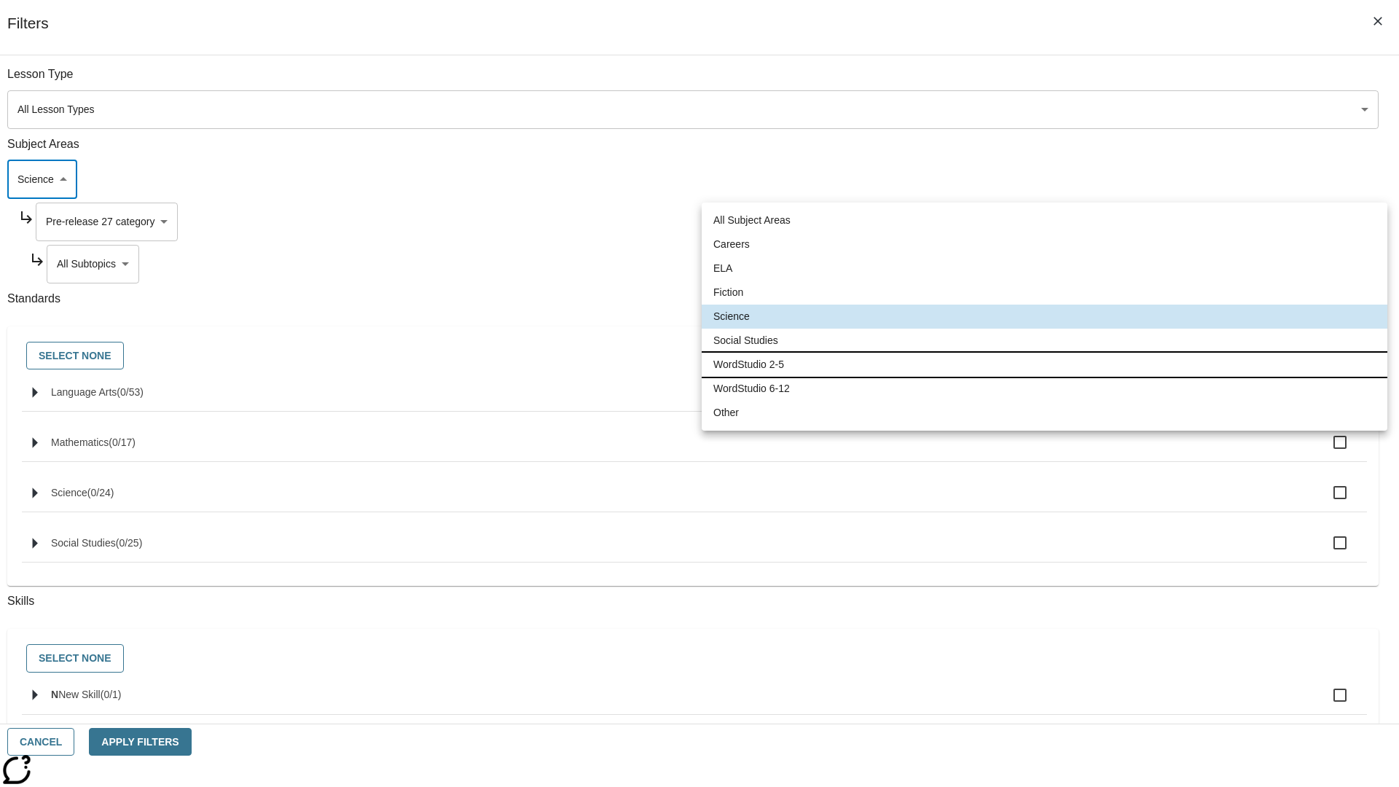
click at [1044, 364] on li "WordStudio 2-5" at bounding box center [1045, 365] width 686 height 24
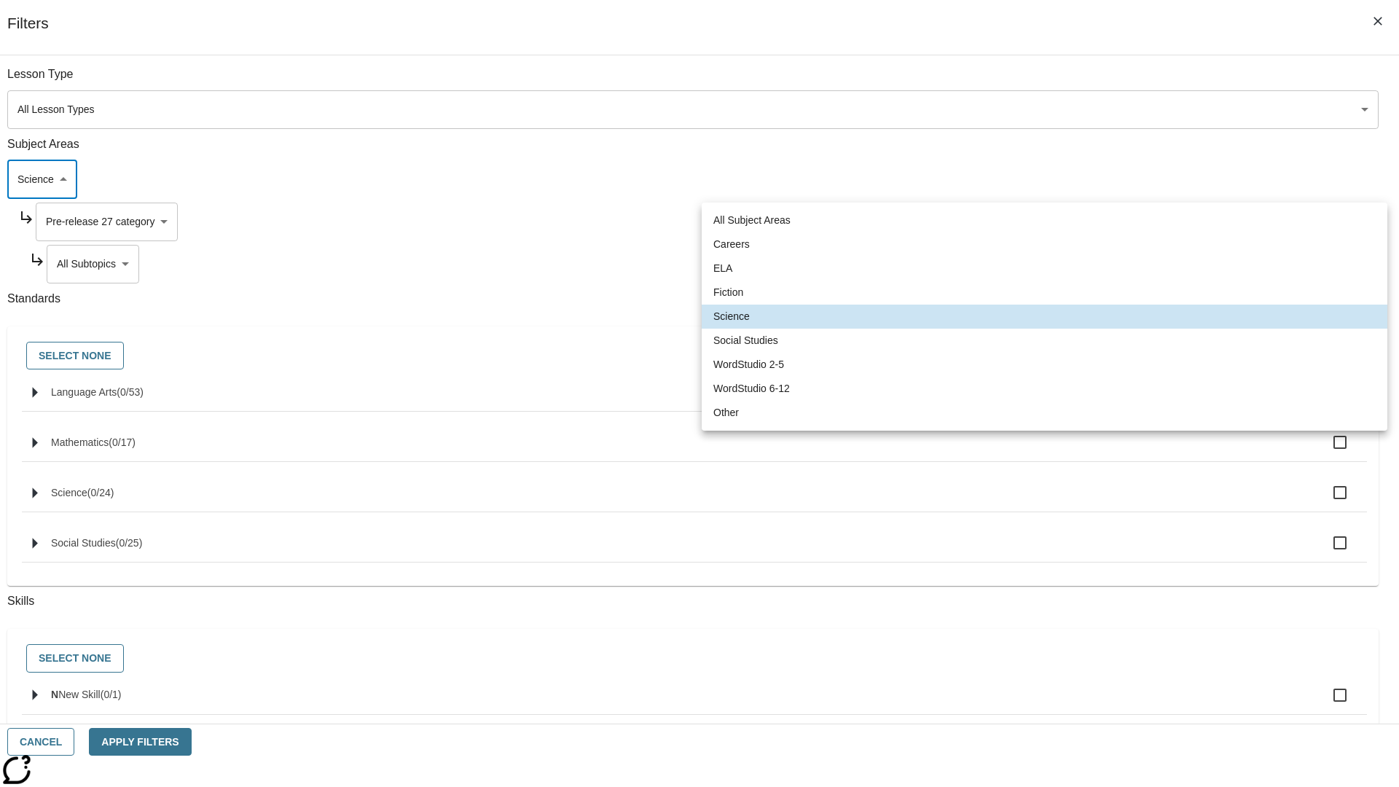
type input "6"
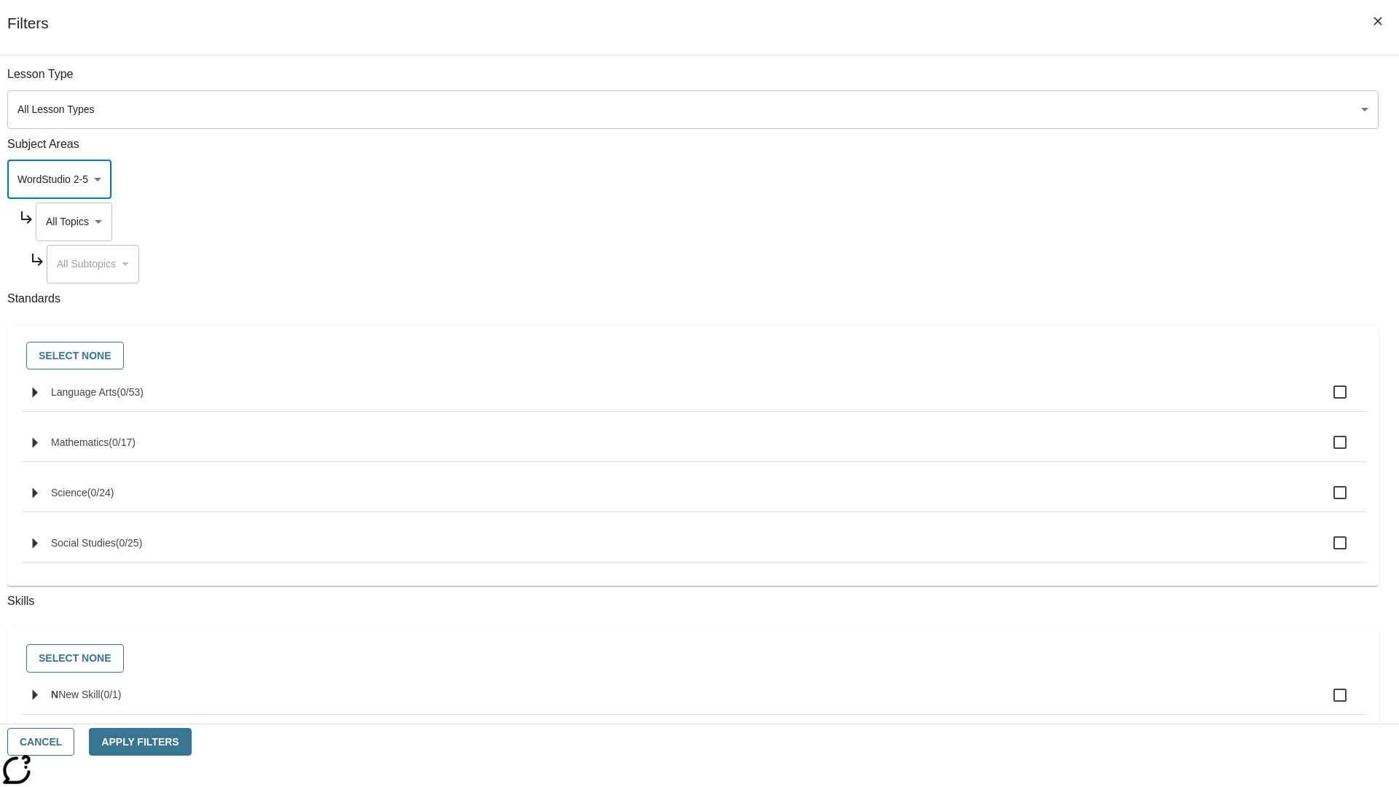
click at [1062, 221] on body "Skip to main content NJ Edition EN Grade 3 2025 Auto Grade 3 Search 0 Tauto Das…" at bounding box center [699, 452] width 1387 height 804
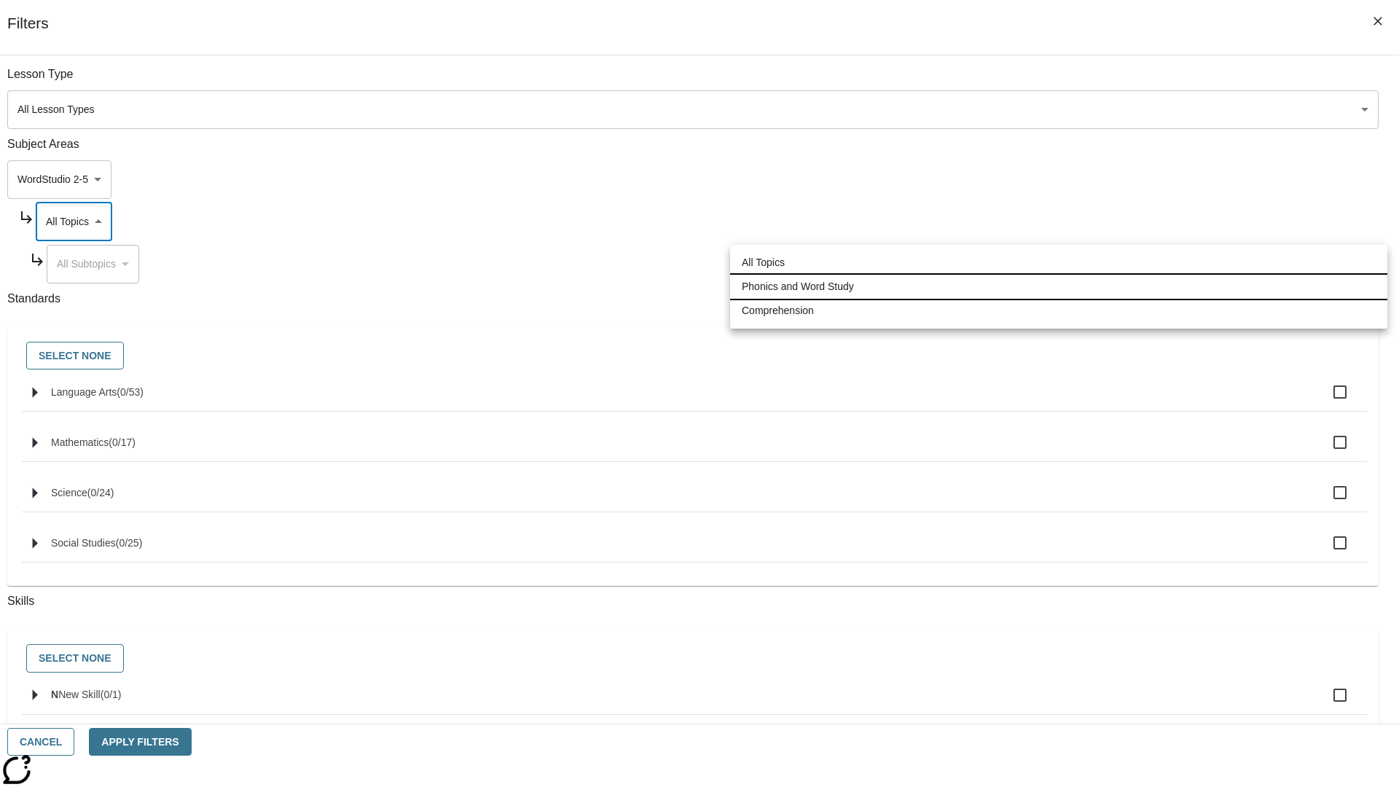
click at [1059, 286] on li "Phonics and Word Study" at bounding box center [1058, 287] width 657 height 24
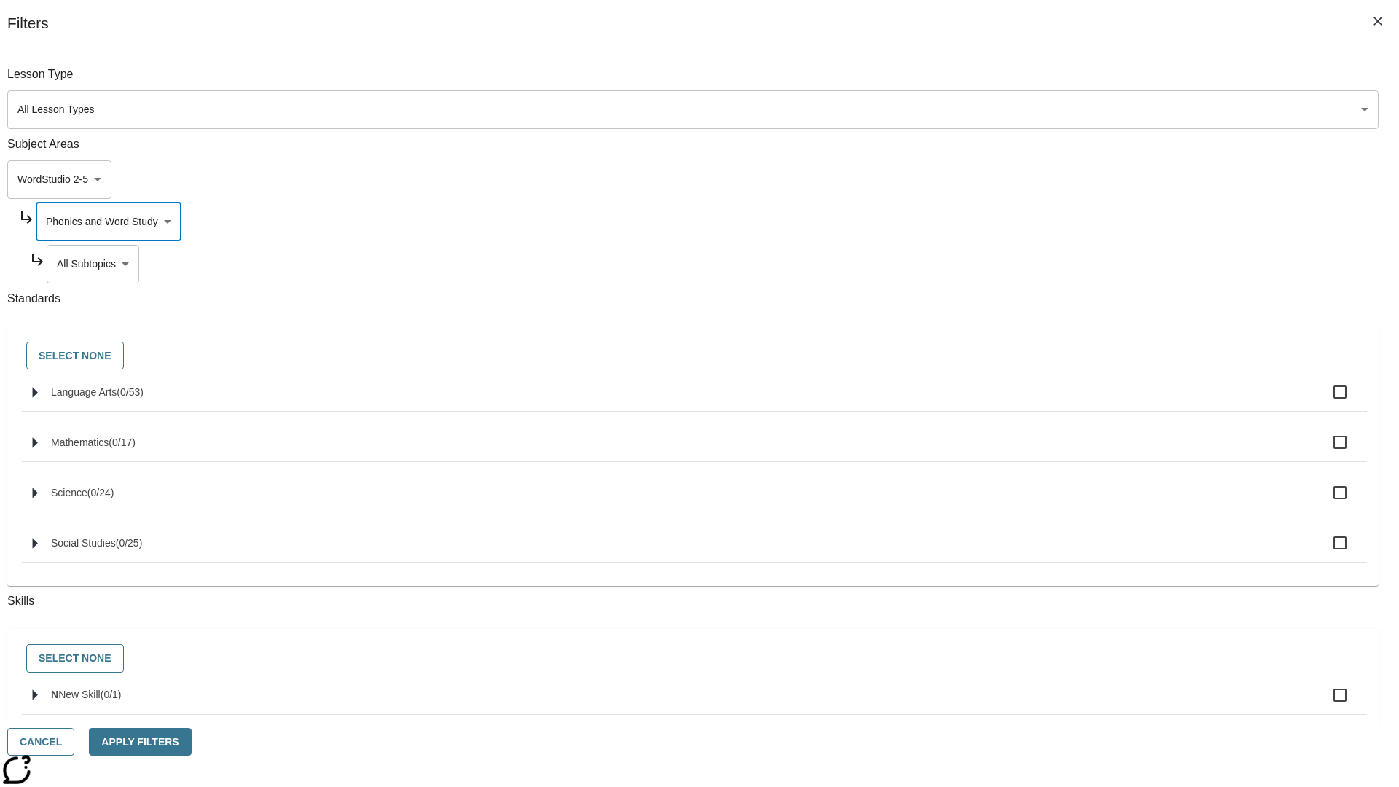
click at [1069, 264] on body "Skip to main content NJ Edition EN Grade 3 2025 Auto Grade 3 Search 0 Tauto Das…" at bounding box center [699, 452] width 1387 height 804
click at [1062, 221] on body "Skip to main content NJ Edition EN Grade 3 2025 Auto Grade 3 Search 0 Tauto Das…" at bounding box center [699, 452] width 1387 height 804
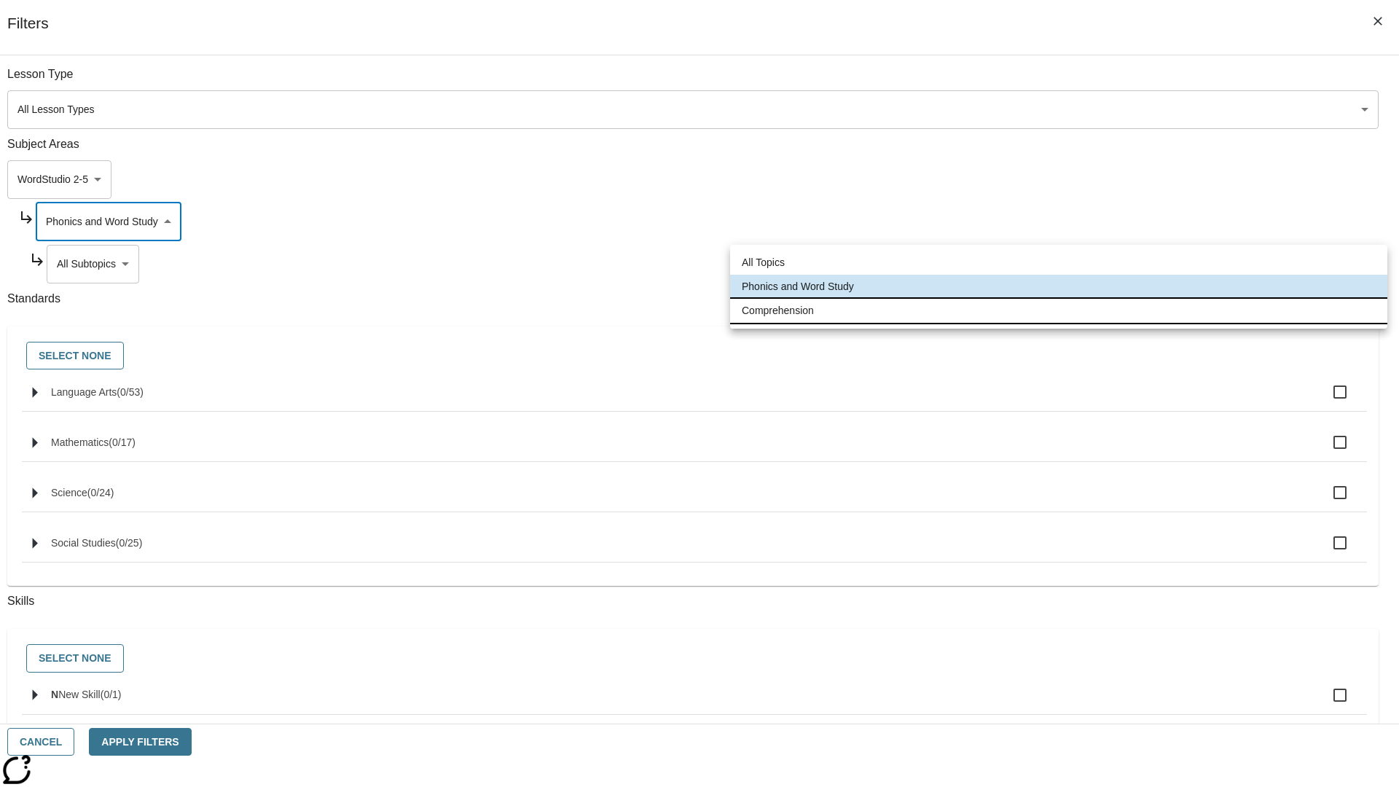
click at [1059, 310] on li "Comprehension" at bounding box center [1058, 311] width 657 height 24
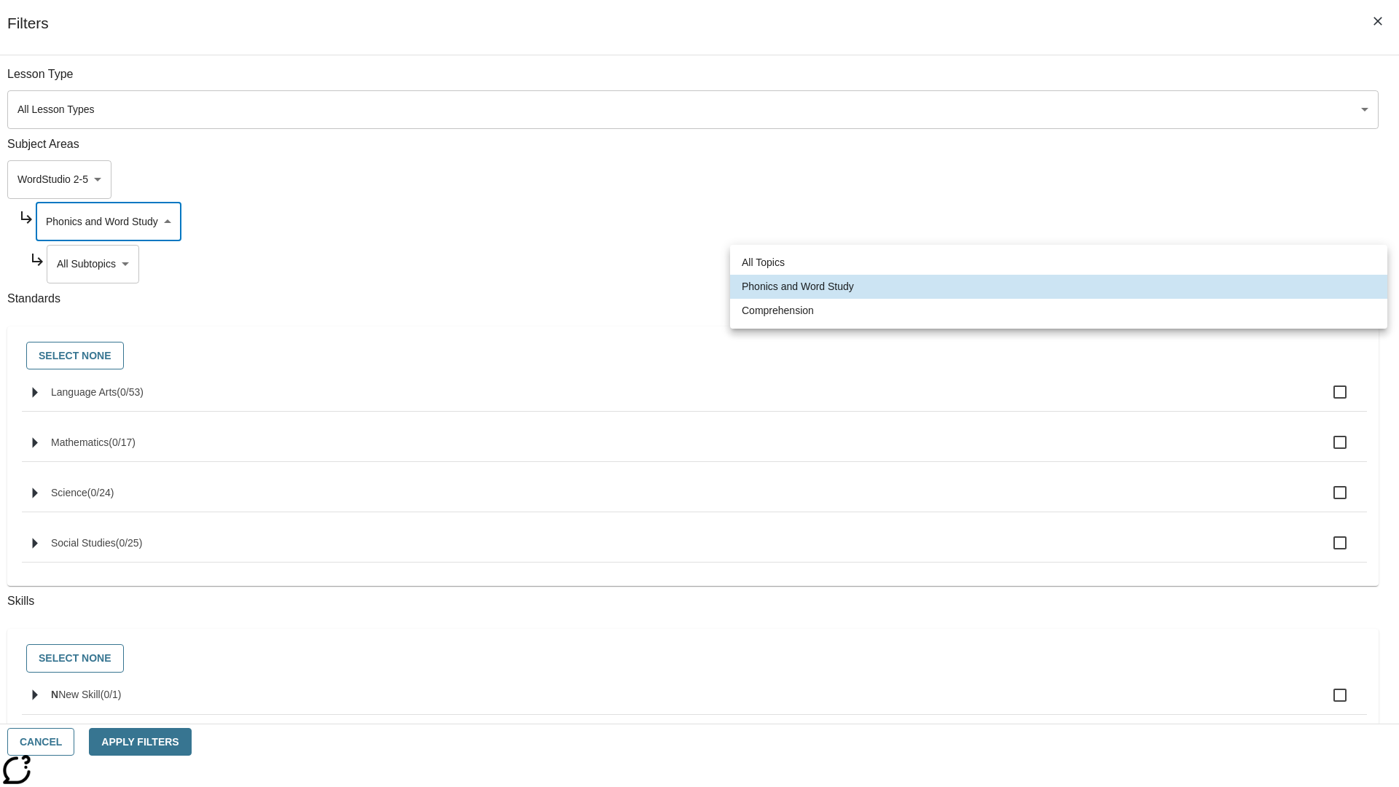
type input "252"
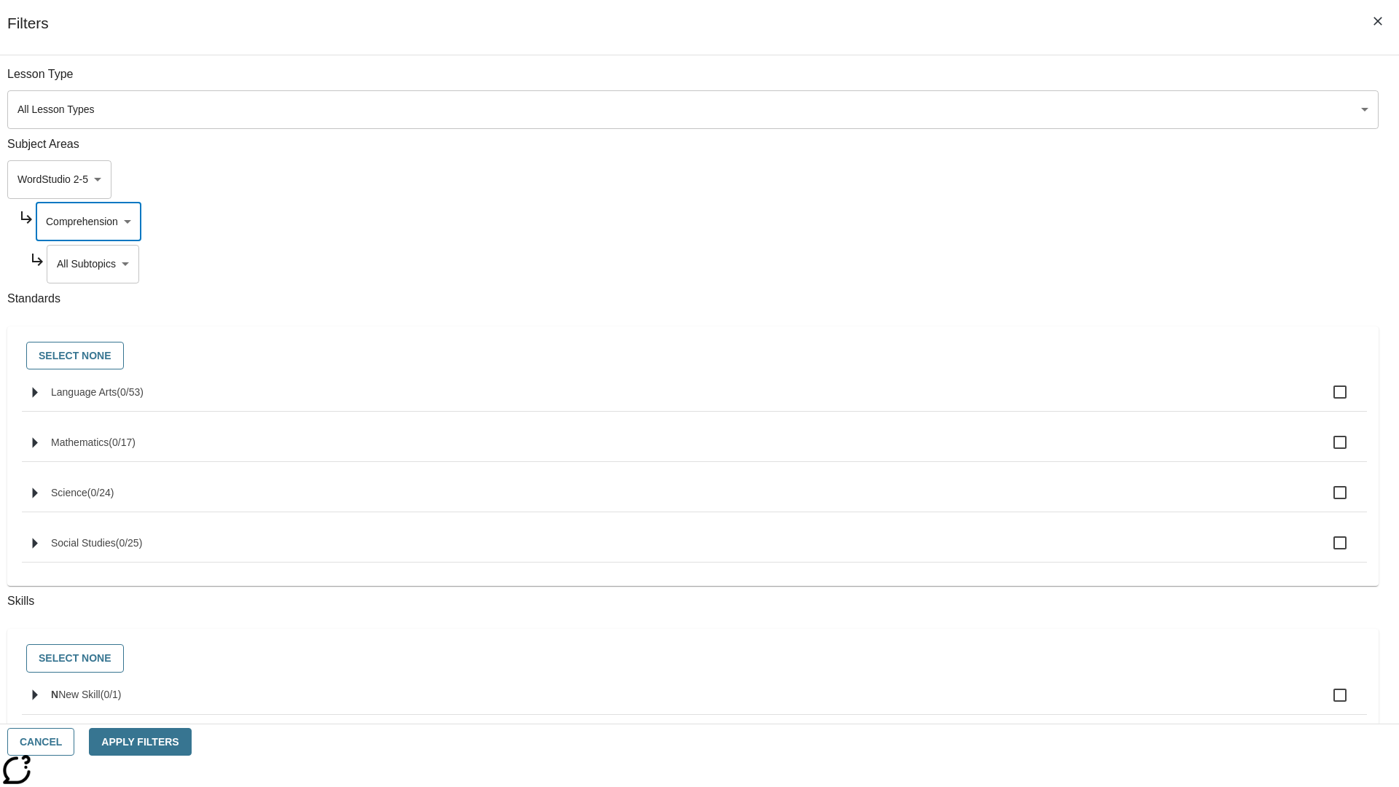
click at [1068, 264] on body "Skip to main content NJ Edition EN Grade 3 2025 Auto Grade 3 Search 0 Tauto Das…" at bounding box center [699, 452] width 1387 height 804
click at [74, 742] on button "Cancel" at bounding box center [40, 742] width 67 height 28
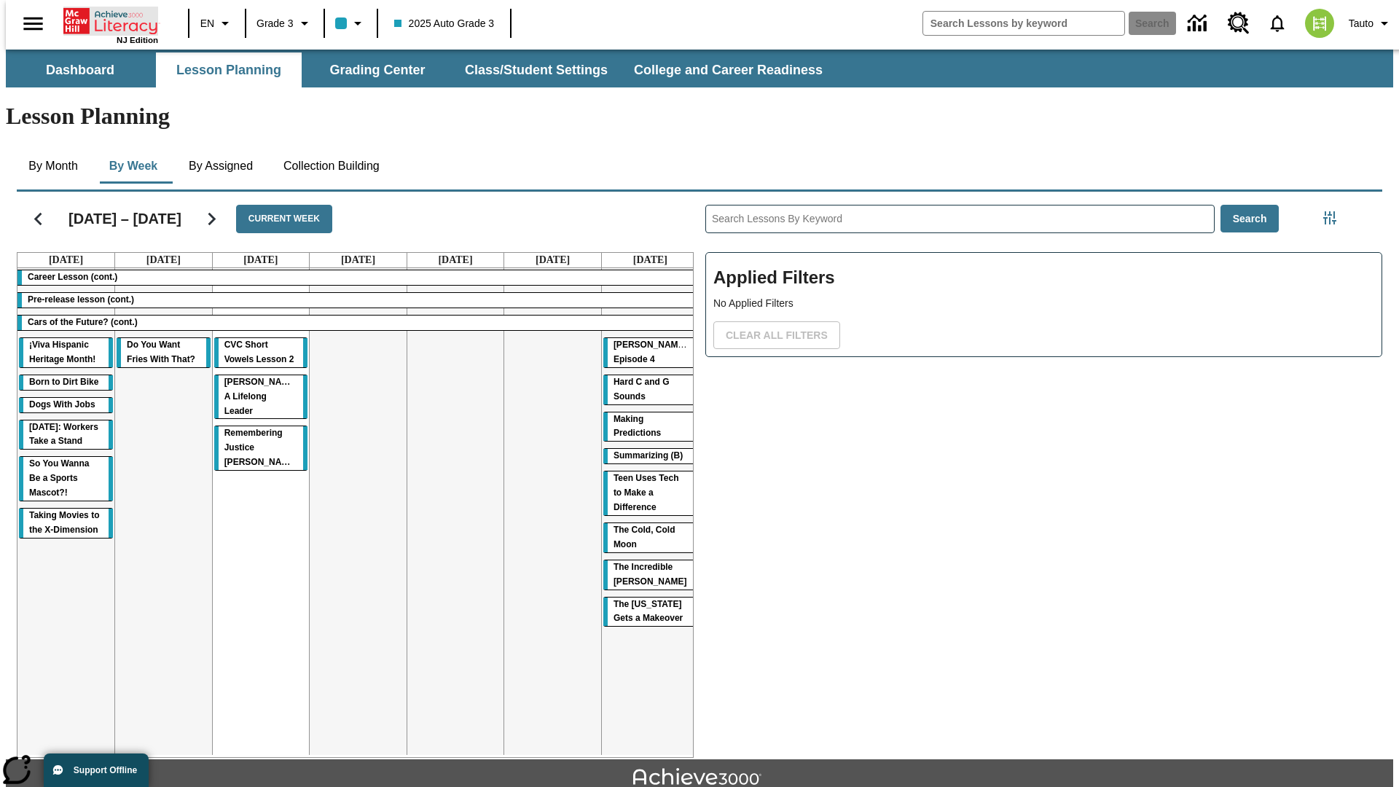
click at [105, 20] on icon "Home" at bounding box center [111, 21] width 97 height 29
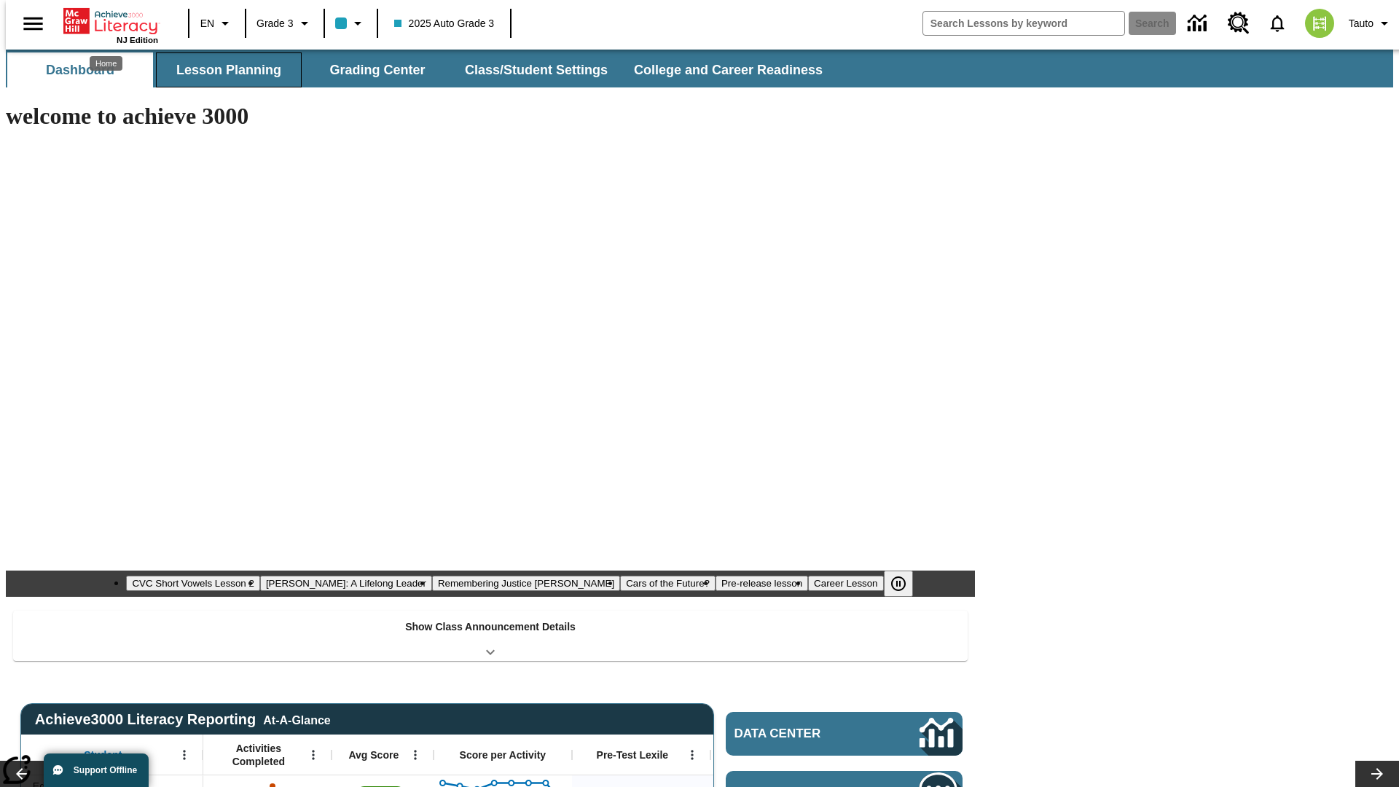
click at [223, 70] on button "Lesson Planning" at bounding box center [229, 69] width 146 height 35
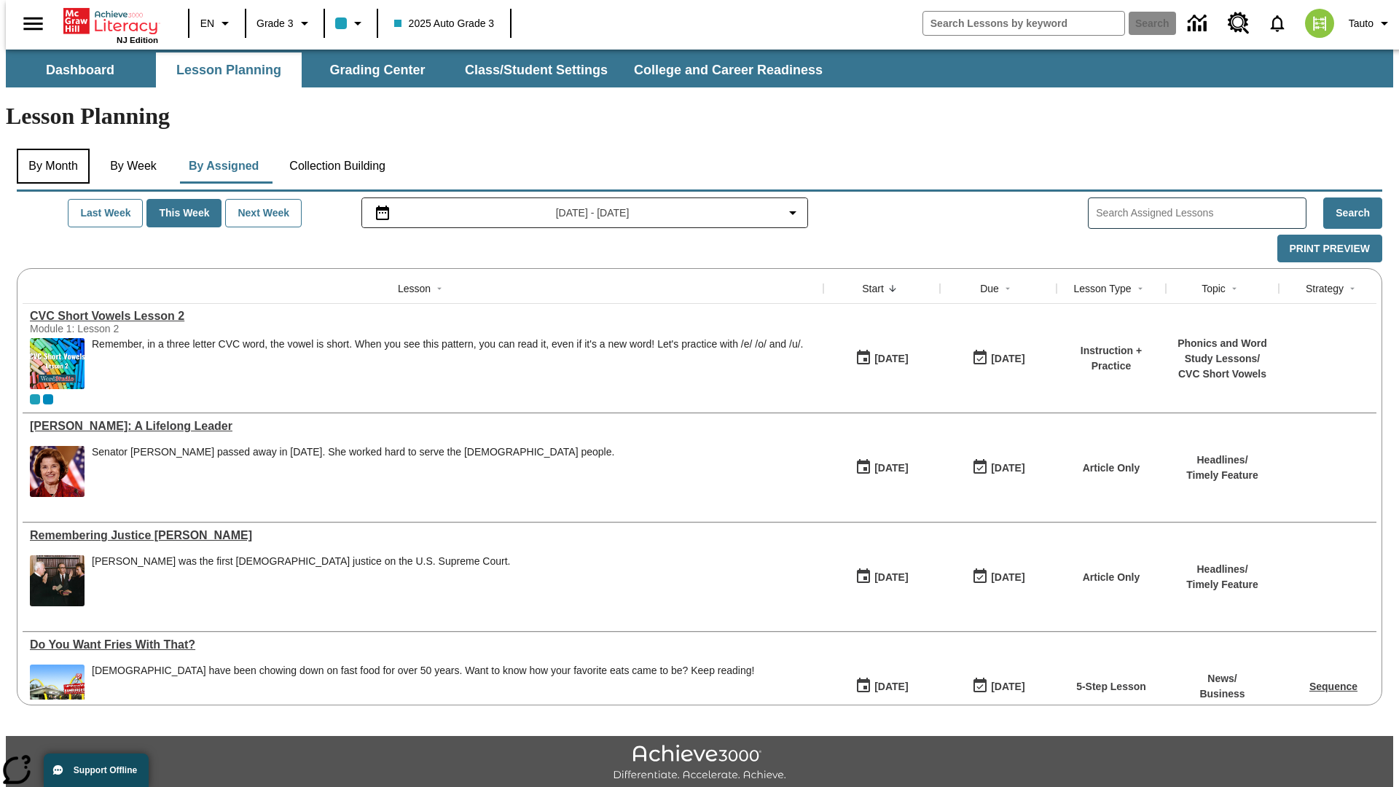
click at [49, 149] on button "By Month" at bounding box center [53, 166] width 73 height 35
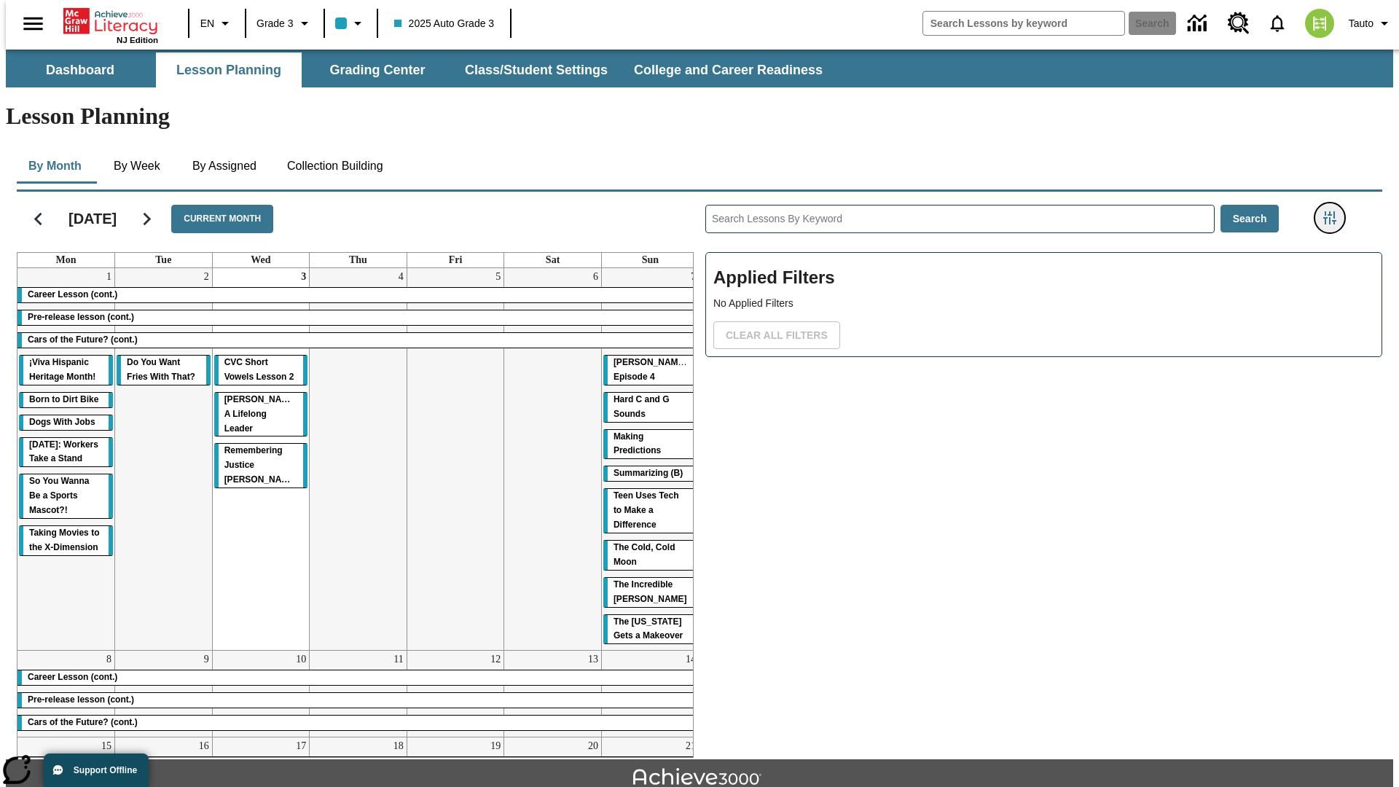
click at [1334, 211] on icon "Filters Side menu" at bounding box center [1329, 217] width 13 height 13
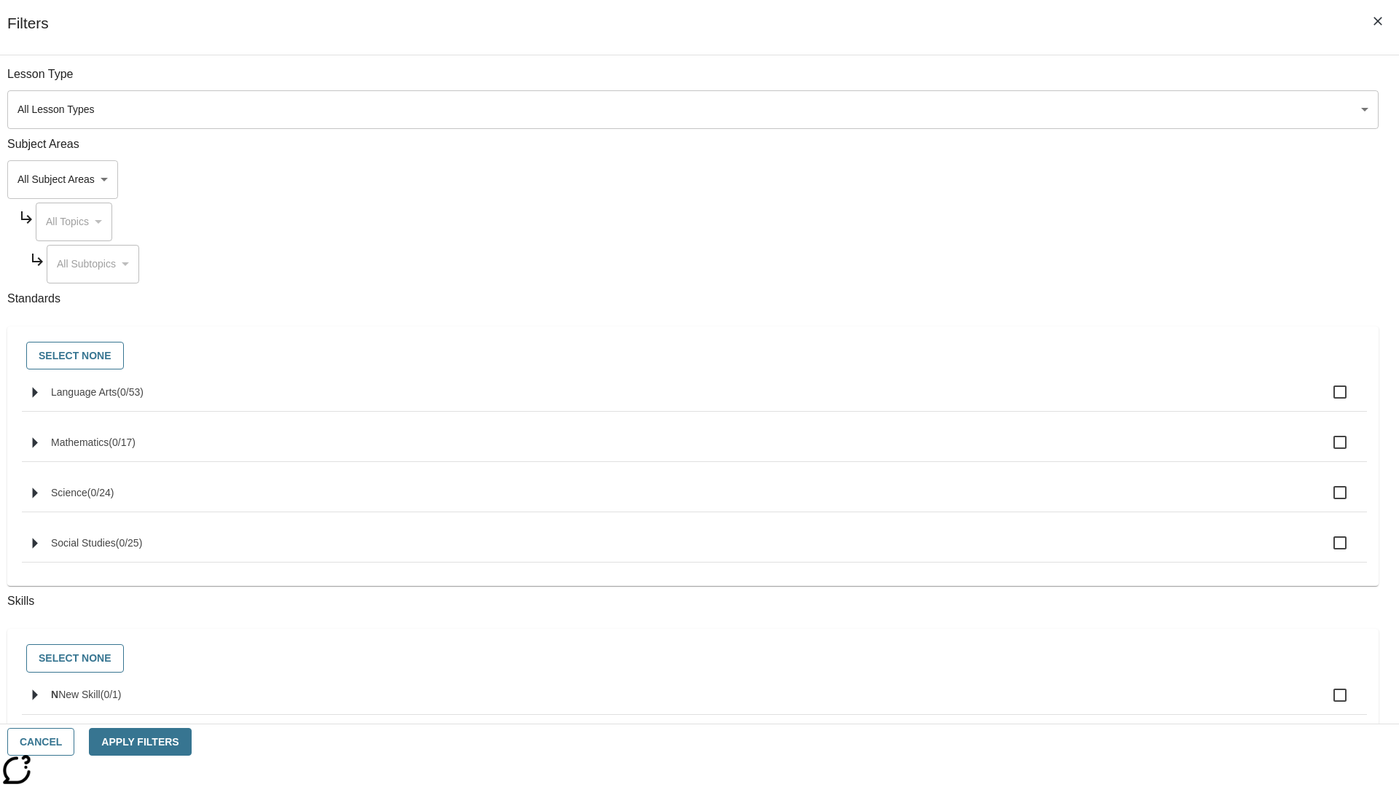
click at [1049, 179] on body "Skip to main content NJ Edition EN Grade 3 2025 Auto Grade 3 Search 0 Tauto Das…" at bounding box center [699, 452] width 1387 height 804
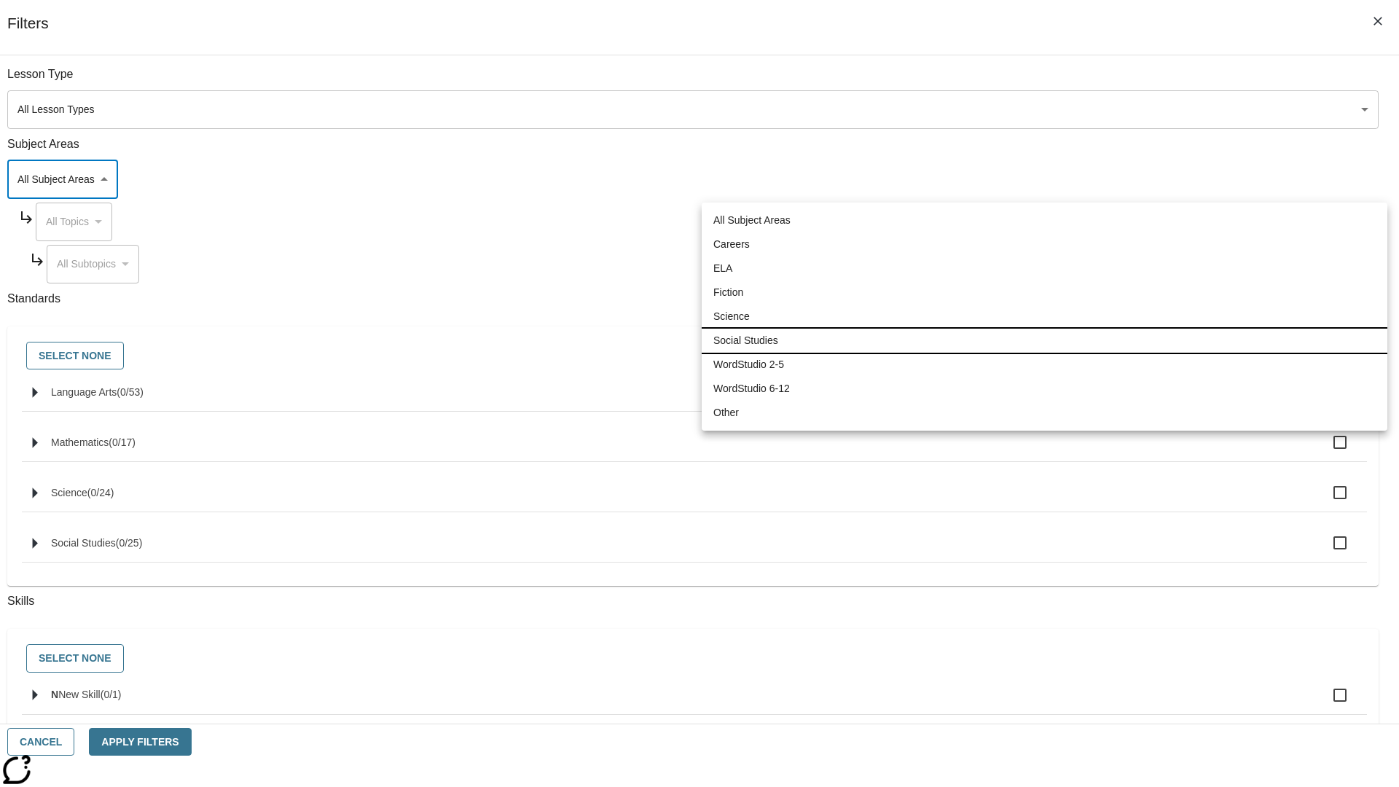
click at [1044, 340] on li "Social Studies" at bounding box center [1045, 341] width 686 height 24
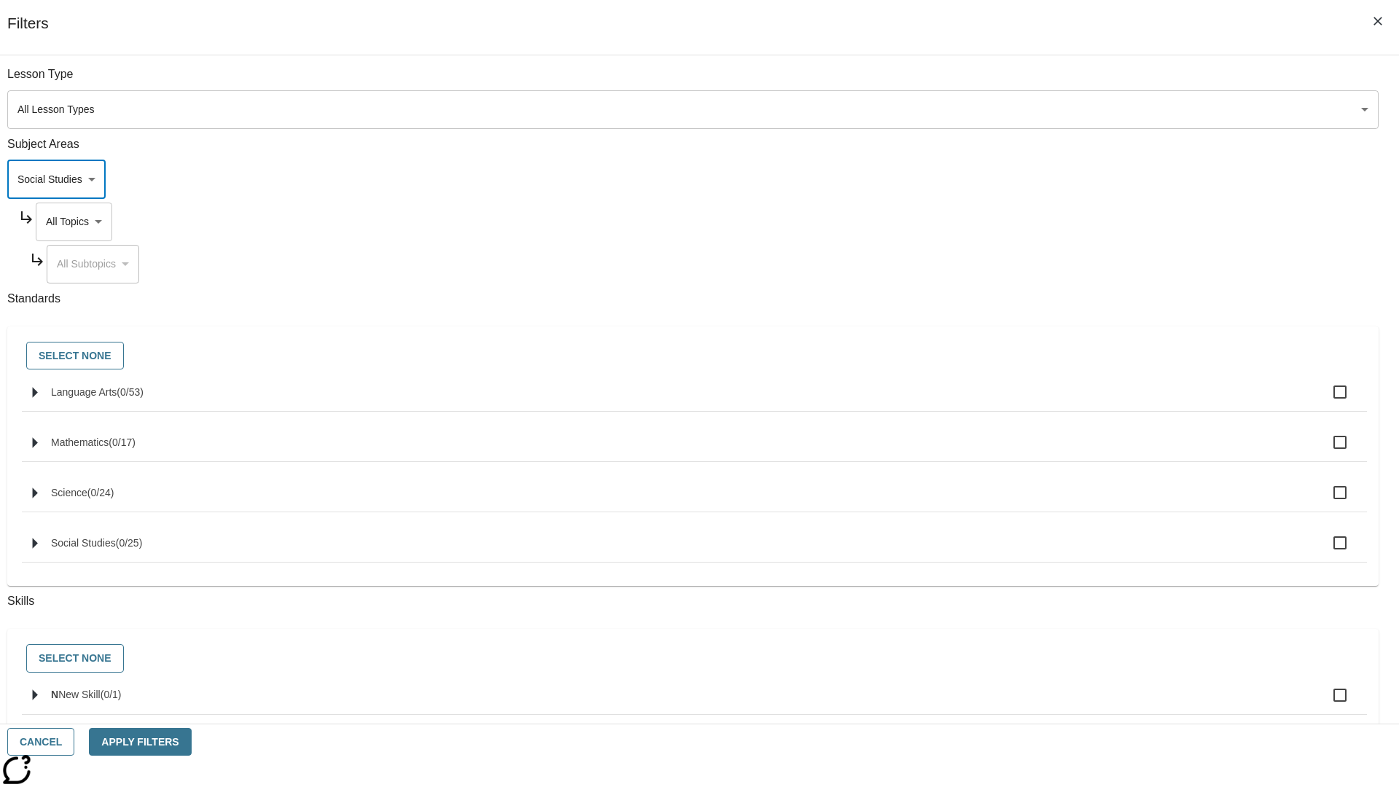
type input "3"
click at [1062, 82] on body "Skip to main content NJ Edition EN Grade 3 2025 Auto Grade 3 Search 0 Tauto Das…" at bounding box center [699, 452] width 1387 height 804
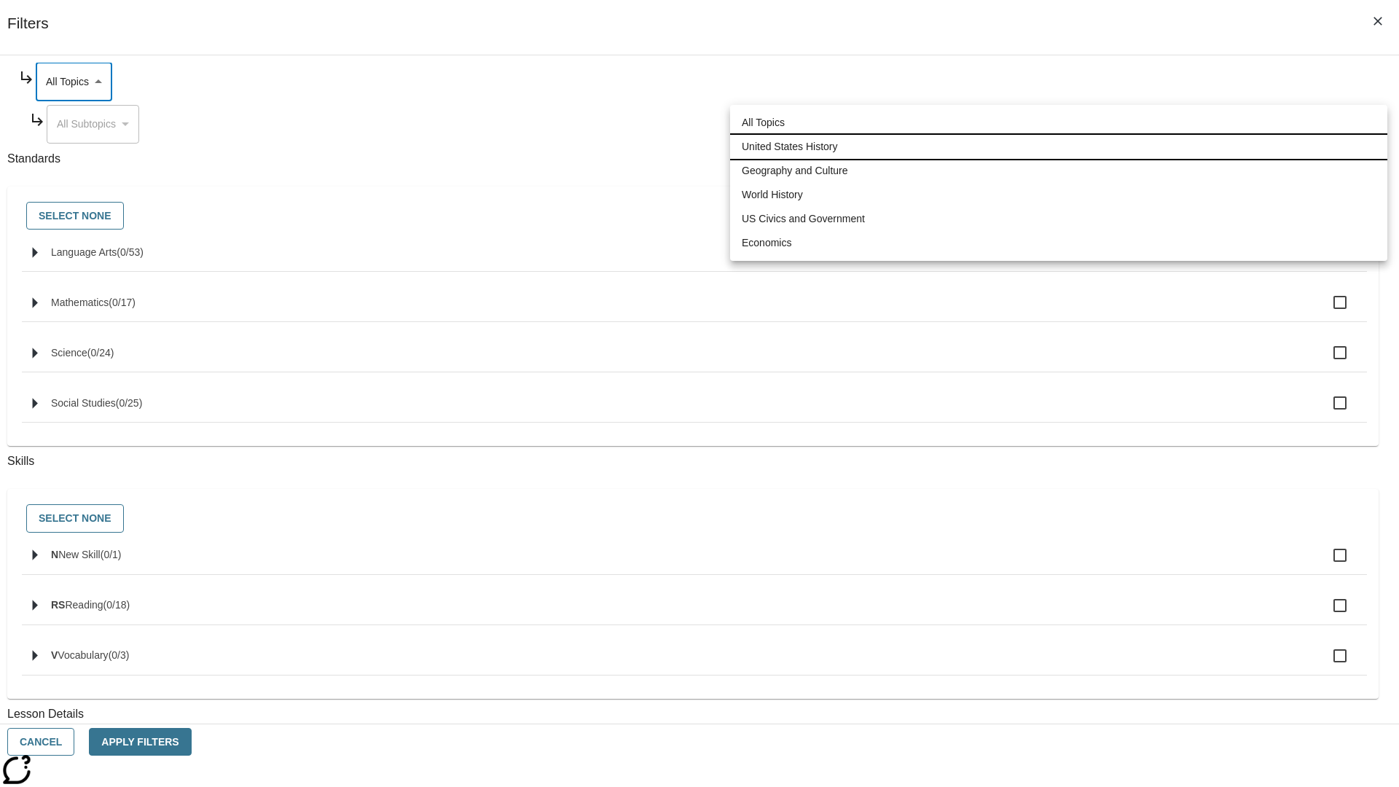
click at [1059, 146] on li "United States History" at bounding box center [1058, 147] width 657 height 24
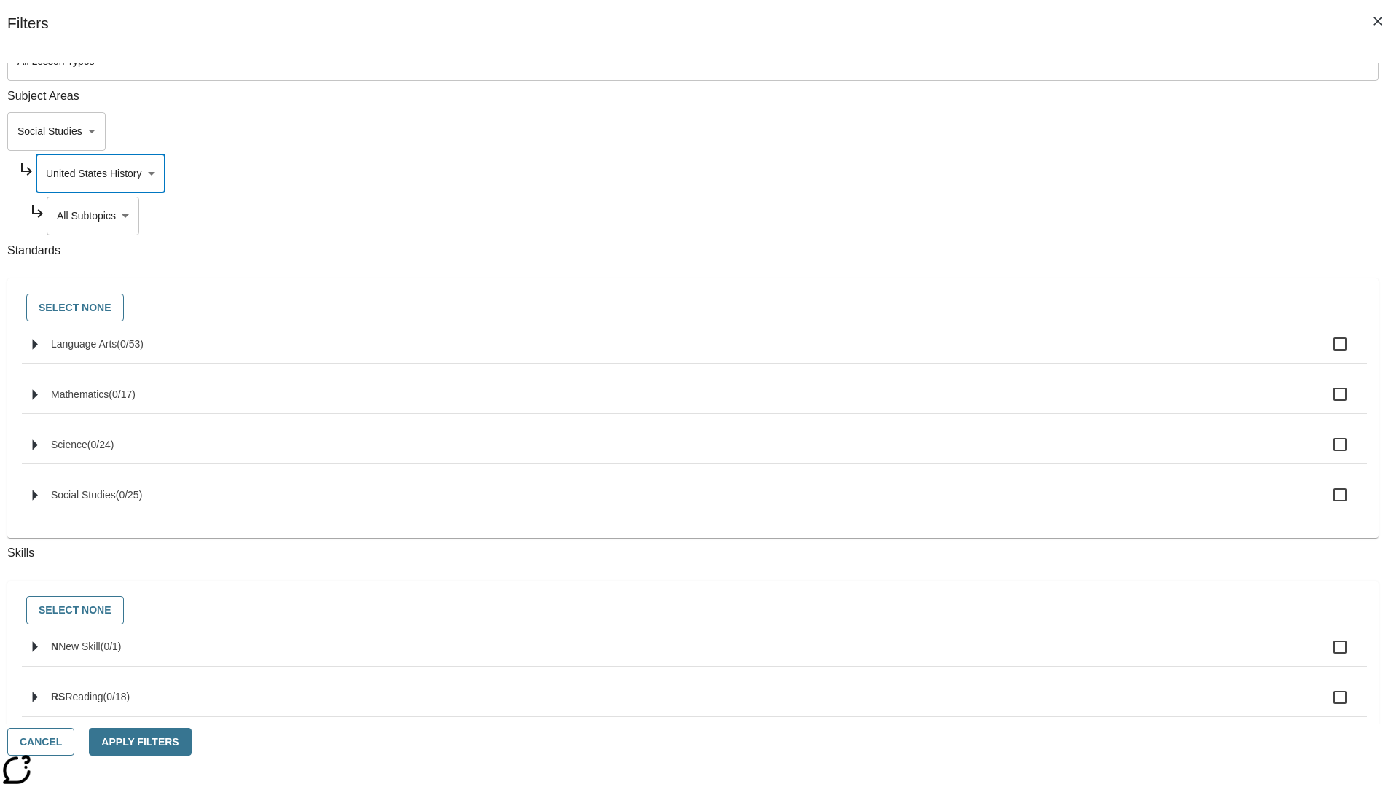
click at [1068, 82] on body "Skip to main content NJ Edition EN Grade 3 2025 Auto Grade 3 Search 0 Tauto Das…" at bounding box center [699, 452] width 1387 height 804
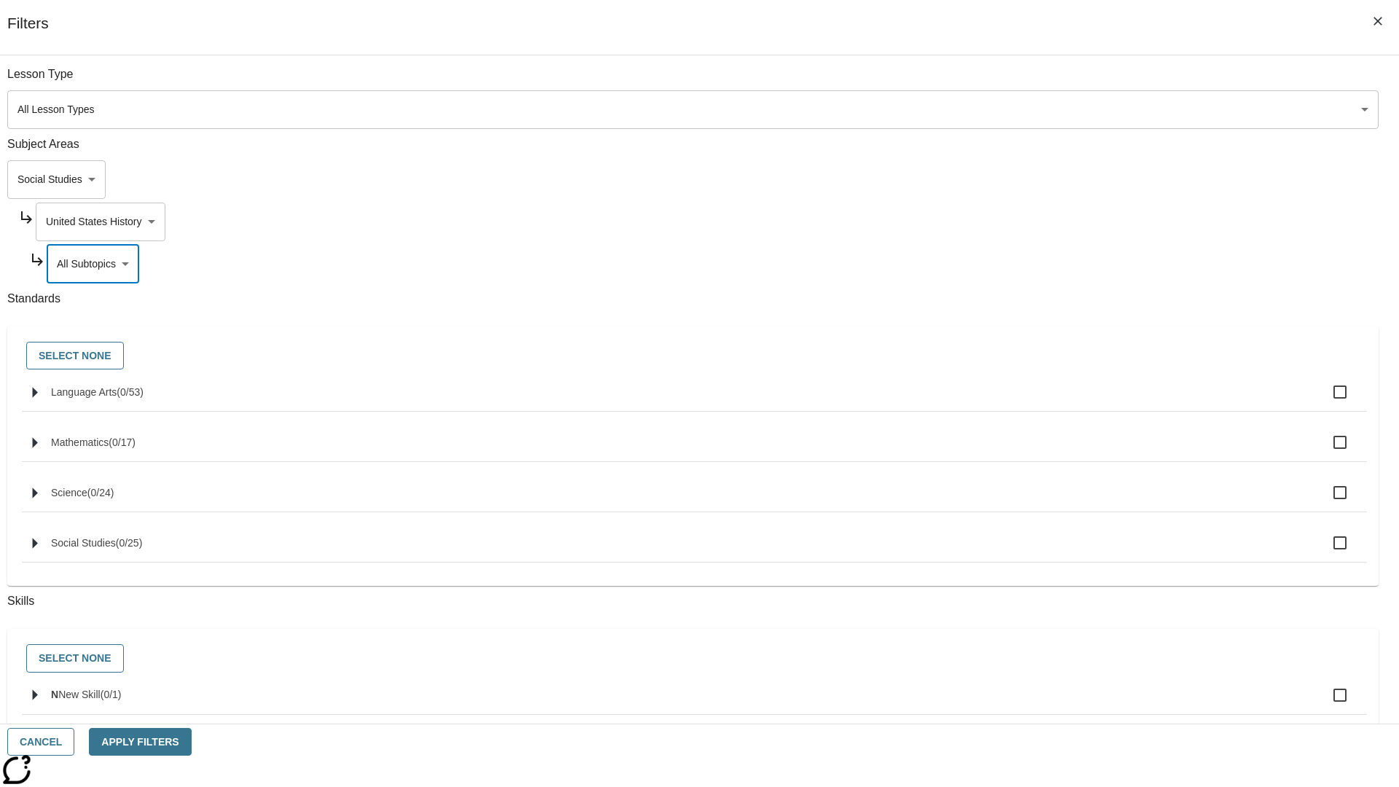
click at [1062, 221] on body "Skip to main content NJ Edition EN Grade 3 2025 Auto Grade 3 Search 0 Tauto Das…" at bounding box center [699, 452] width 1387 height 804
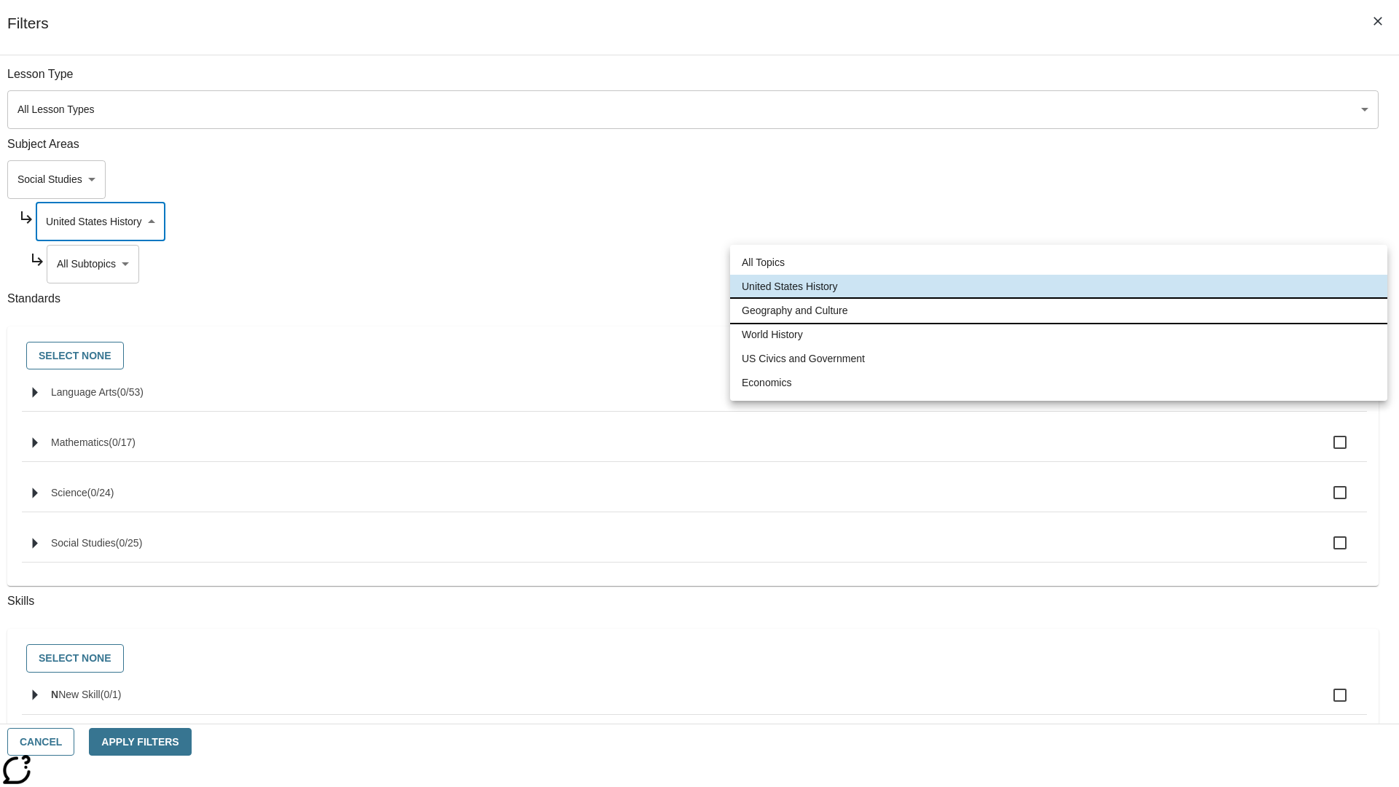
click at [1059, 310] on li "Geography and Culture" at bounding box center [1058, 311] width 657 height 24
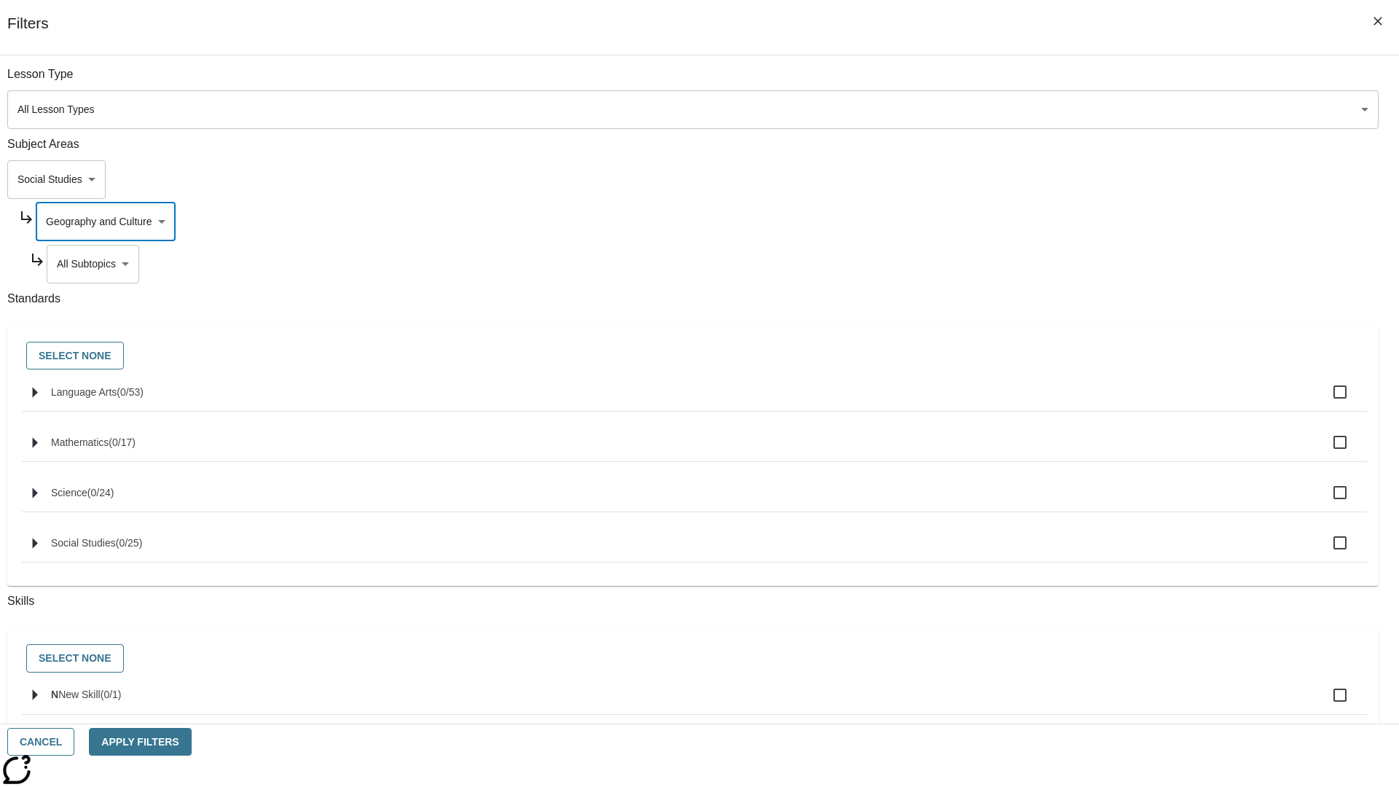
click at [1069, 264] on body "Skip to main content NJ Edition EN Grade 3 2025 Auto Grade 3 Search 0 Tauto Das…" at bounding box center [699, 452] width 1387 height 804
click at [1062, 221] on body "Skip to main content NJ Edition EN Grade 3 2025 Auto Grade 3 Search 0 Tauto Das…" at bounding box center [699, 452] width 1387 height 804
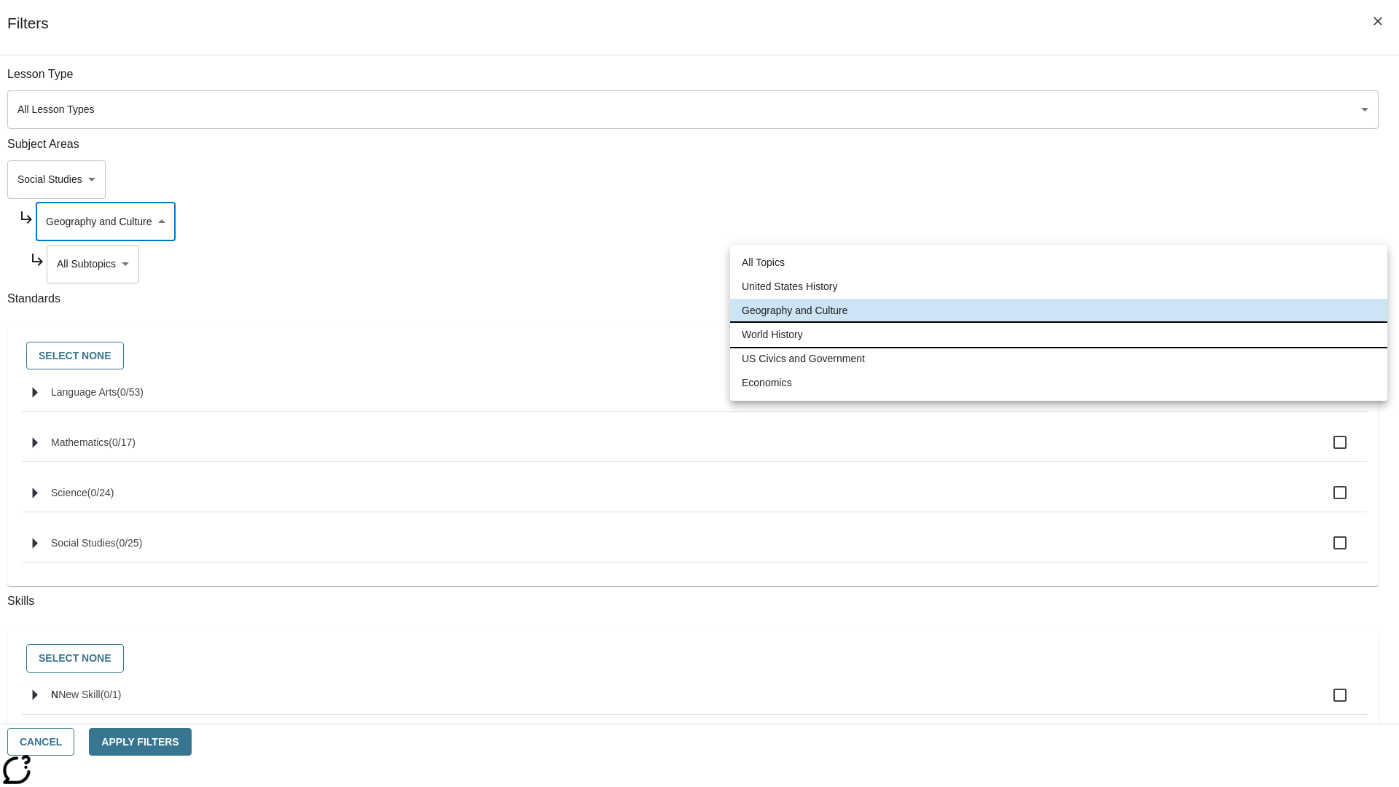
click at [1059, 334] on li "World History" at bounding box center [1058, 335] width 657 height 24
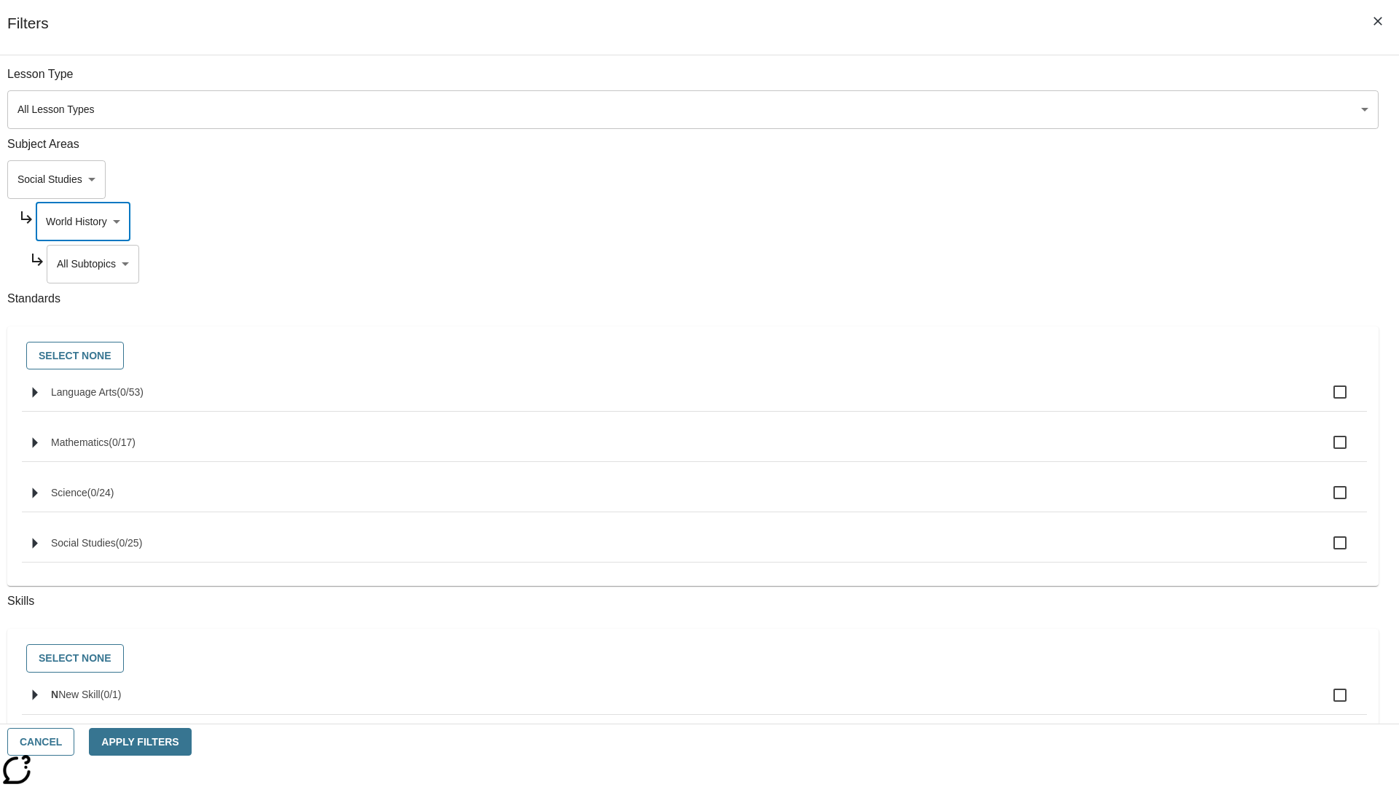
click at [1068, 82] on body "Skip to main content NJ Edition EN Grade 3 2025 Auto Grade 3 Search 0 Tauto Das…" at bounding box center [699, 452] width 1387 height 804
click at [1062, 221] on body "Skip to main content NJ Edition EN Grade 3 2025 Auto Grade 3 Search 0 Tauto Das…" at bounding box center [699, 452] width 1387 height 804
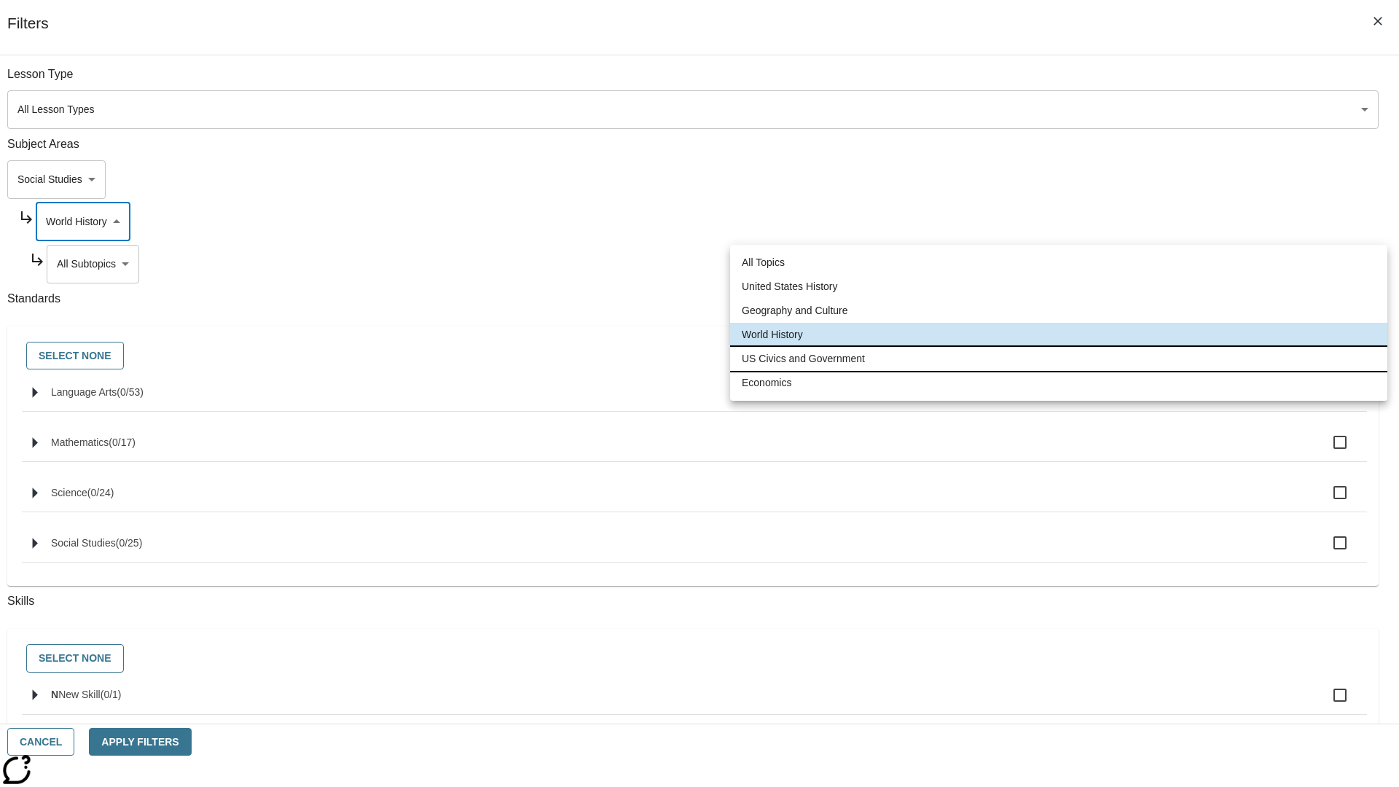
click at [1059, 358] on li "US Civics and Government" at bounding box center [1058, 359] width 657 height 24
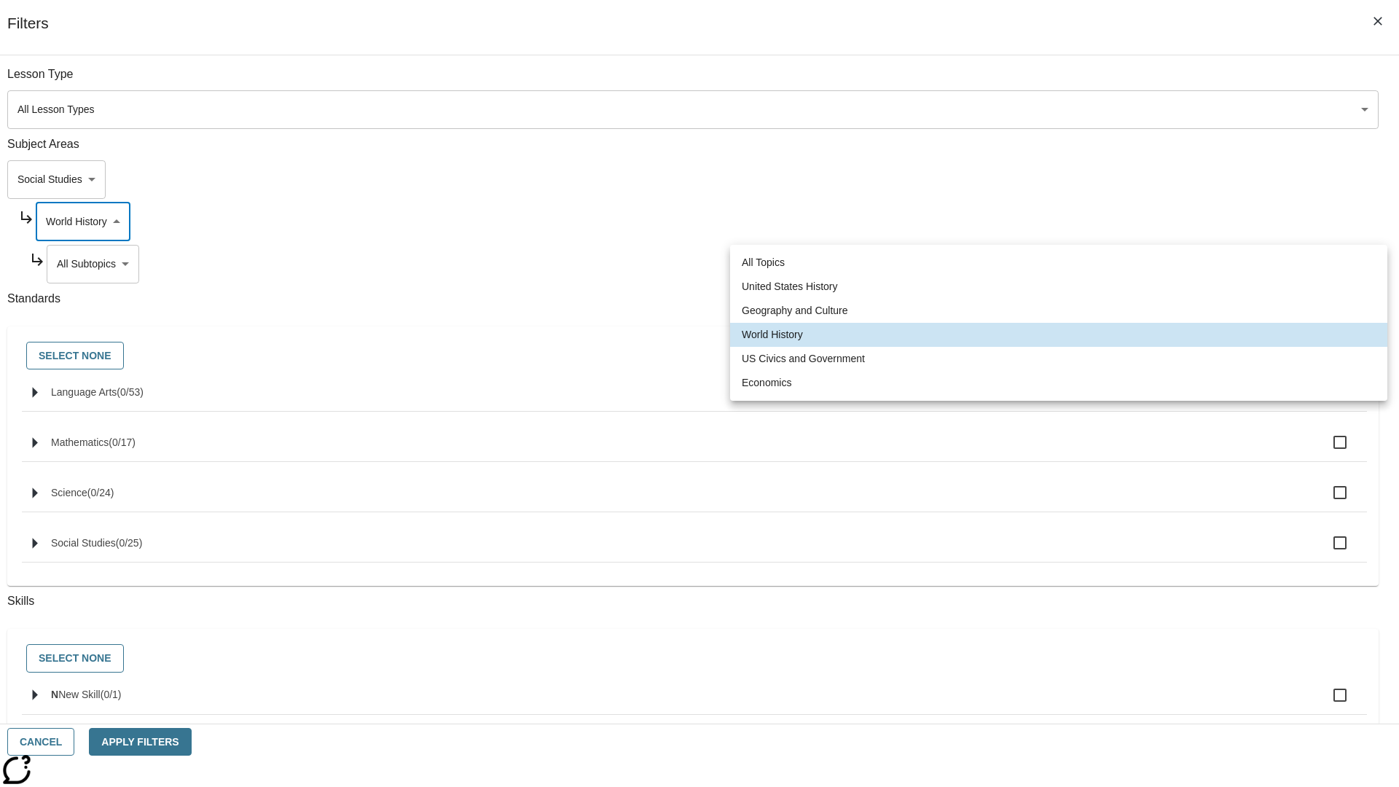
type input "194"
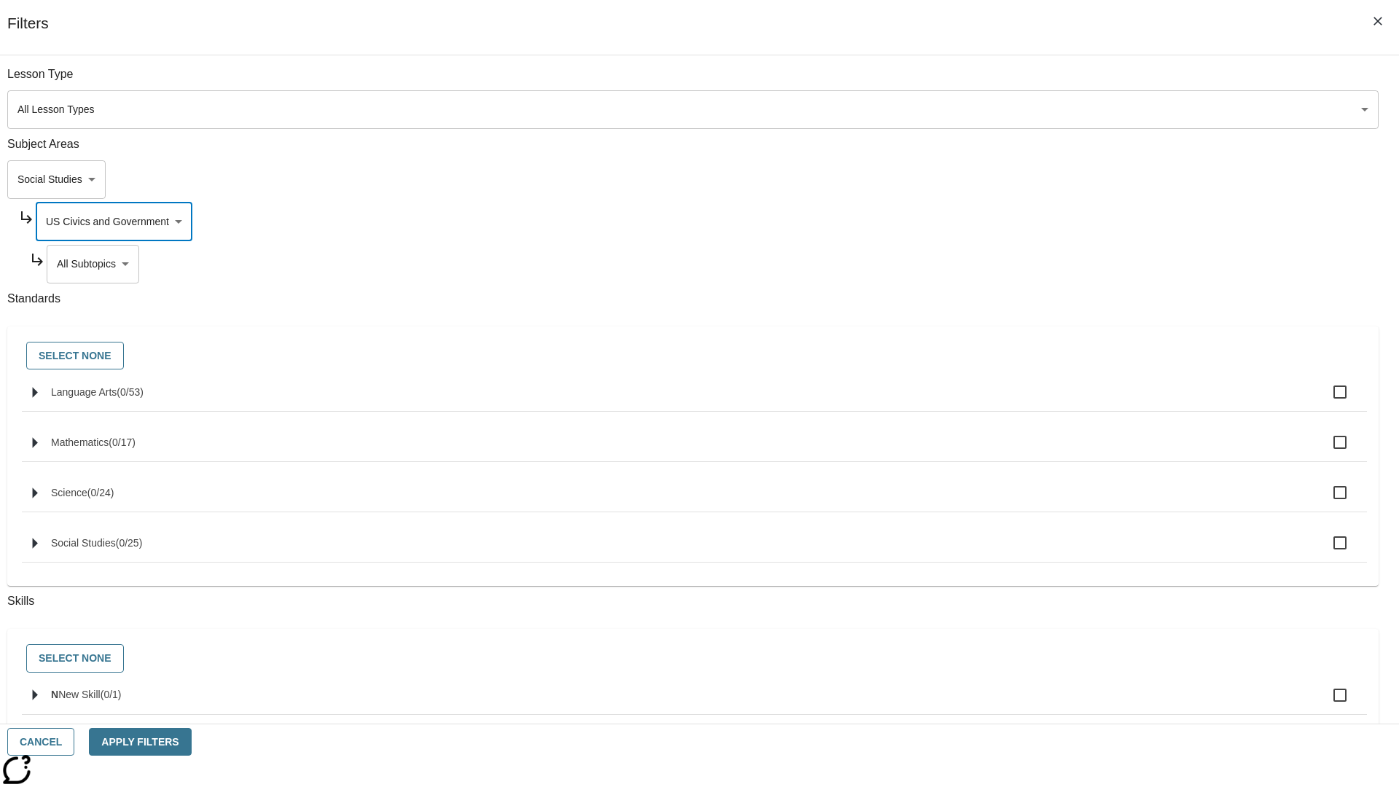
click at [1069, 264] on body "Skip to main content NJ Edition EN Grade 3 2025 Auto Grade 3 Search 0 Tauto Das…" at bounding box center [699, 452] width 1387 height 804
click at [1062, 82] on body "Skip to main content NJ Edition EN Grade 3 2025 Auto Grade 3 Search 0 Tauto Das…" at bounding box center [699, 452] width 1387 height 804
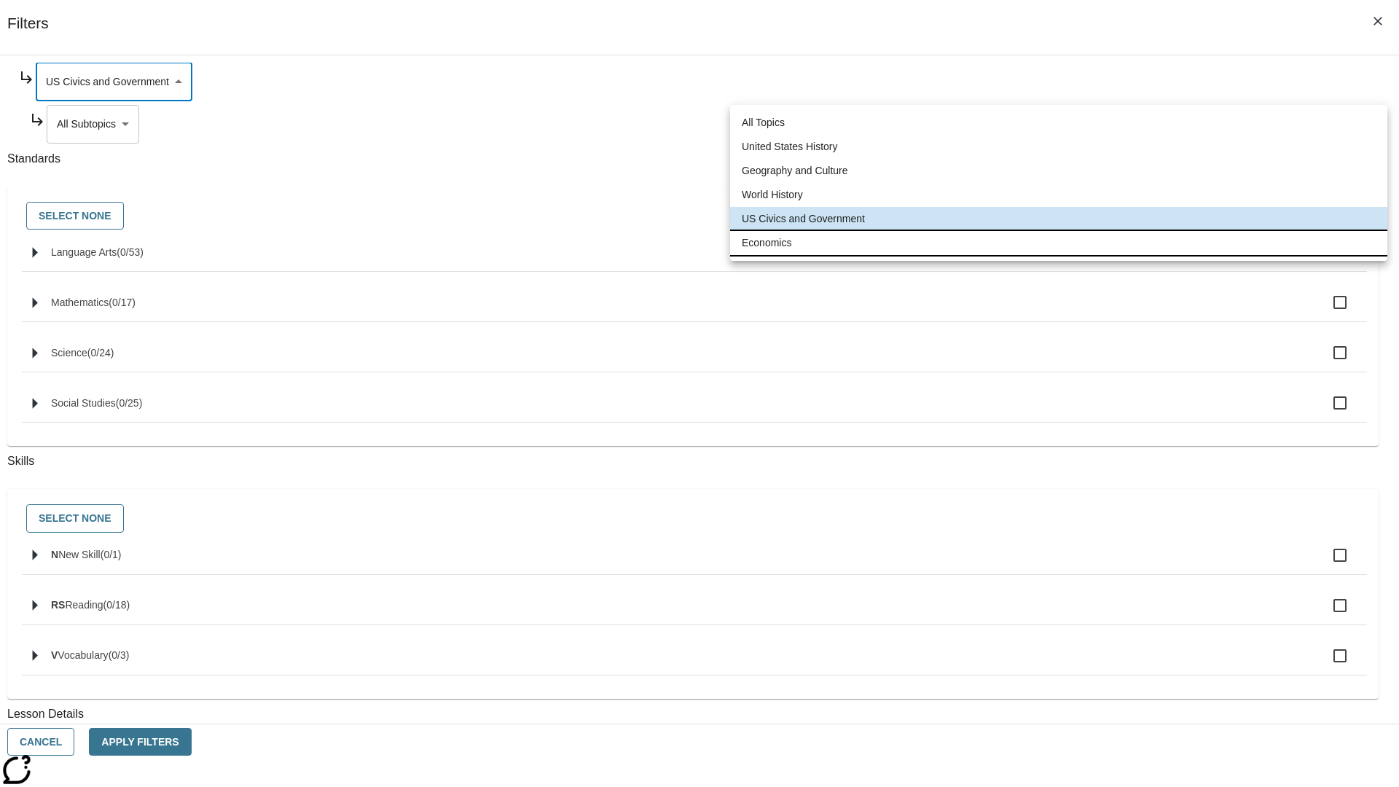
click at [1059, 243] on li "Economics" at bounding box center [1058, 243] width 657 height 24
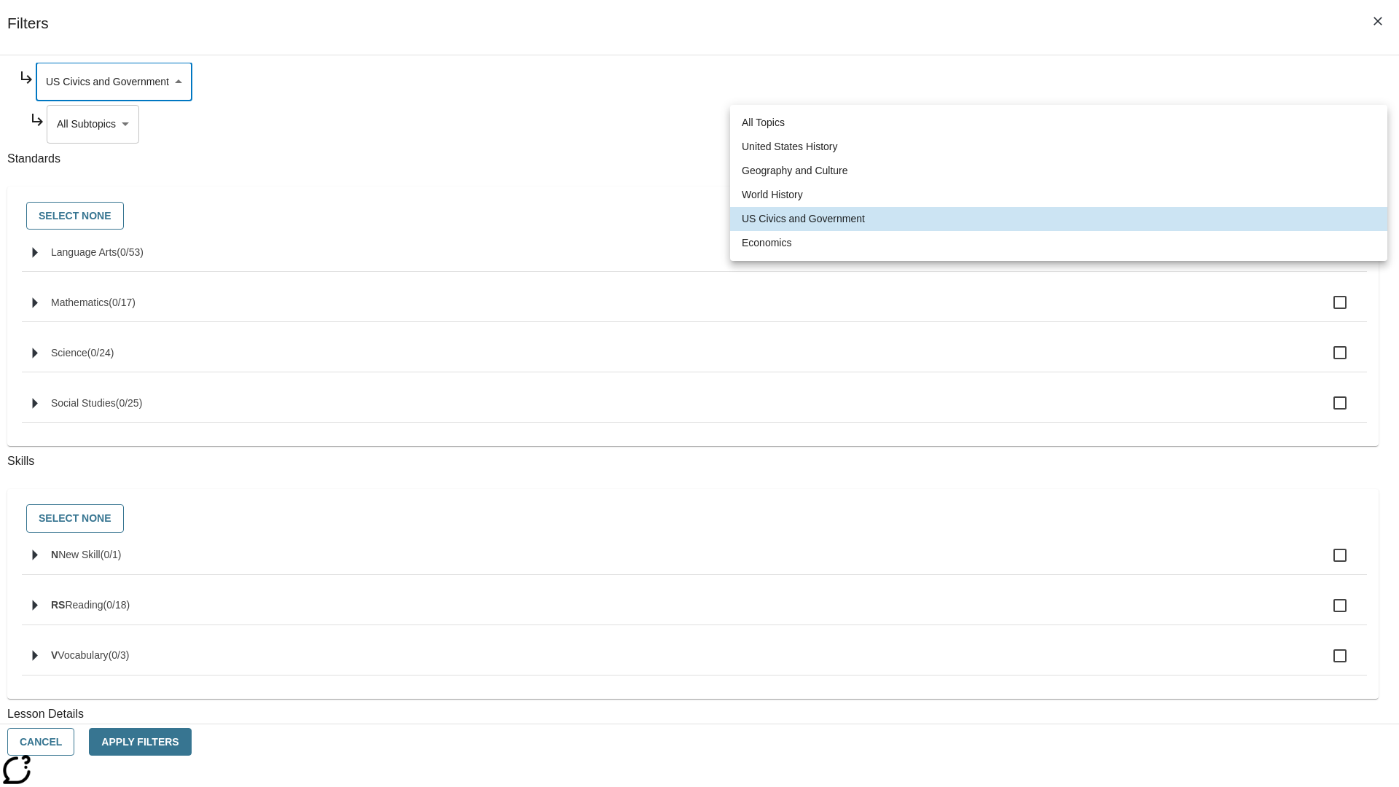
type input "195"
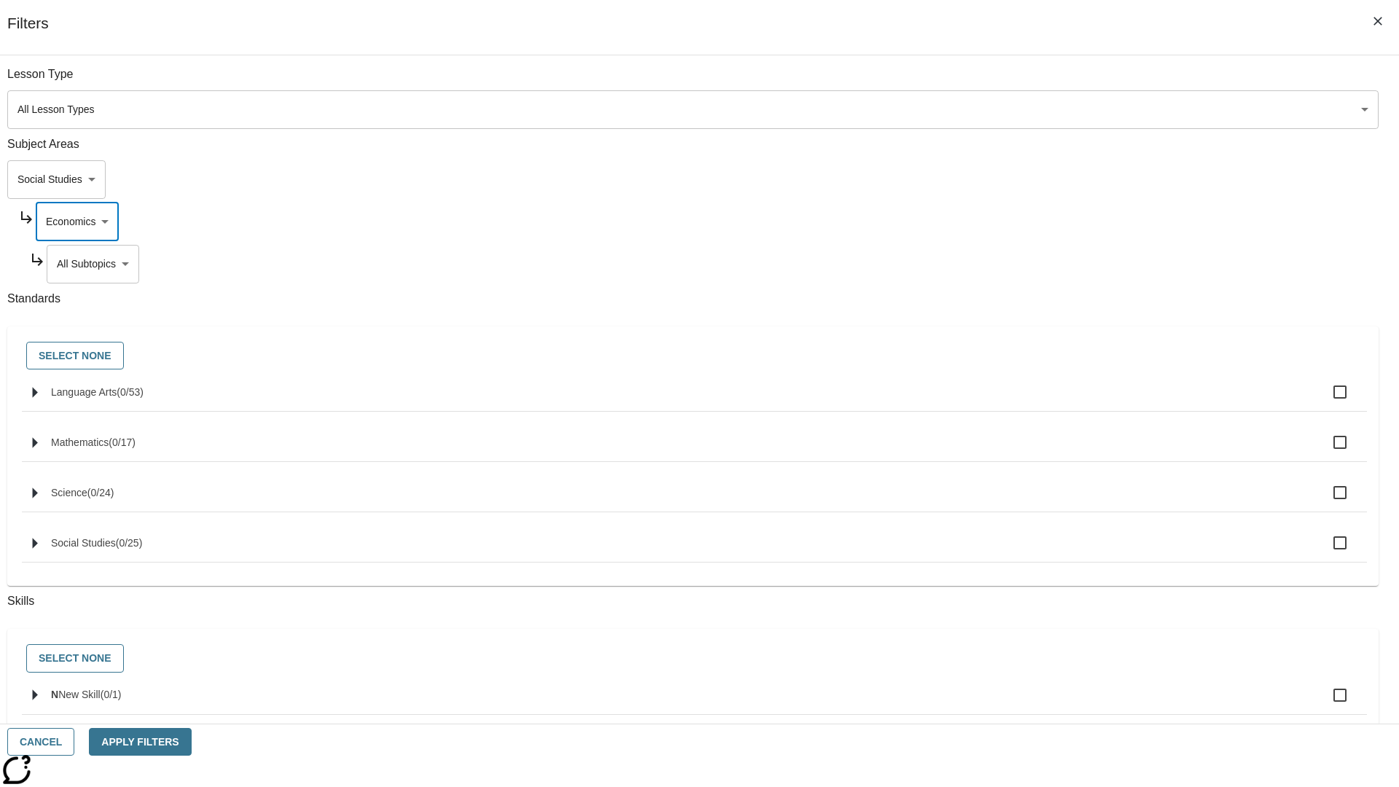
click at [1068, 264] on body "Skip to main content NJ Edition EN Grade 3 2025 Auto Grade 3 Search 0 Tauto Das…" at bounding box center [699, 452] width 1387 height 804
click at [1049, 179] on body "Skip to main content NJ Edition EN Grade 3 2025 Auto Grade 3 Search 0 Tauto Das…" at bounding box center [699, 452] width 1387 height 804
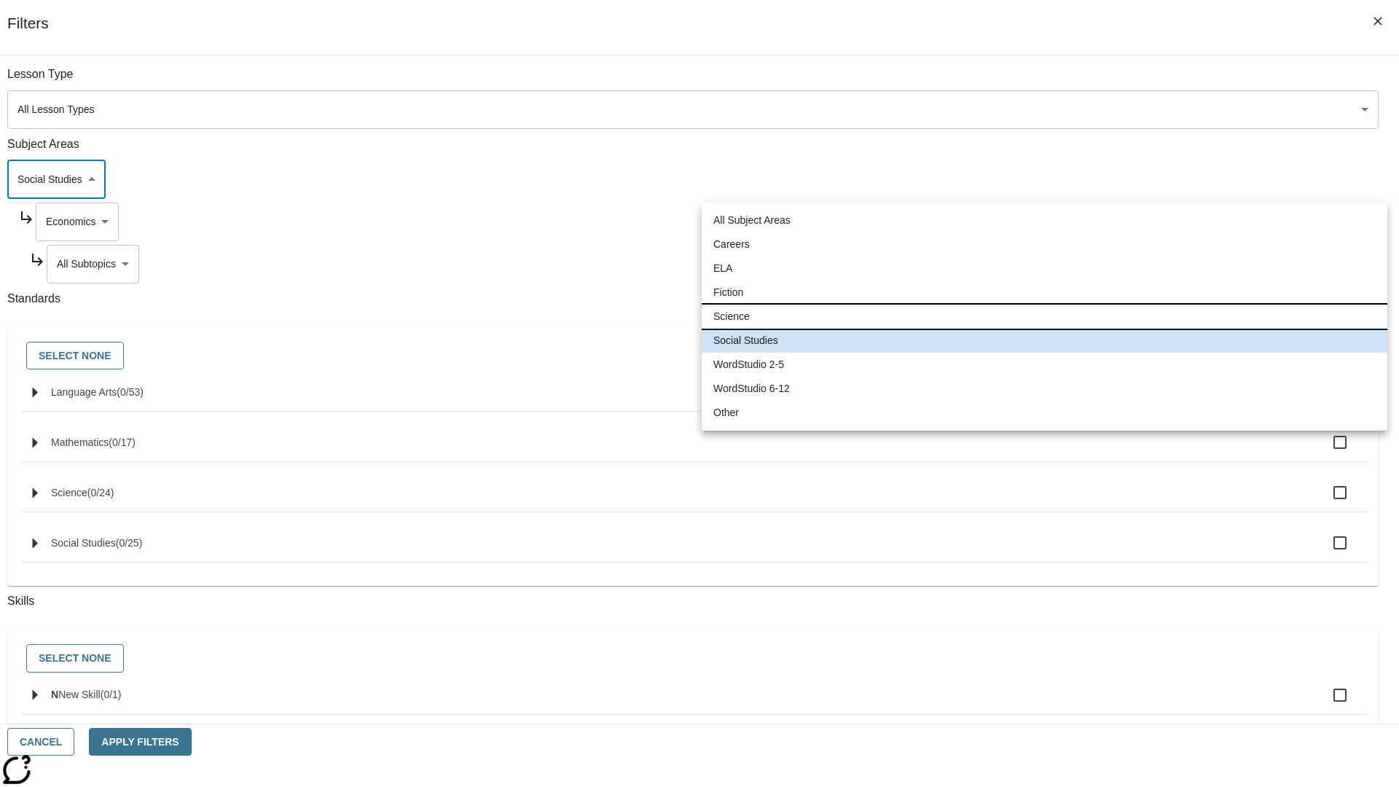
click at [1044, 316] on li "Science" at bounding box center [1045, 317] width 686 height 24
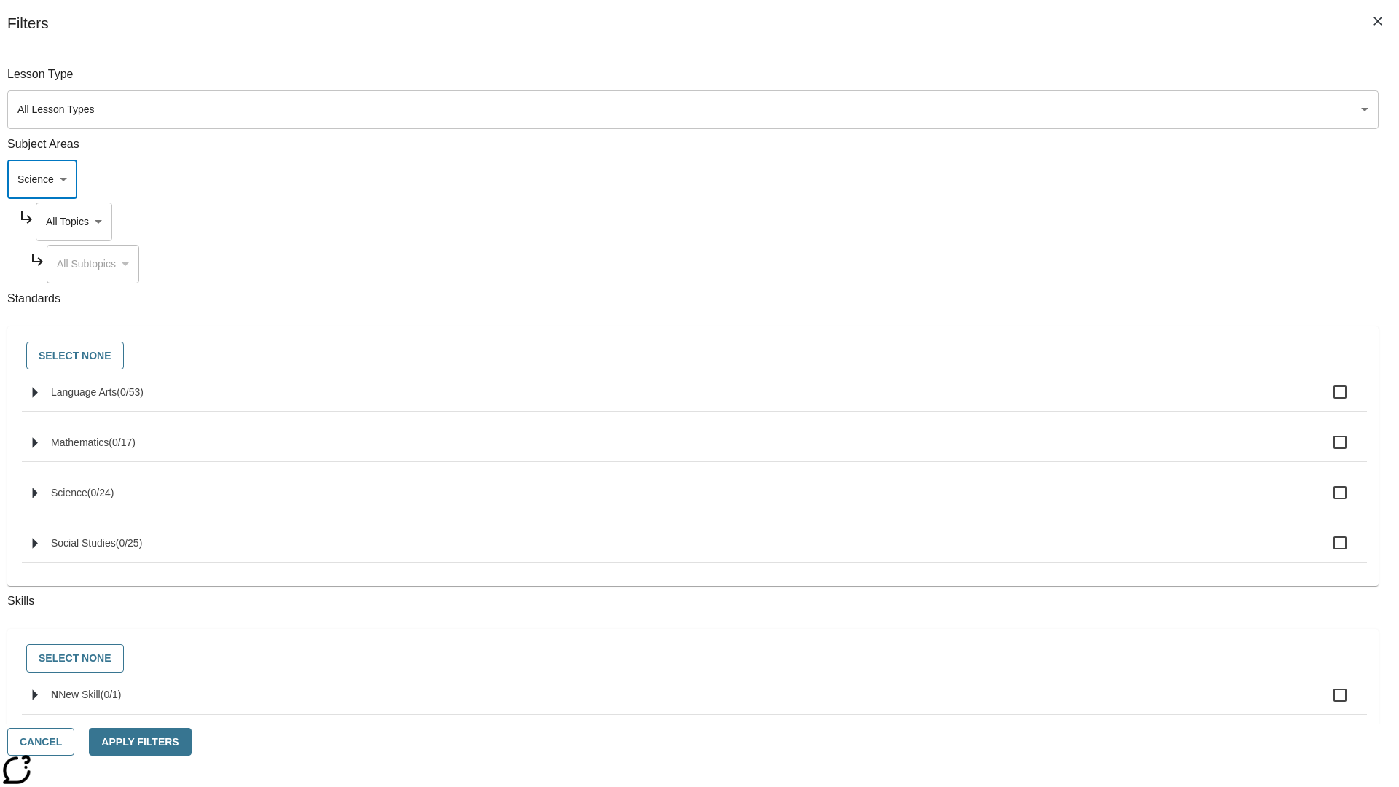
type input "2"
click at [1063, 221] on body "Skip to main content NJ Edition EN Grade 3 2025 Auto Grade 3 Search 0 Tauto Das…" at bounding box center [699, 452] width 1387 height 804
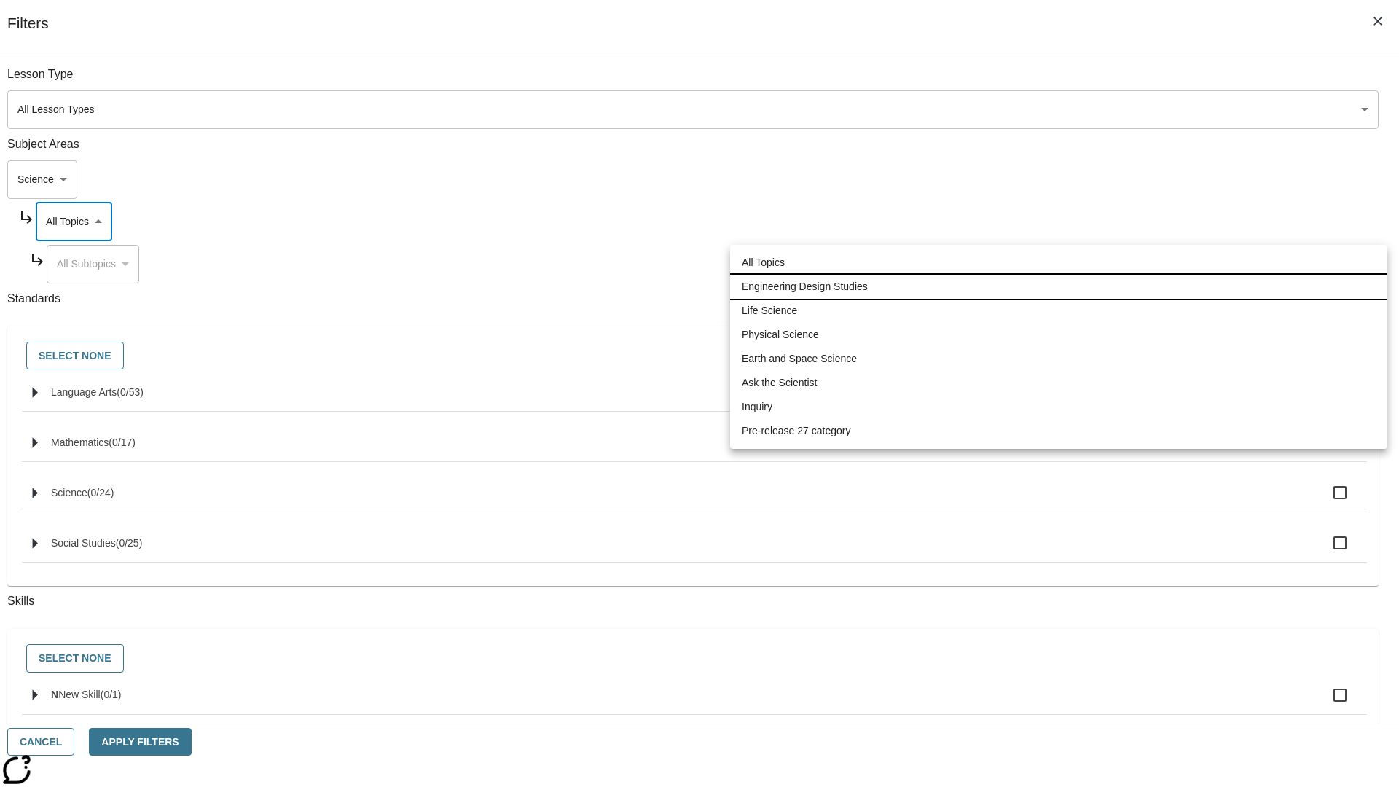
click at [1059, 286] on li "Engineering Design Studies" at bounding box center [1058, 287] width 657 height 24
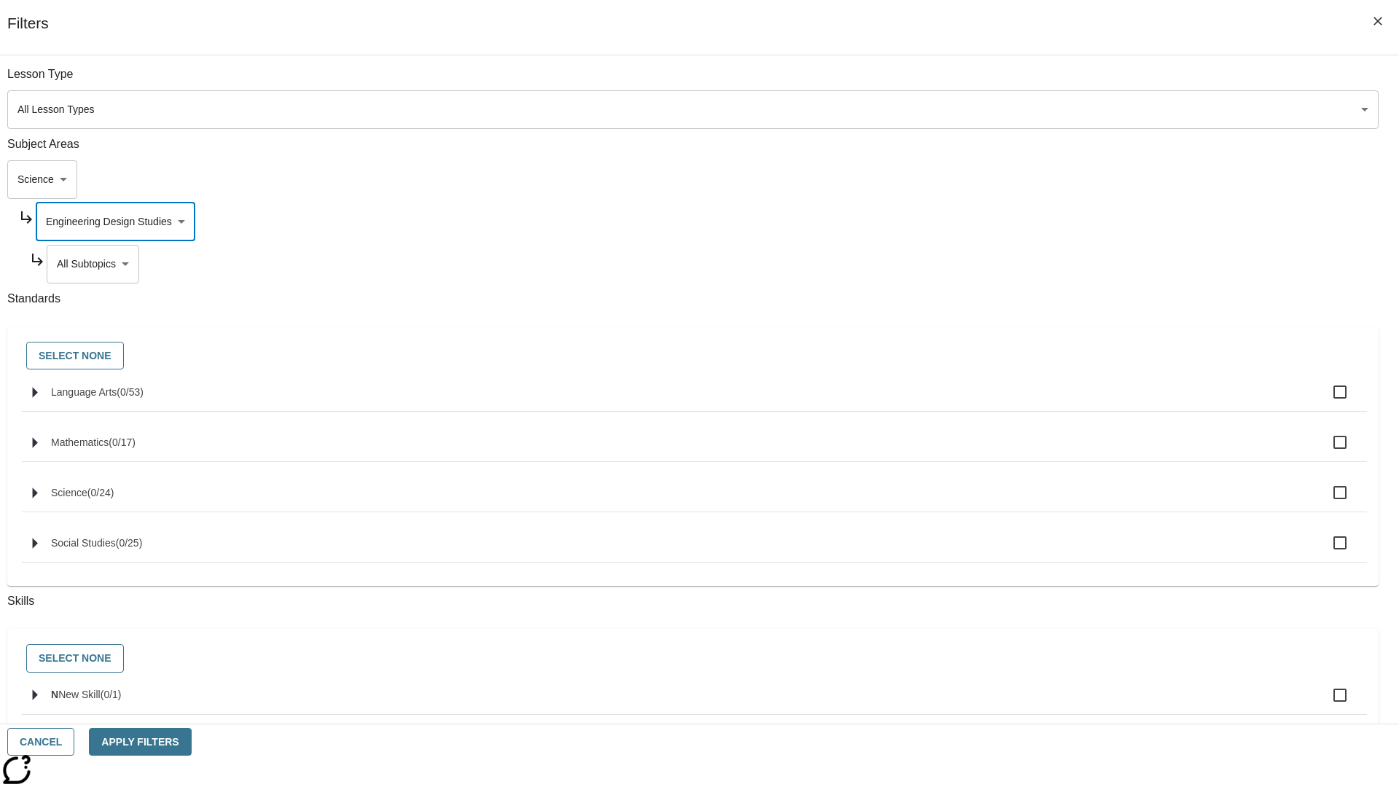
click at [1068, 264] on body "Skip to main content NJ Edition EN Grade 3 2025 Auto Grade 3 Search 0 Tauto Das…" at bounding box center [699, 452] width 1387 height 804
click at [1062, 221] on body "Skip to main content NJ Edition EN Grade 3 2025 Auto Grade 3 Search 0 Tauto Das…" at bounding box center [699, 452] width 1387 height 804
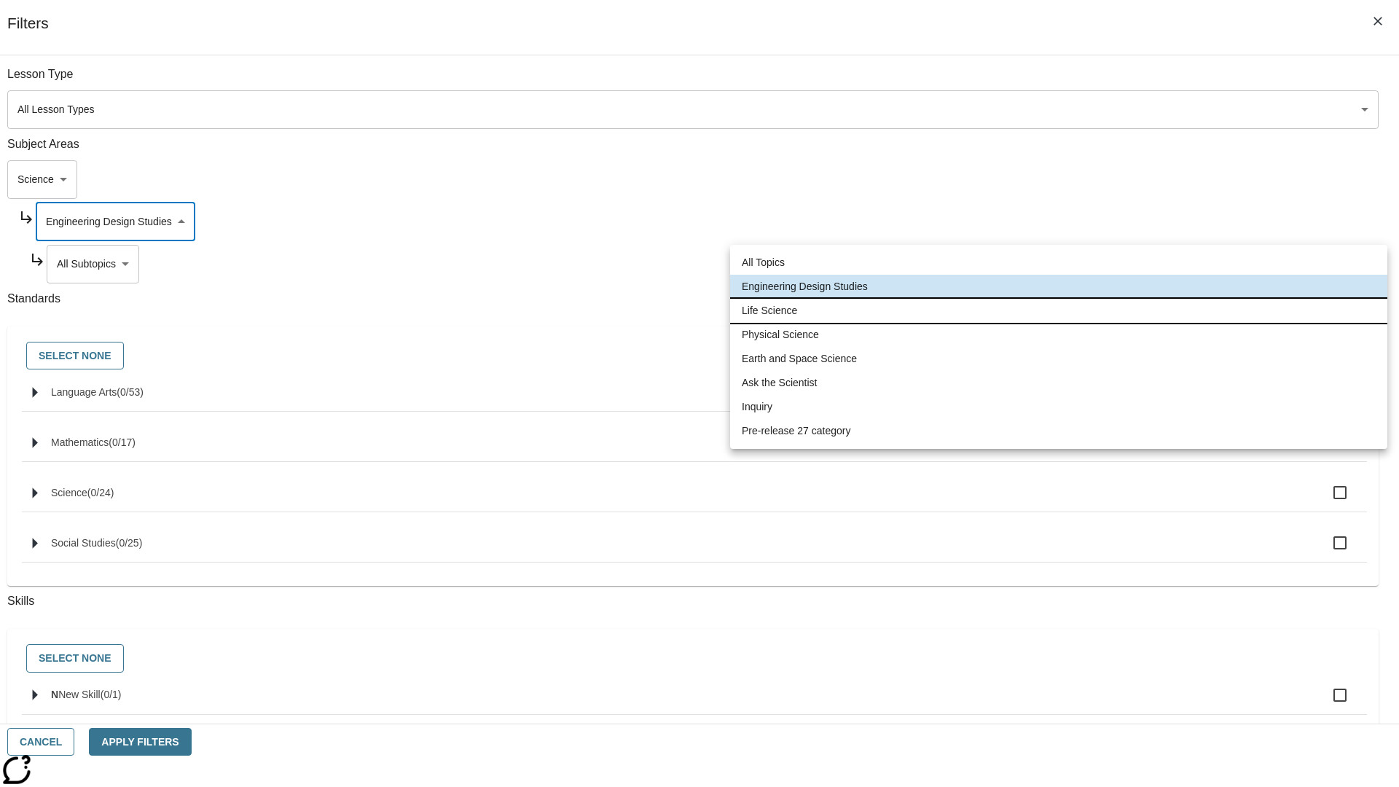
click at [1059, 310] on li "Life Science" at bounding box center [1058, 311] width 657 height 24
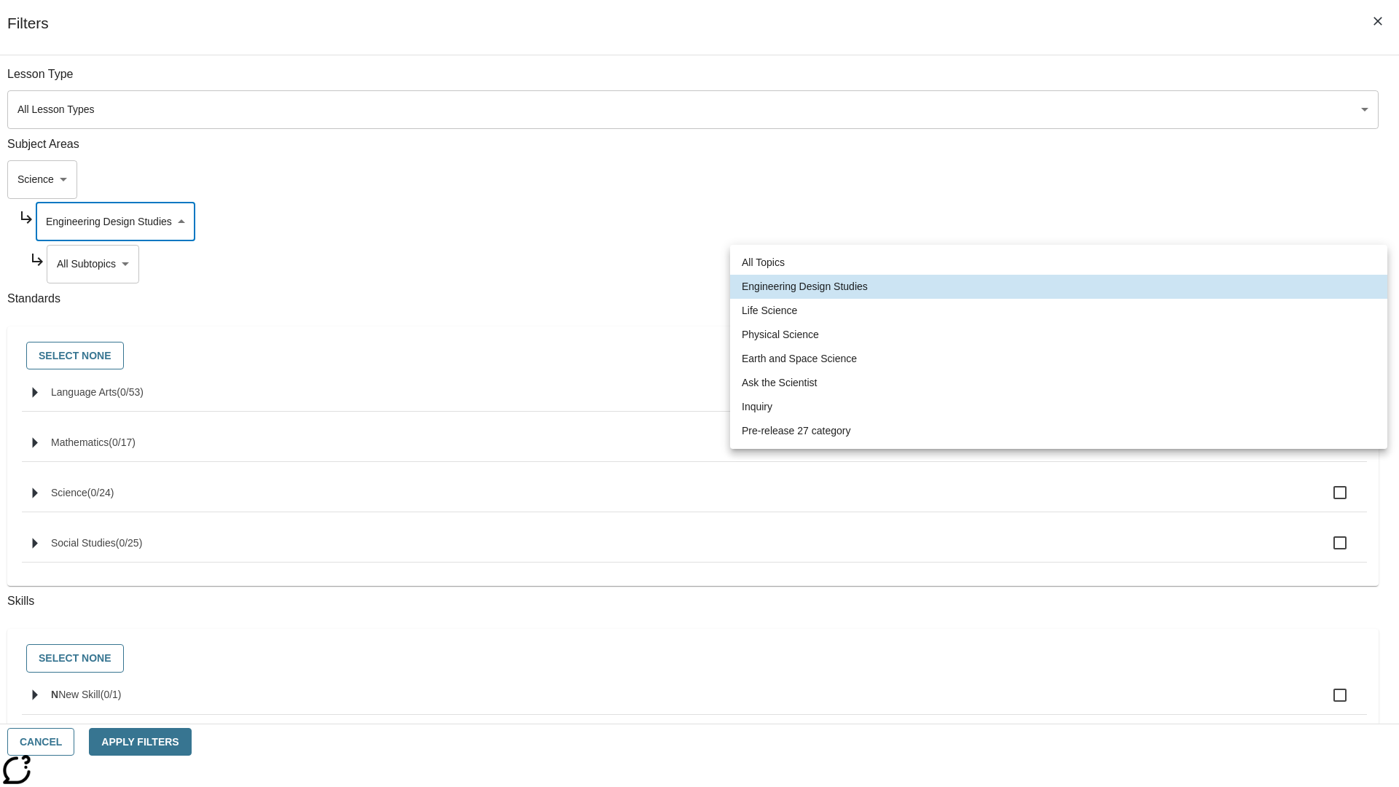
type input "189"
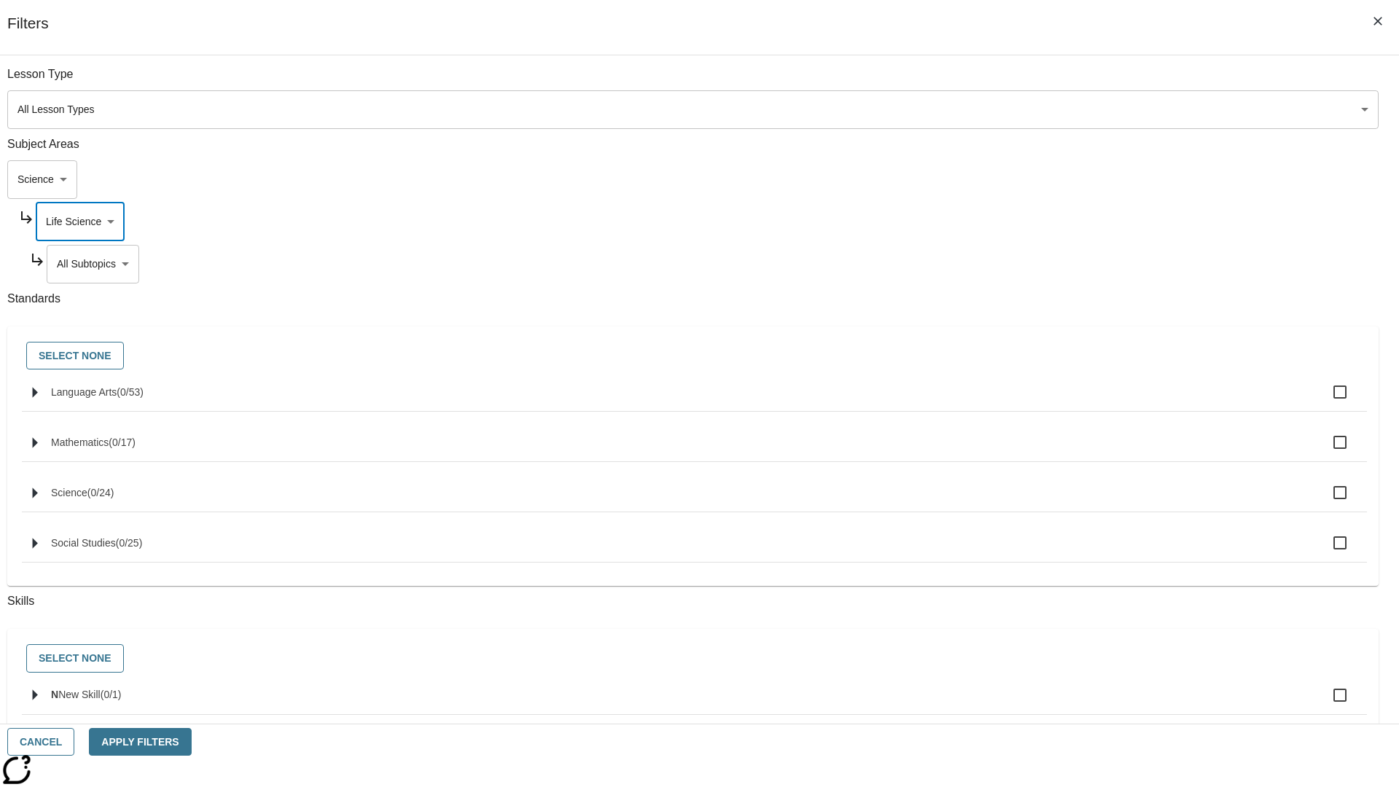
click at [1068, 264] on body "Skip to main content NJ Edition EN Grade 3 2025 Auto Grade 3 Search 0 Tauto Das…" at bounding box center [699, 452] width 1387 height 804
click at [1062, 82] on body "Skip to main content NJ Edition EN Grade 3 2025 Auto Grade 3 Search 0 Tauto Das…" at bounding box center [699, 452] width 1387 height 804
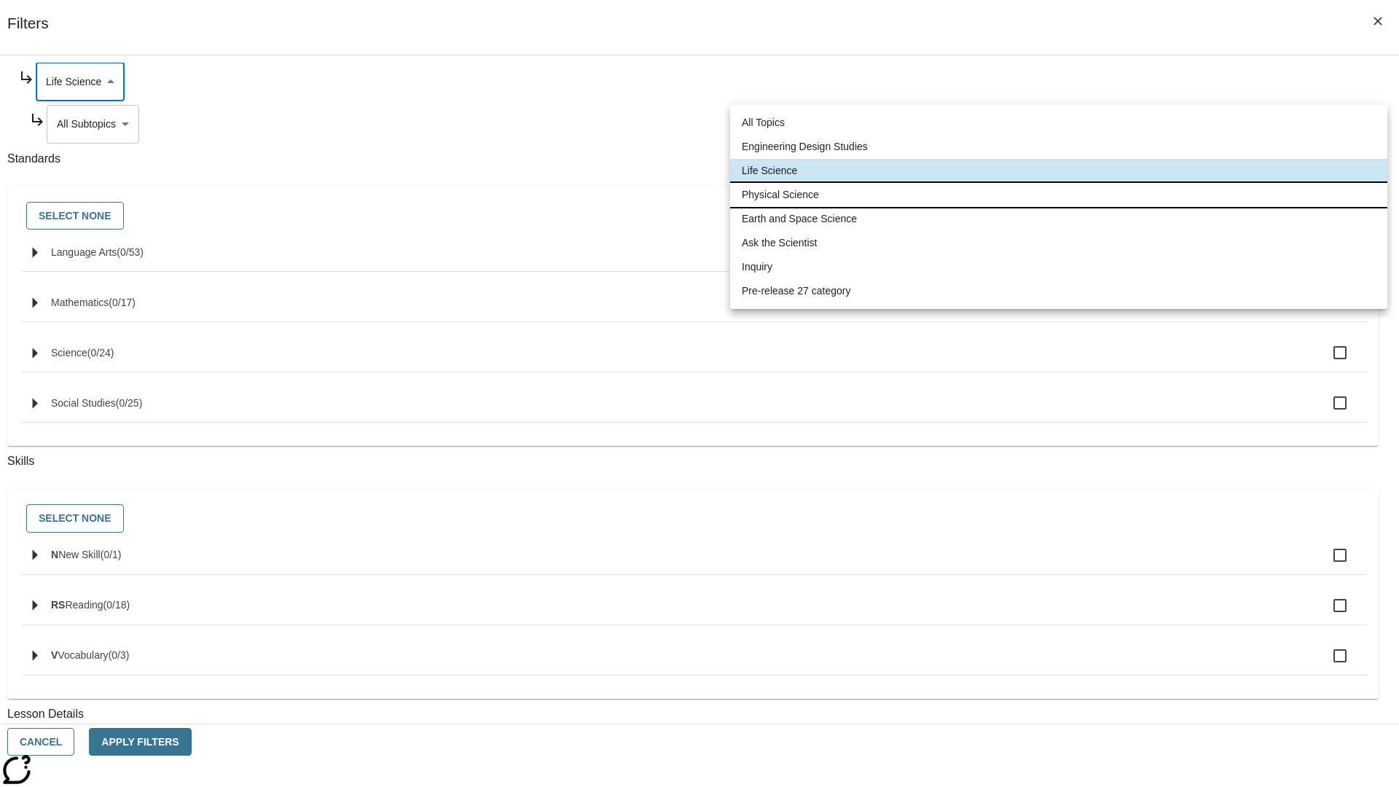
click at [1059, 195] on li "Physical Science" at bounding box center [1058, 195] width 657 height 24
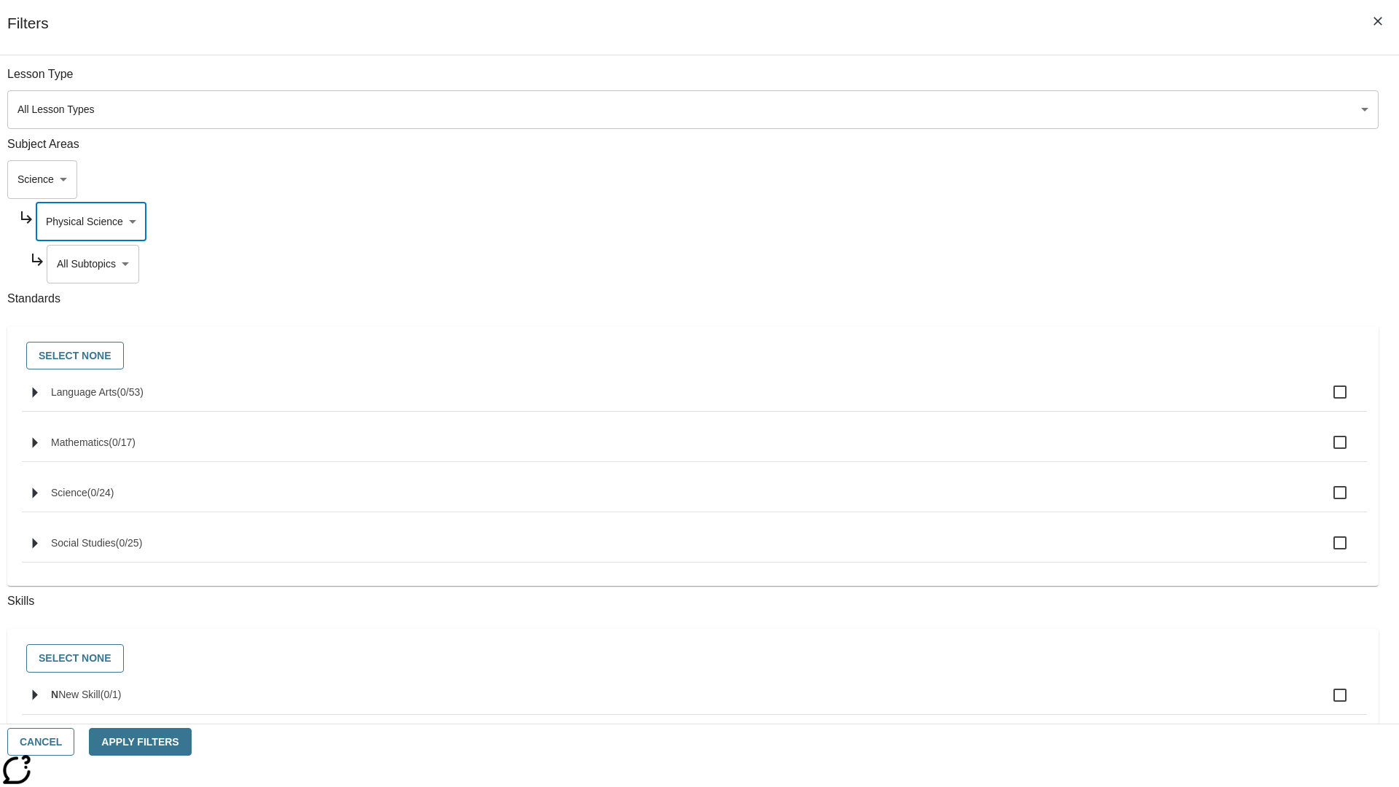
click at [1068, 82] on body "Skip to main content NJ Edition EN Grade 3 2025 Auto Grade 3 Search 0 Tauto Das…" at bounding box center [699, 452] width 1387 height 804
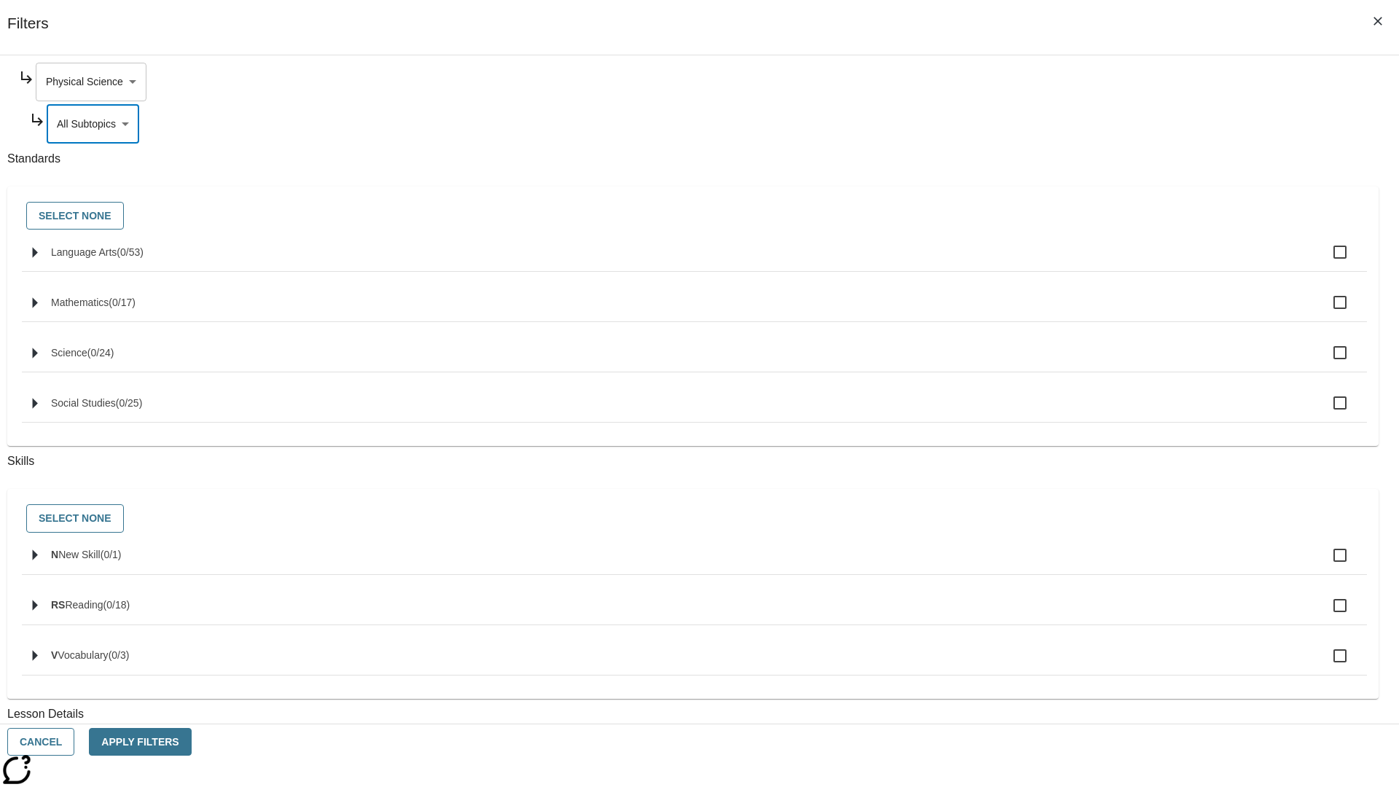
click at [1062, 82] on body "Skip to main content NJ Edition EN Grade 3 2025 Auto Grade 3 Search 0 Tauto Das…" at bounding box center [699, 452] width 1387 height 804
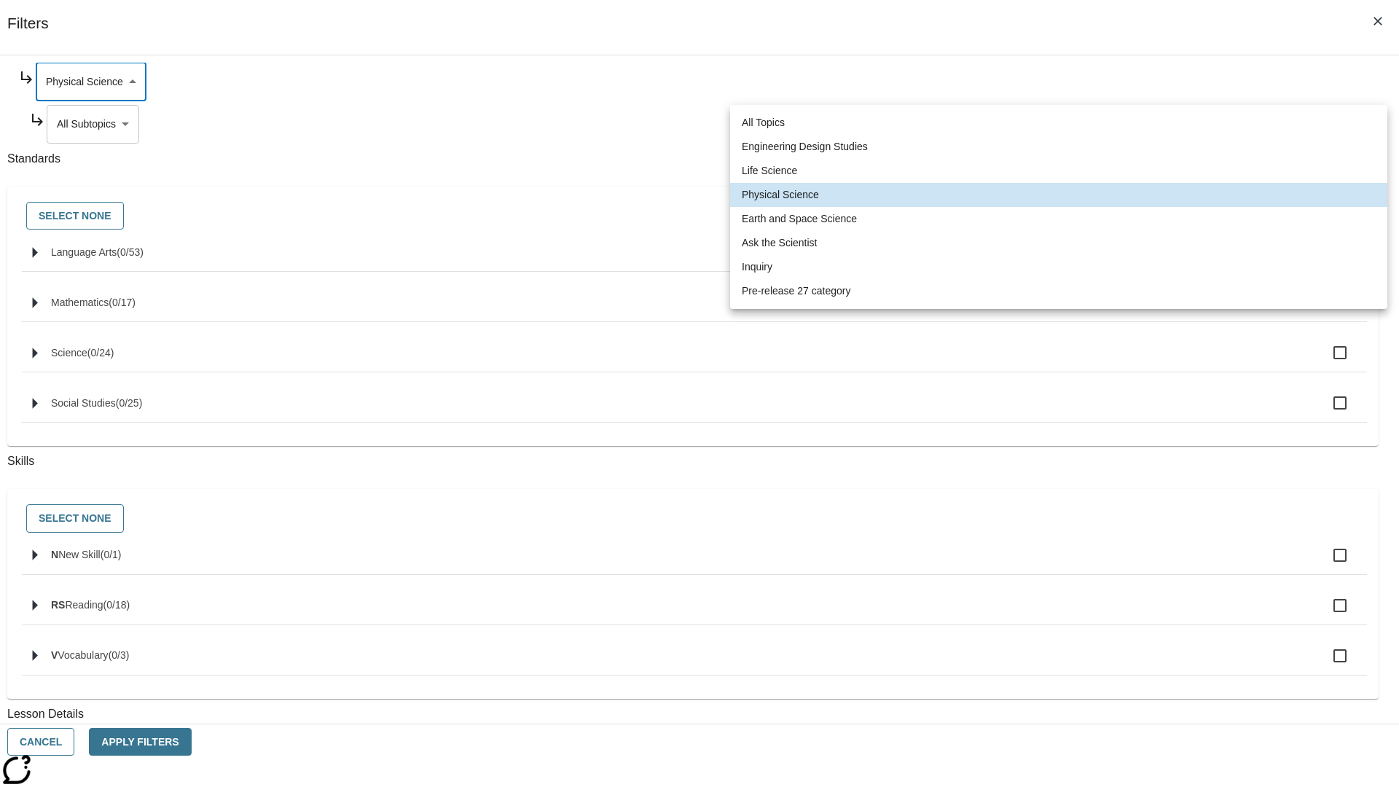
click at [1059, 219] on li "Earth and Space Science" at bounding box center [1058, 219] width 657 height 24
type input "192"
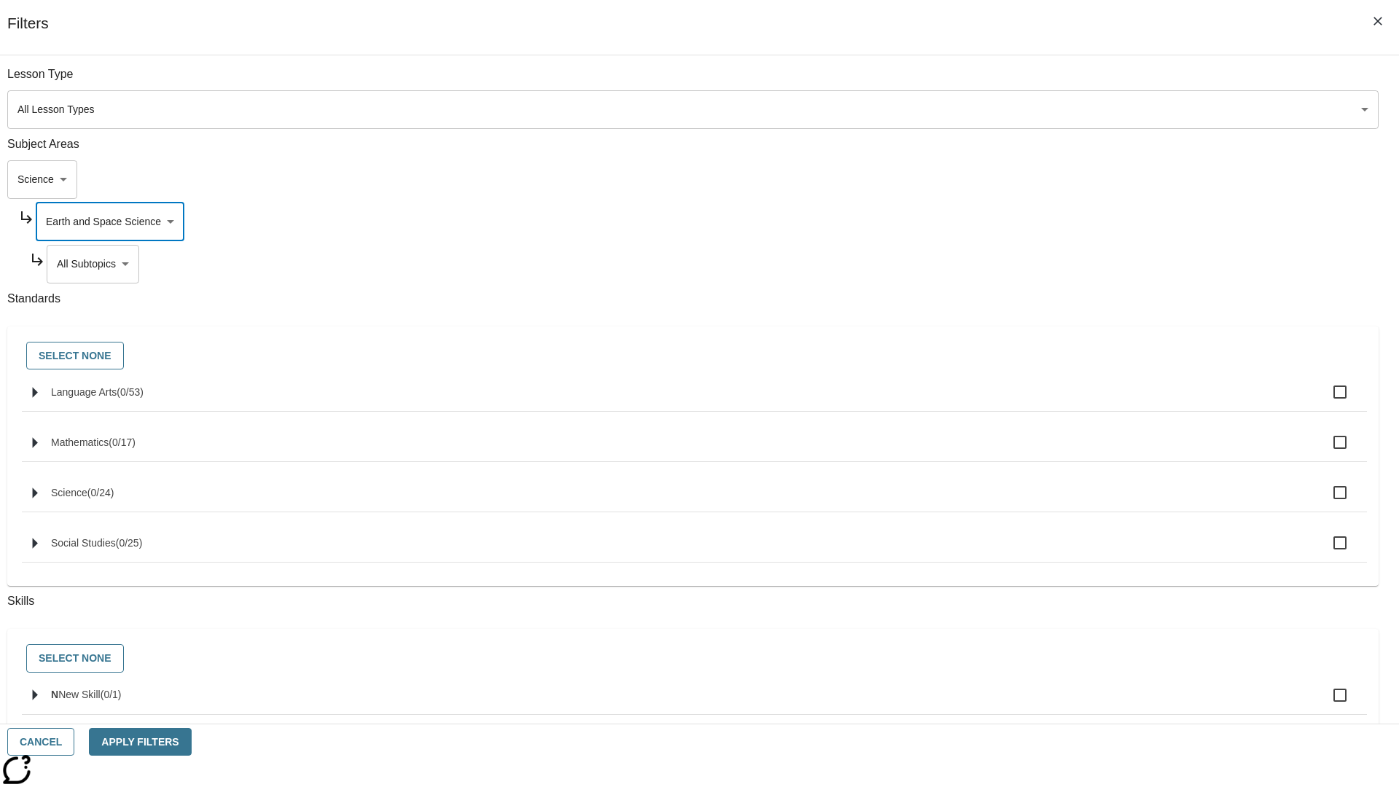
click at [1068, 264] on body "Skip to main content NJ Edition EN Grade 3 2025 Auto Grade 3 Search 0 Tauto Das…" at bounding box center [699, 452] width 1387 height 804
click at [1062, 221] on body "Skip to main content NJ Edition EN Grade 3 2025 Auto Grade 3 Search 0 Tauto Das…" at bounding box center [699, 452] width 1387 height 804
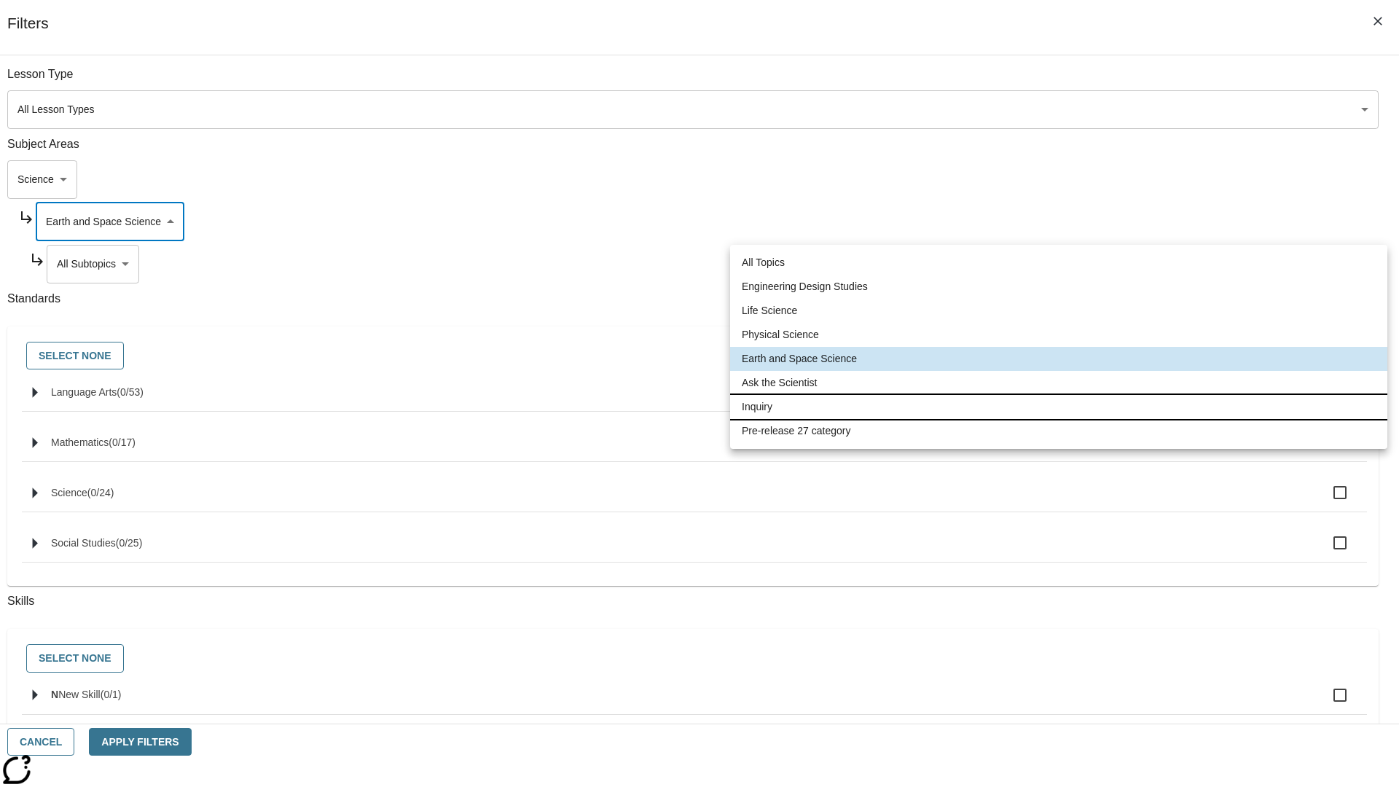
click at [1059, 407] on li "Inquiry" at bounding box center [1058, 407] width 657 height 24
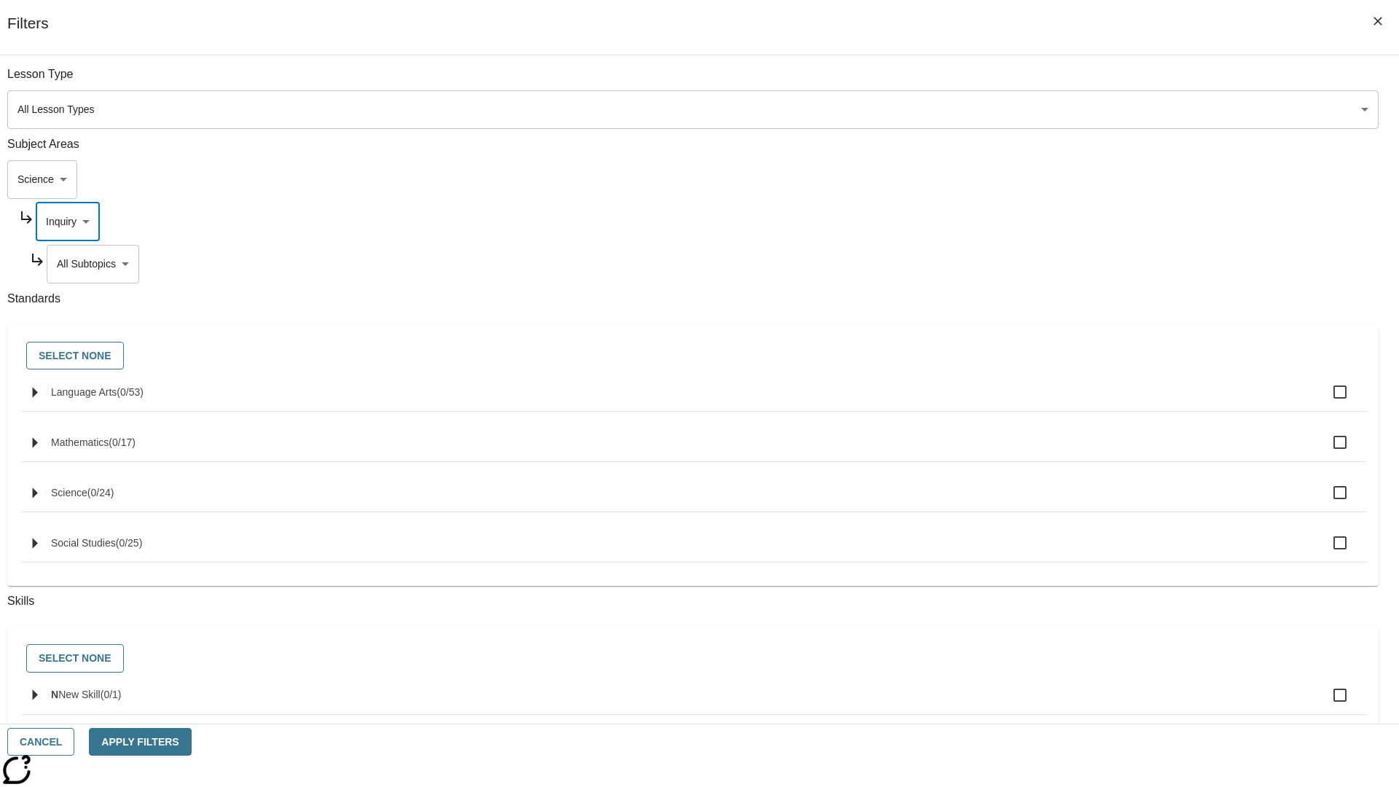
click at [1068, 82] on body "Skip to main content NJ Edition EN Grade 3 2025 Auto Grade 3 Search 0 Tauto Das…" at bounding box center [699, 452] width 1387 height 804
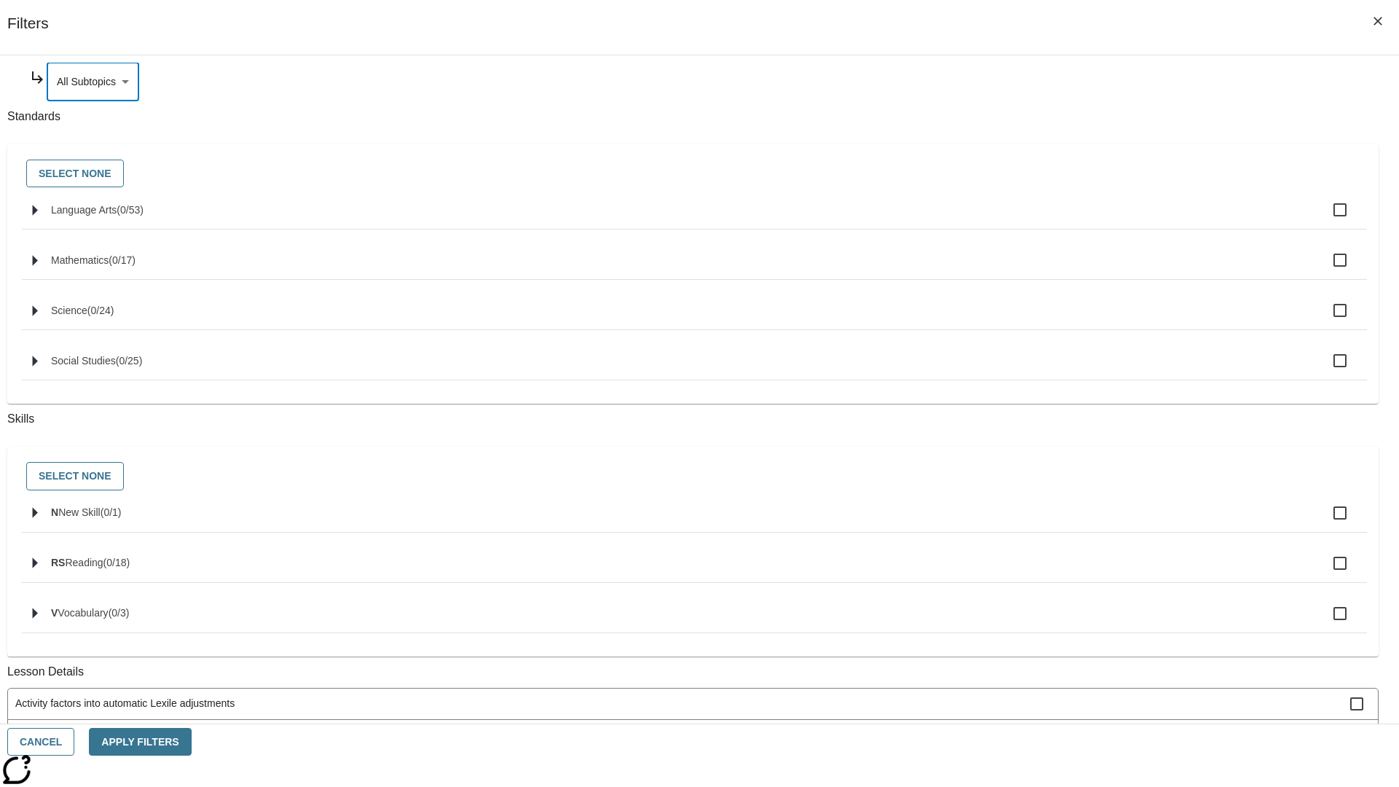
click at [1063, 221] on body "Skip to main content NJ Edition EN Grade 3 2025 Auto Grade 3 Search 0 Tauto Das…" at bounding box center [699, 452] width 1387 height 804
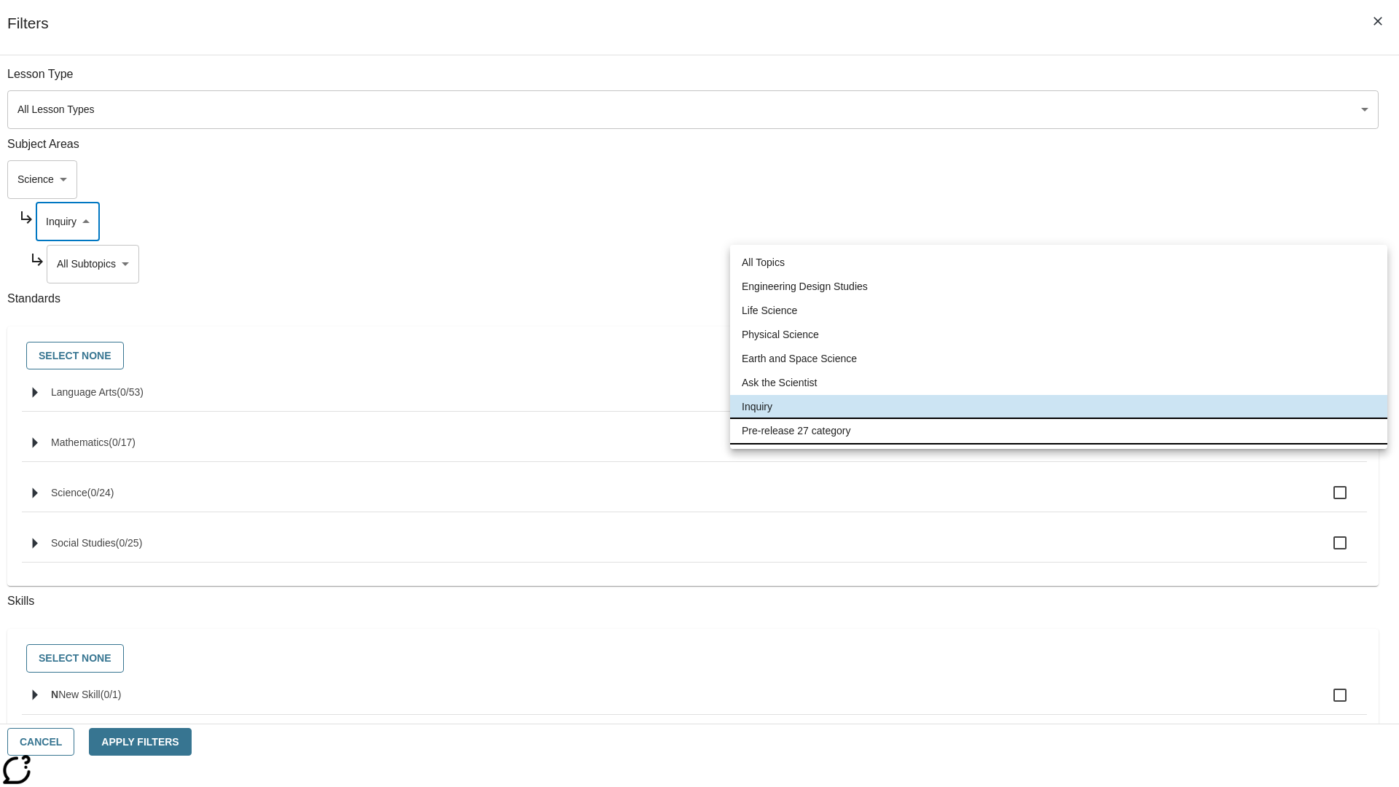
click at [1059, 431] on li "Pre-release 27 category" at bounding box center [1058, 431] width 657 height 24
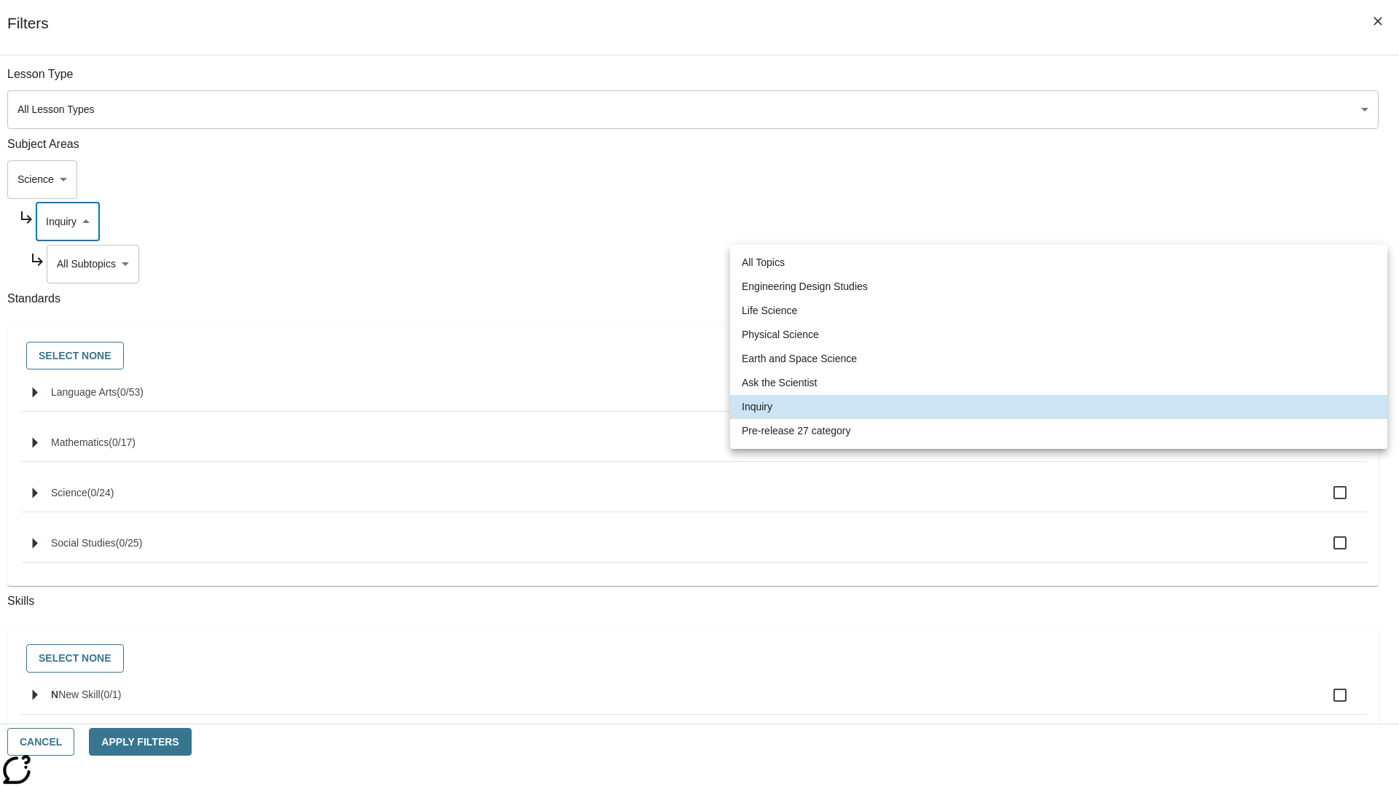
type input "271"
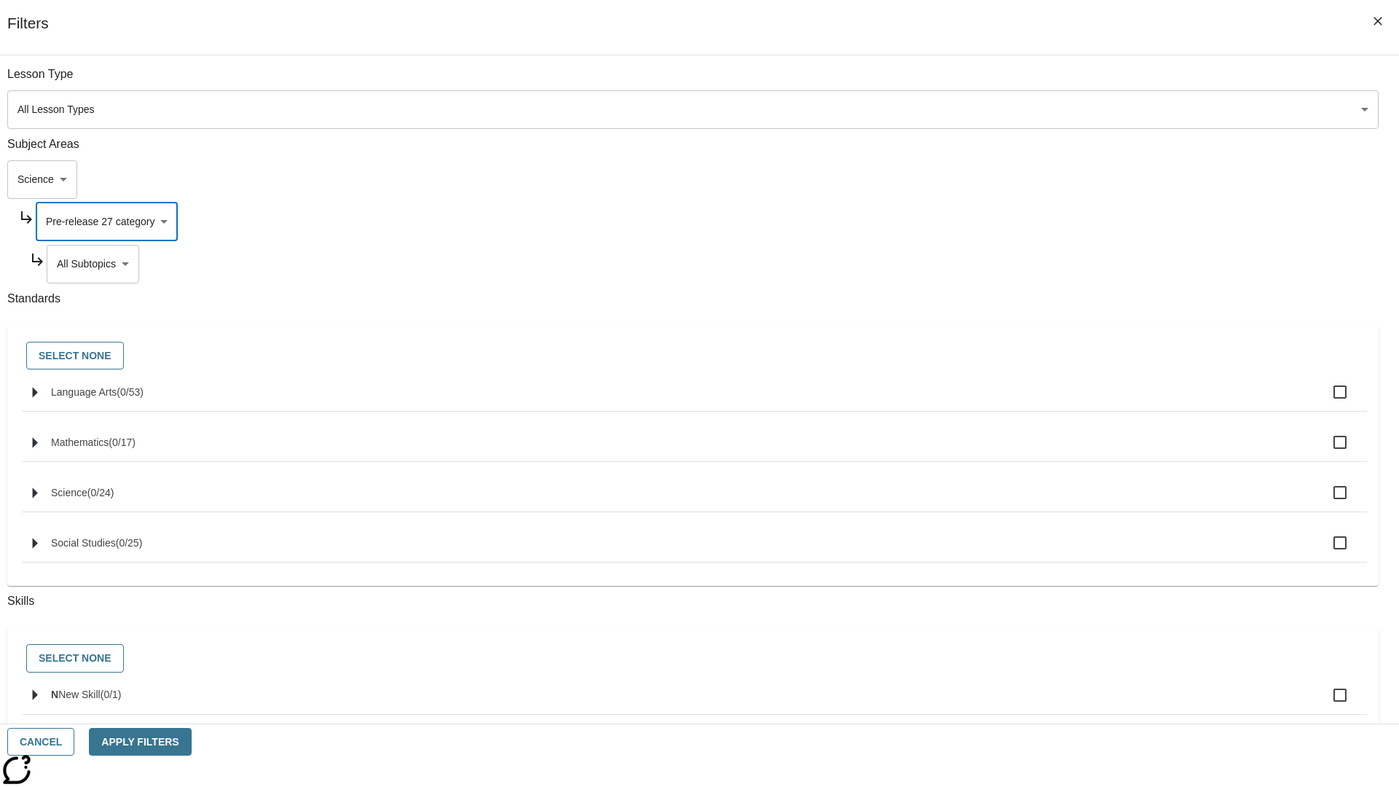
click at [1068, 82] on body "Skip to main content NJ Edition EN Grade 3 2025 Auto Grade 3 Search 0 Tauto Das…" at bounding box center [699, 452] width 1387 height 804
click at [1049, 179] on body "Skip to main content NJ Edition EN Grade 3 2025 Auto Grade 3 Search 0 Tauto Das…" at bounding box center [699, 452] width 1387 height 804
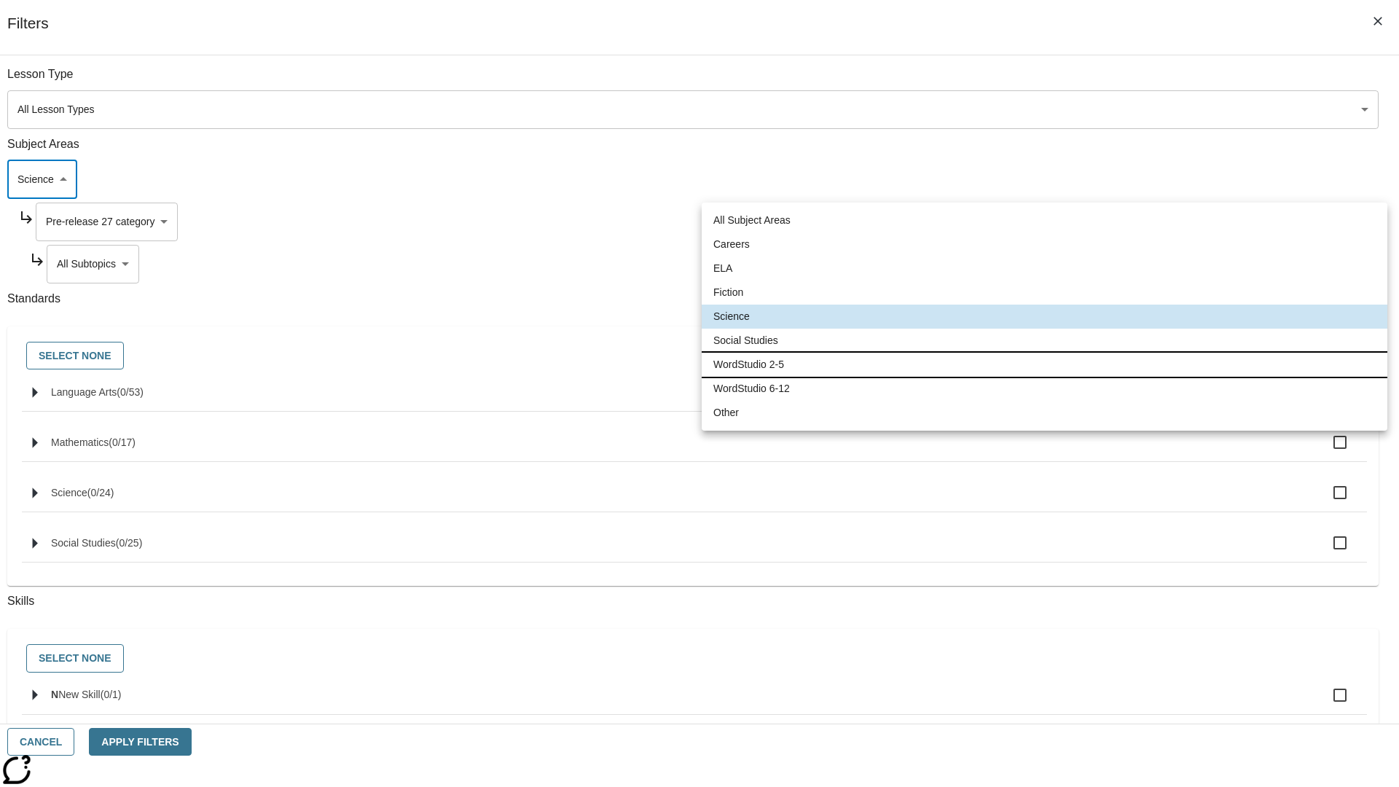
click at [1044, 364] on li "WordStudio 2-5" at bounding box center [1045, 365] width 686 height 24
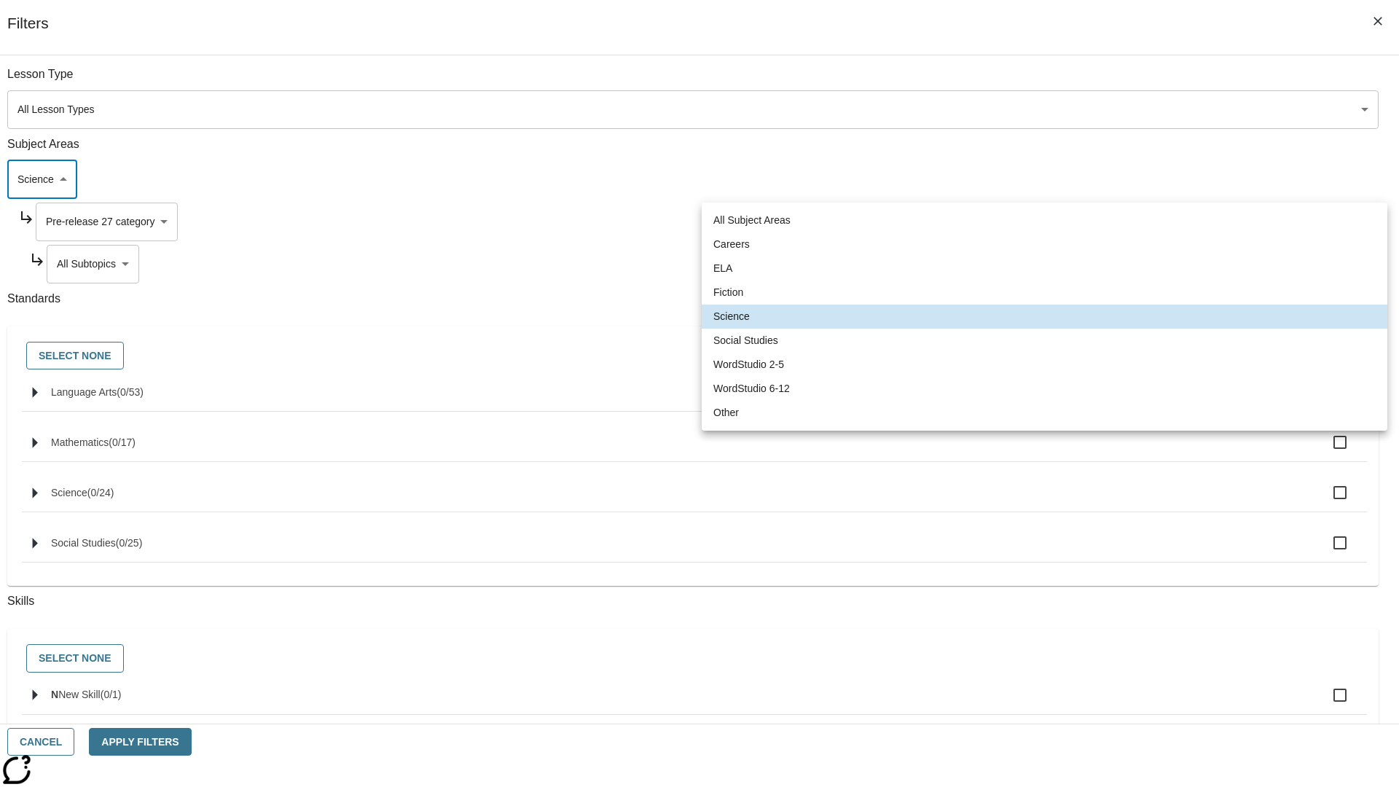
type input "6"
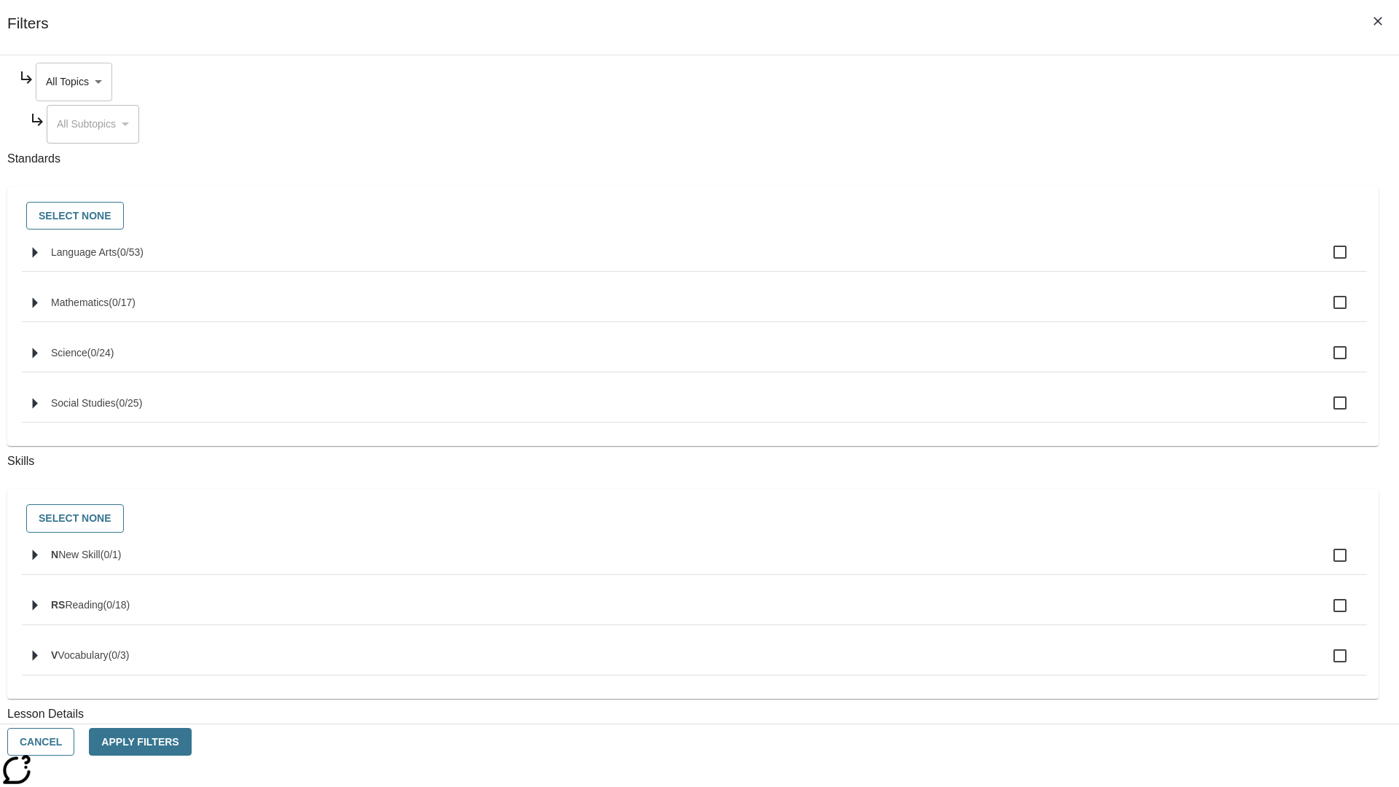
click at [1062, 82] on body "Skip to main content NJ Edition EN Grade 3 2025 Auto Grade 3 Search 0 Tauto Das…" at bounding box center [699, 452] width 1387 height 804
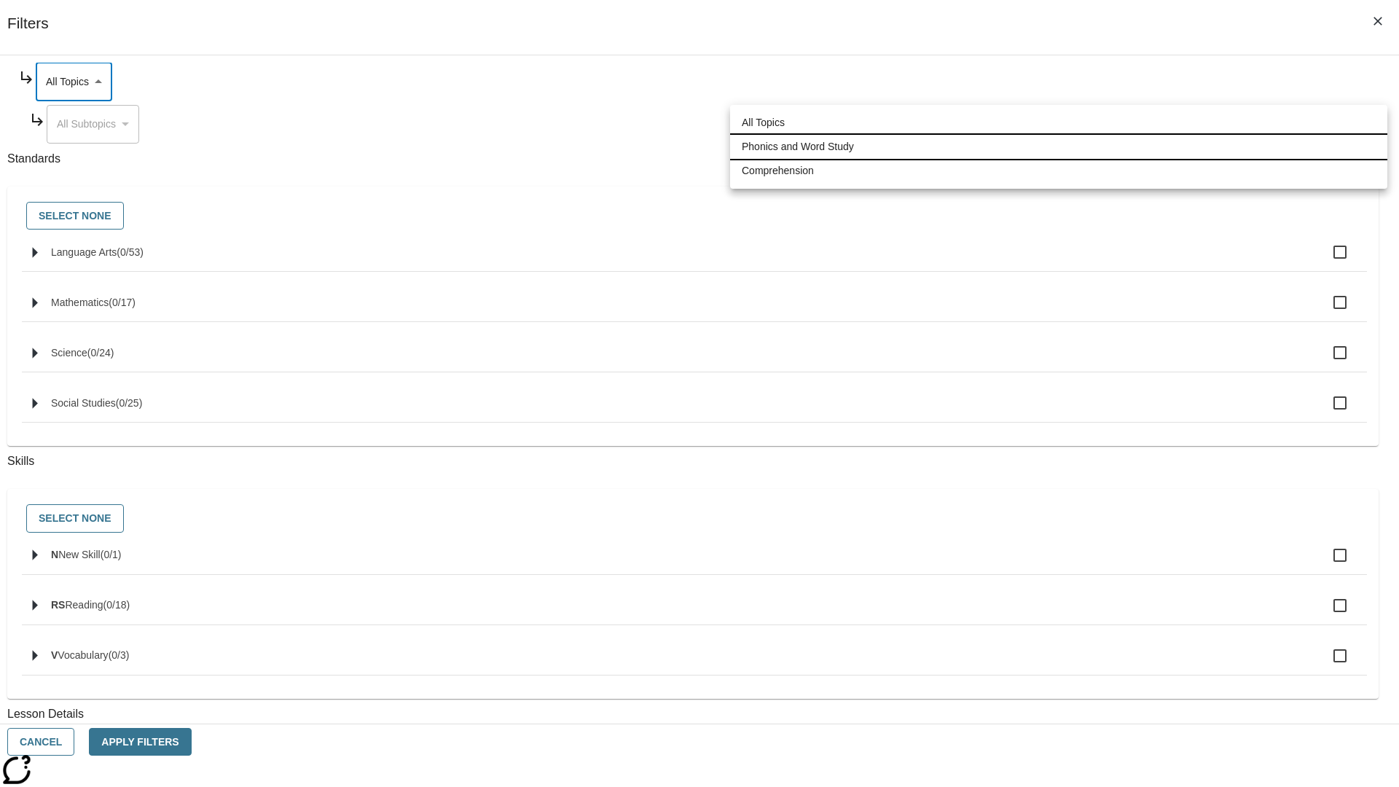
click at [1059, 146] on li "Phonics and Word Study" at bounding box center [1058, 147] width 657 height 24
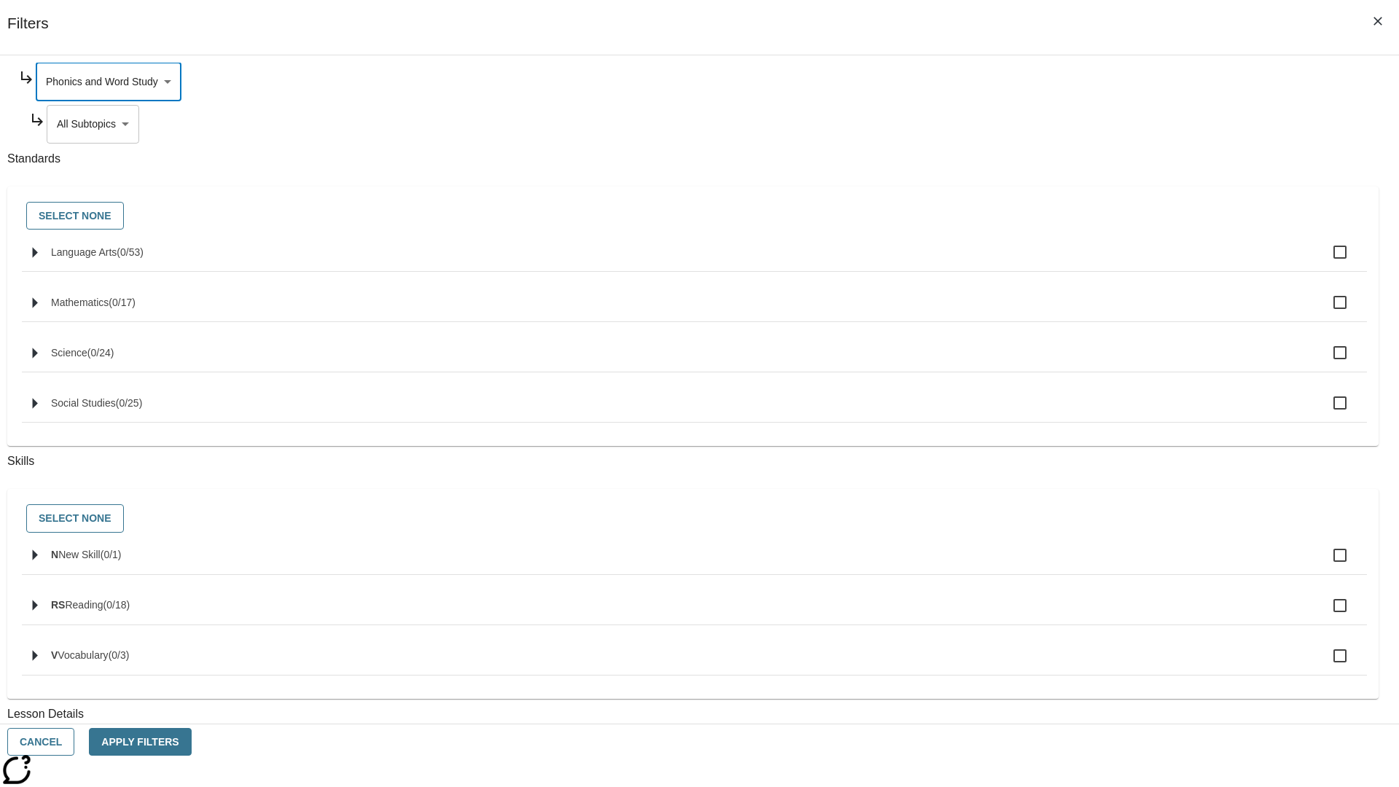
type input "249"
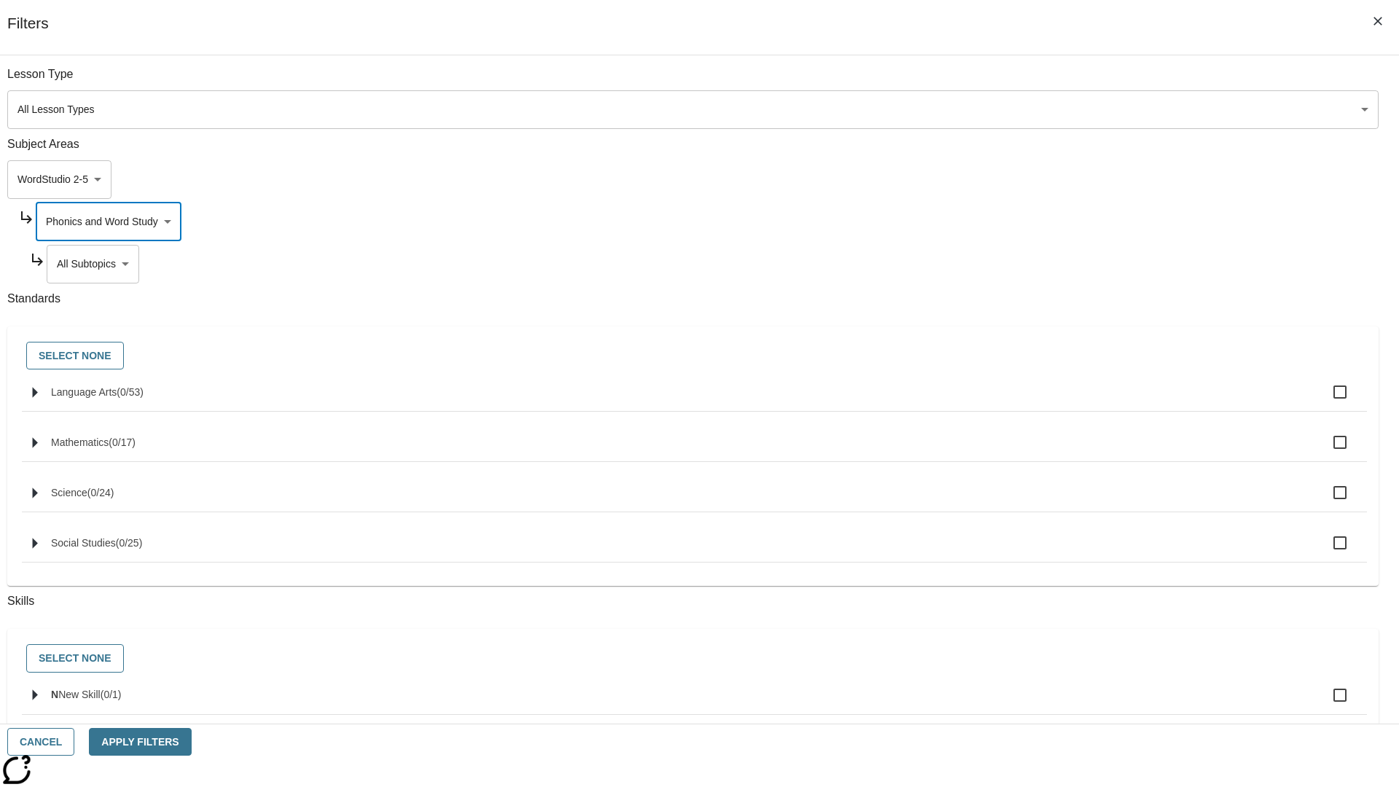
click at [1068, 82] on body "Skip to main content NJ Edition EN Grade 3 2025 Auto Grade 3 Search 0 Tauto Das…" at bounding box center [699, 452] width 1387 height 804
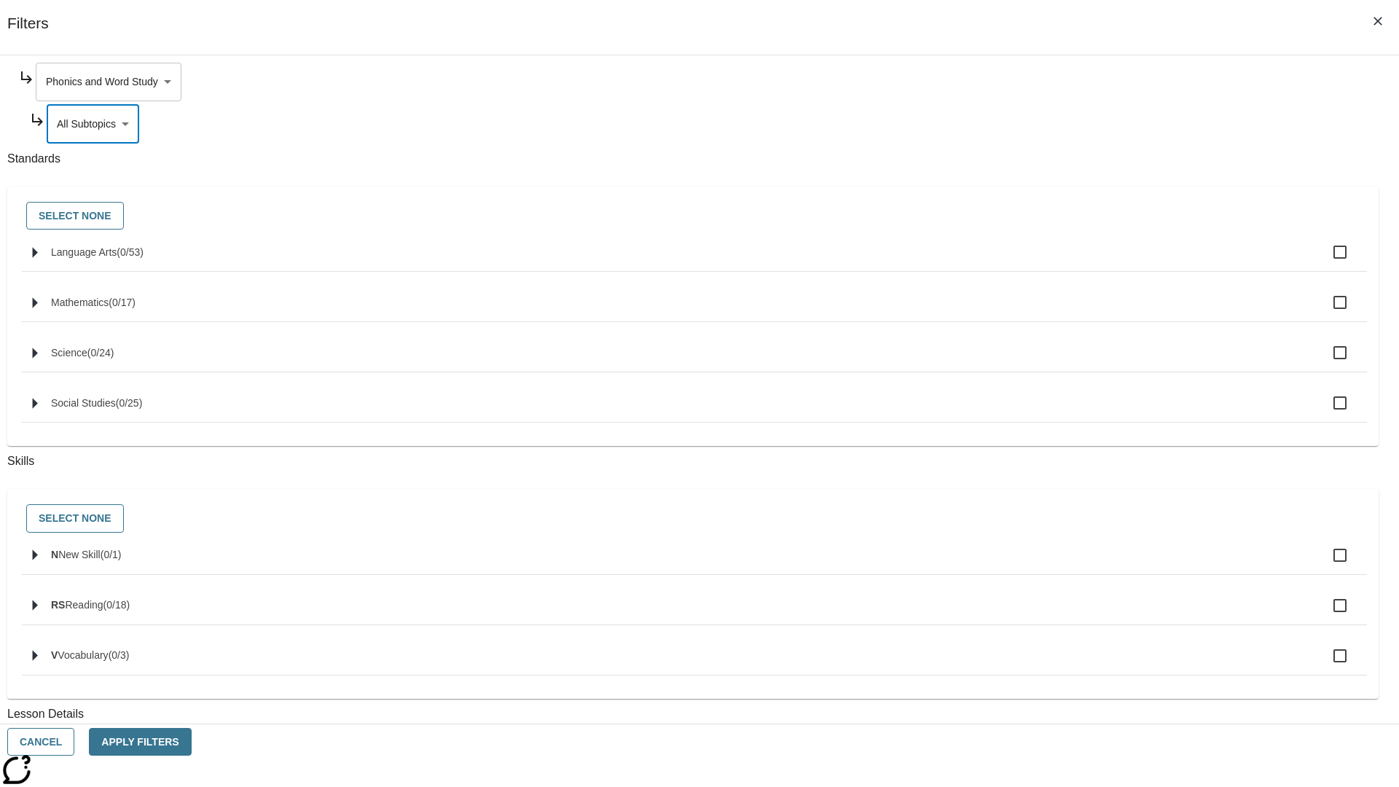
click at [1062, 82] on body "Skip to main content NJ Edition EN Grade 3 2025 Auto Grade 3 Search 0 Tauto Das…" at bounding box center [699, 452] width 1387 height 804
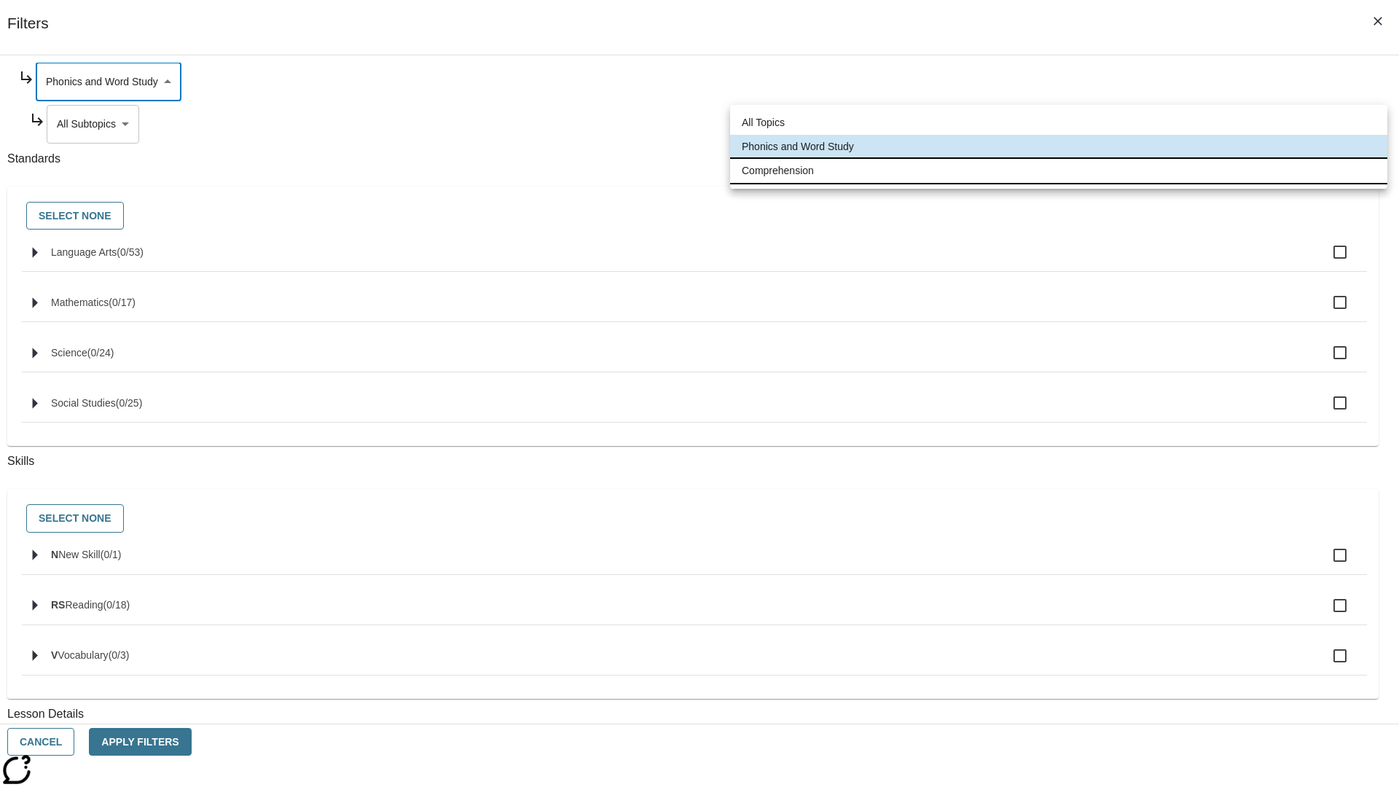
click at [1059, 170] on li "Comprehension" at bounding box center [1058, 171] width 657 height 24
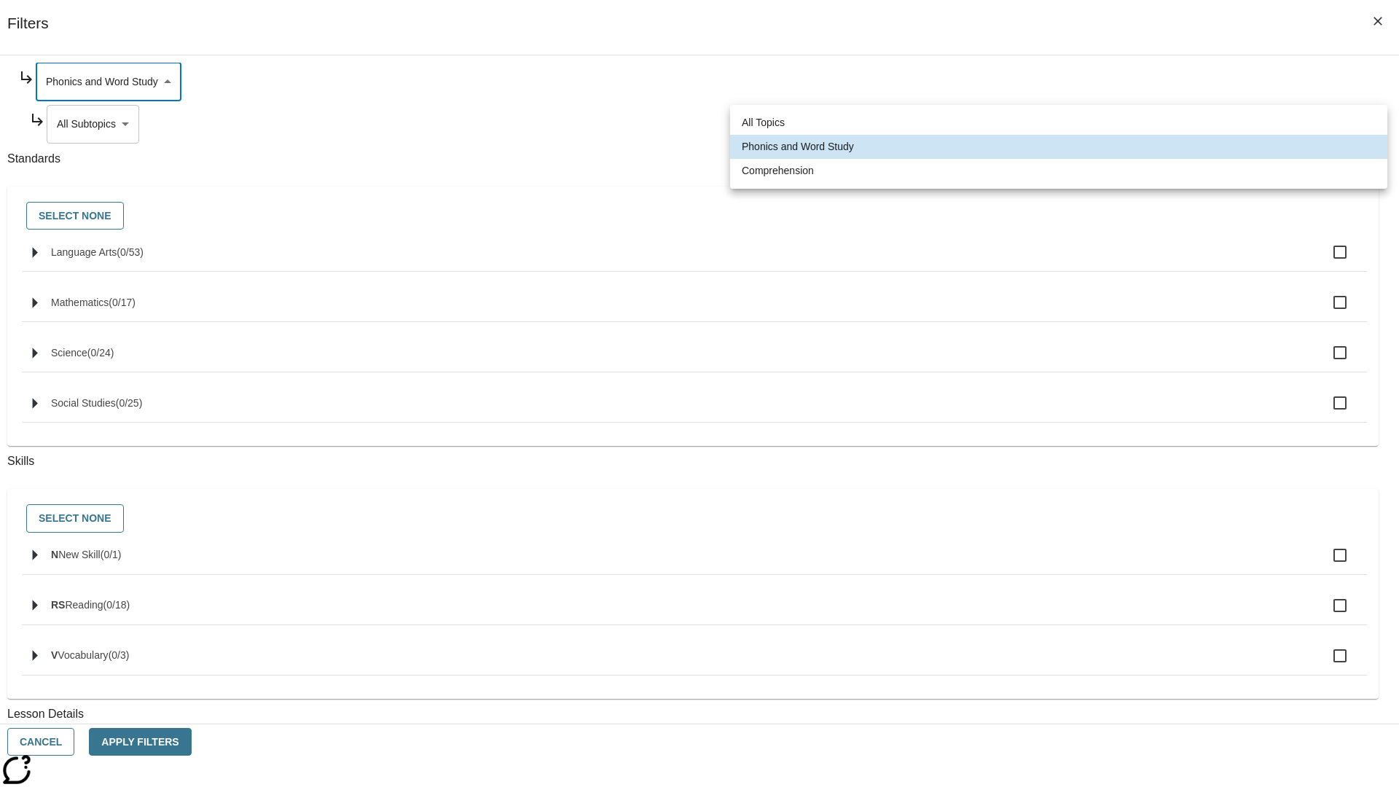
type input "252"
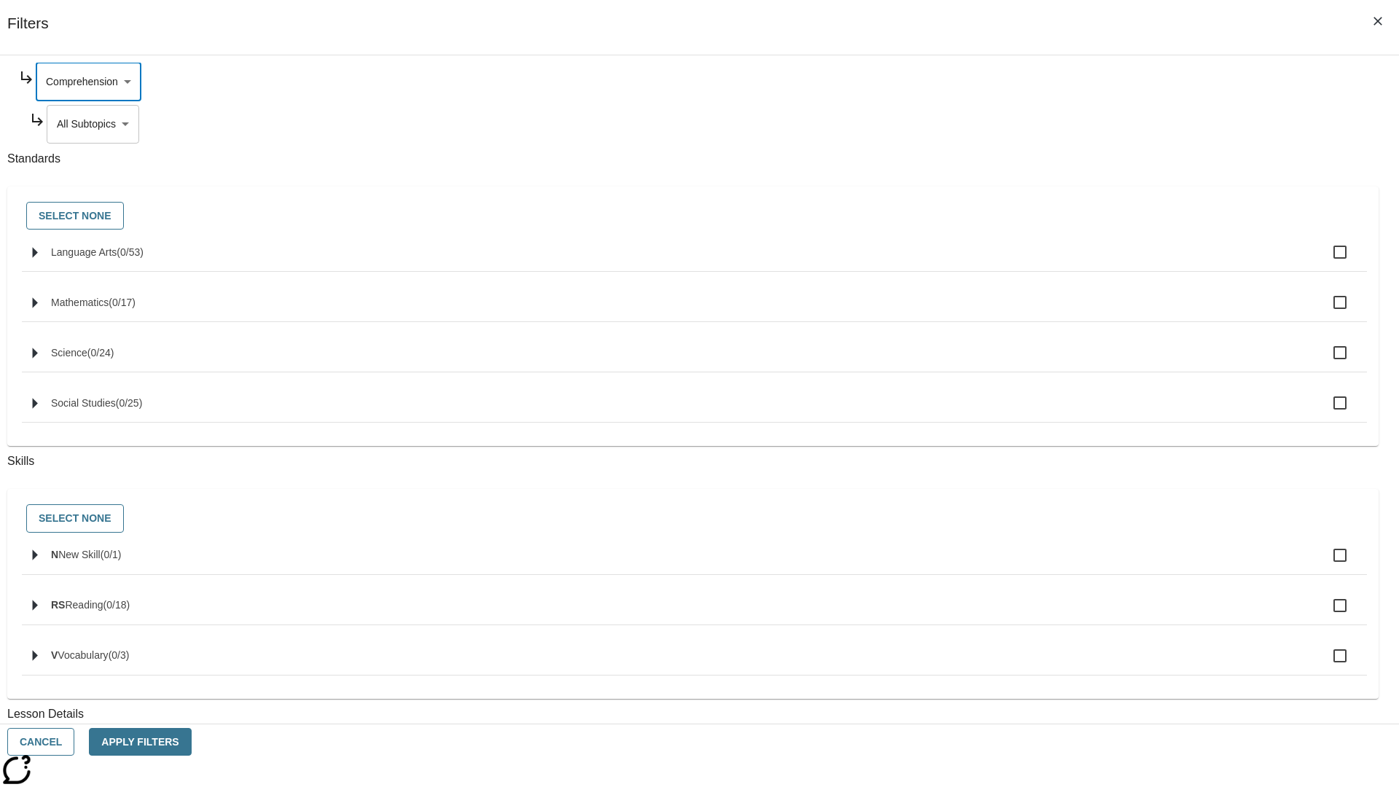
click at [1068, 264] on body "Skip to main content NJ Edition EN Grade 3 2025 Auto Grade 3 Search 0 Tauto Das…" at bounding box center [699, 452] width 1387 height 804
